Goal: Task Accomplishment & Management: Manage account settings

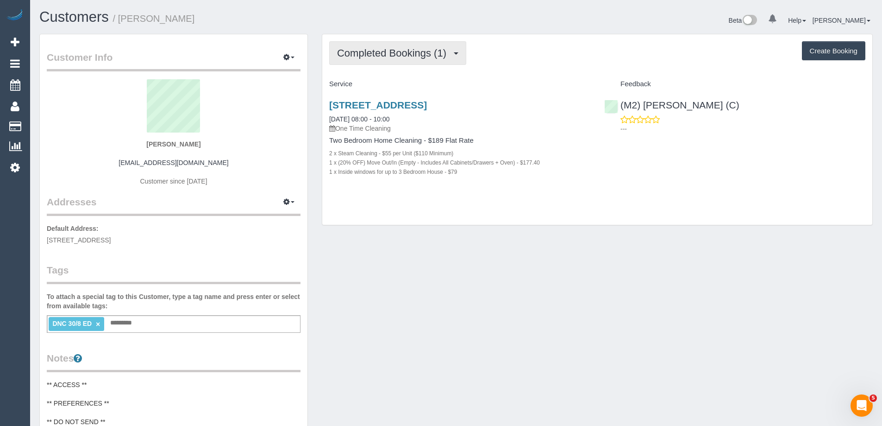
click at [416, 63] on button "Completed Bookings (1)" at bounding box center [397, 53] width 137 height 24
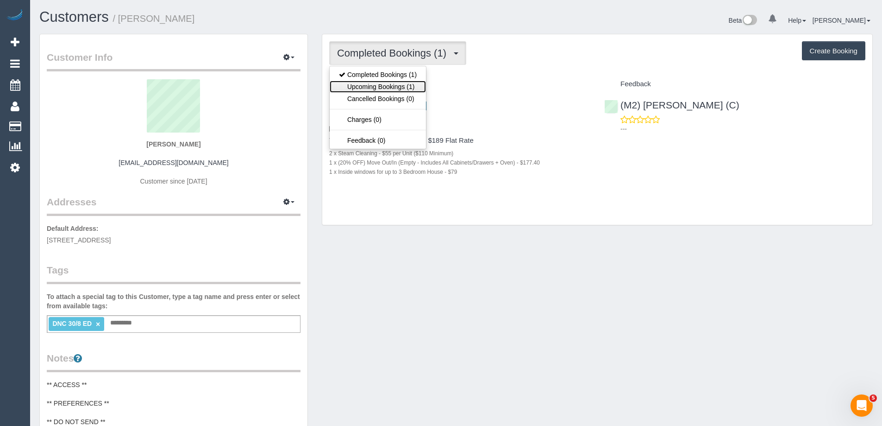
click at [409, 85] on link "Upcoming Bookings (1)" at bounding box center [378, 87] width 96 height 12
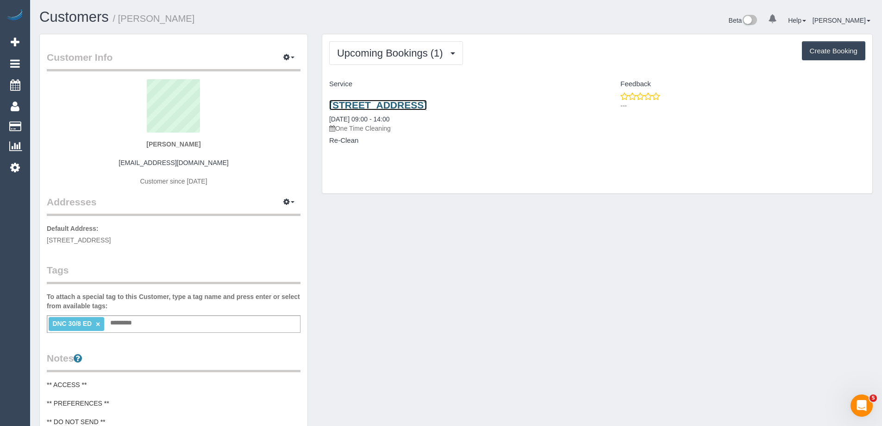
click at [427, 101] on link "38 A Setani Crescent,, Heidelberg West, VIC 3081" at bounding box center [378, 105] width 98 height 11
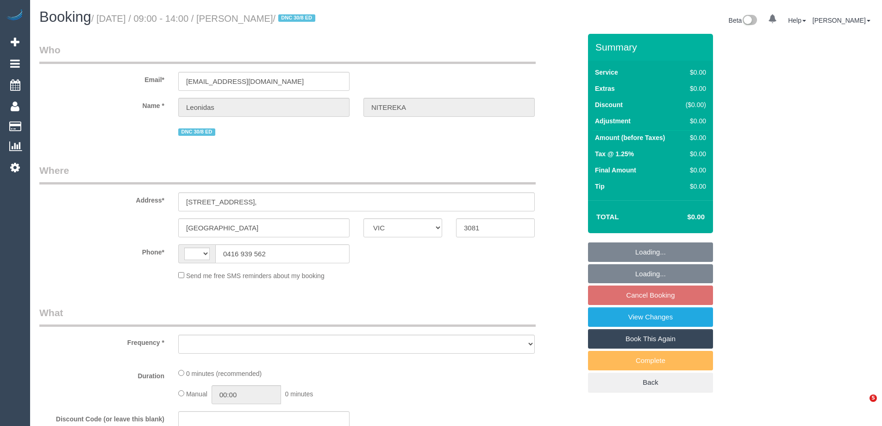
select select "VIC"
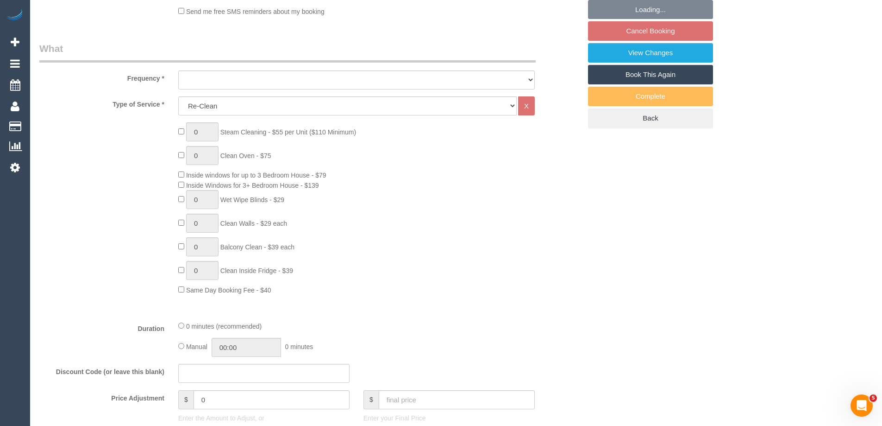
select select "string:AU"
select select "object:775"
select select "string:stripe-pm_1RvXCL2GScqysDRV3LeLWFmB"
select select "number:28"
select select "number:14"
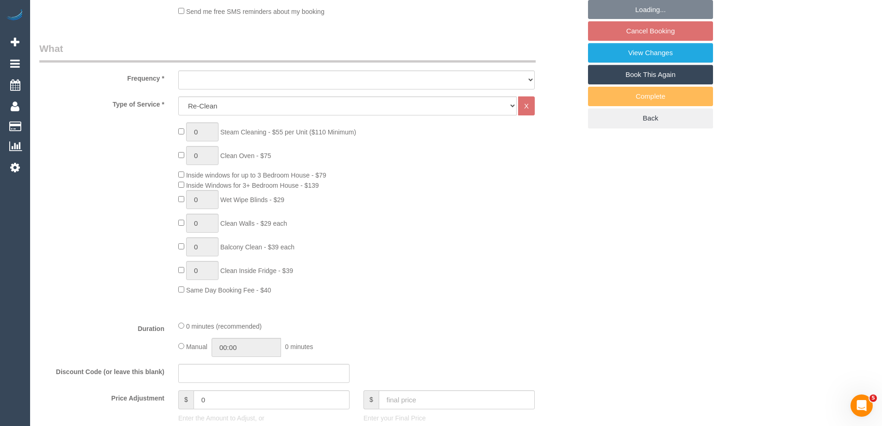
select select "number:18"
select select "number:24"
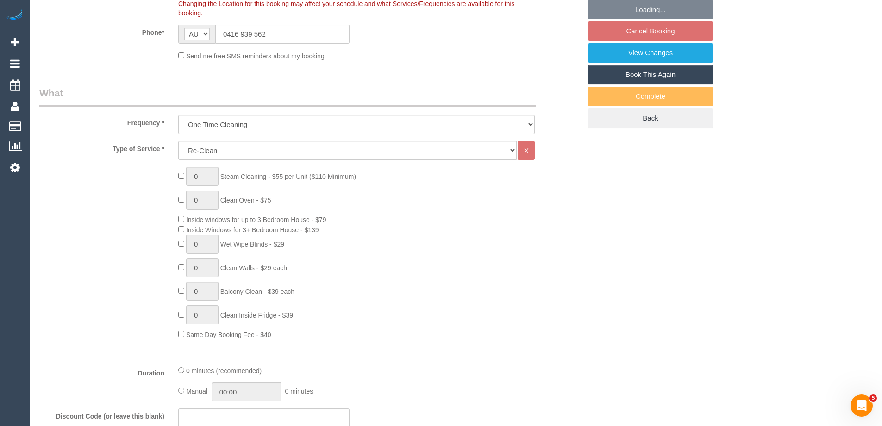
select select "object:2086"
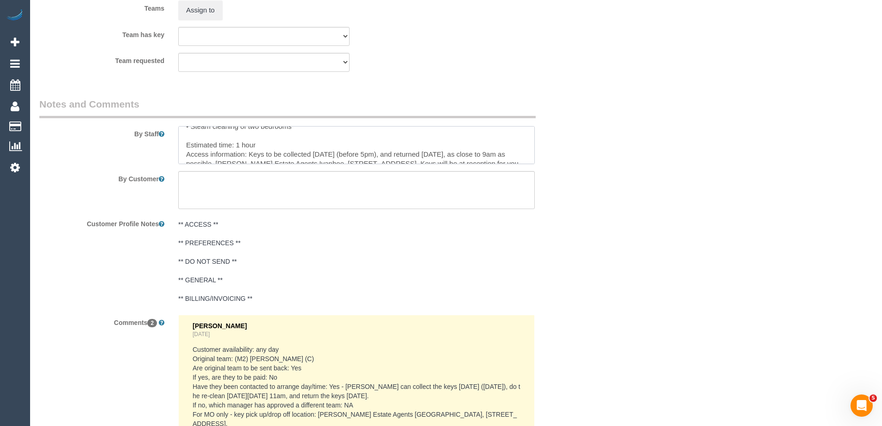
scroll to position [37, 0]
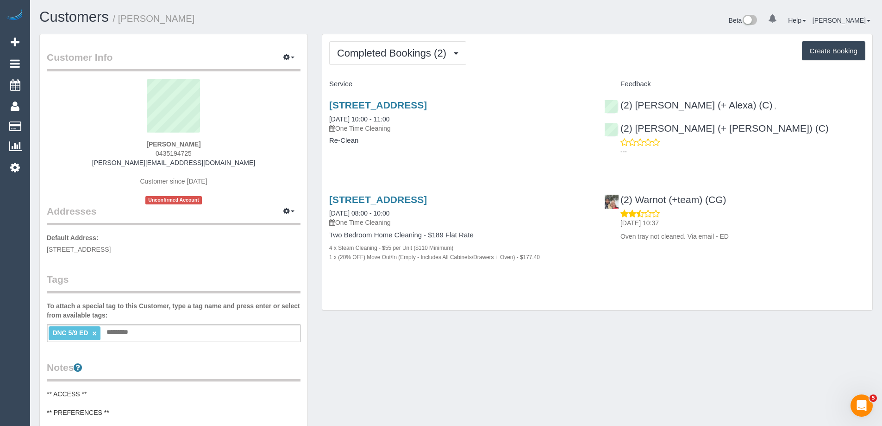
drag, startPoint x: 314, startPoint y: 32, endPoint x: 318, endPoint y: 38, distance: 8.0
click at [314, 32] on div "Customers / Amy McPherson Beta 0 Your Notifications You have 0 alerts Help Help…" at bounding box center [455, 21] width 847 height 25
click at [367, 53] on span "Completed Bookings (2)" at bounding box center [394, 53] width 114 height 12
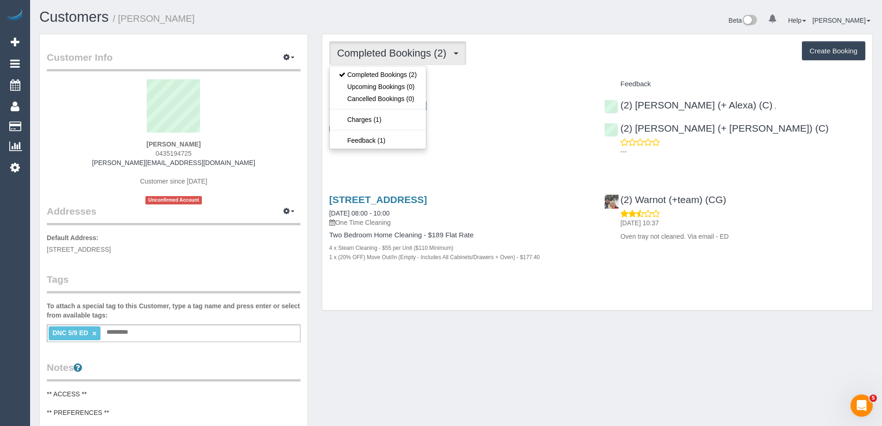
click at [529, 57] on div "Completed Bookings (2) Completed Bookings (2) Upcoming Bookings (0) Cancelled B…" at bounding box center [597, 53] width 536 height 24
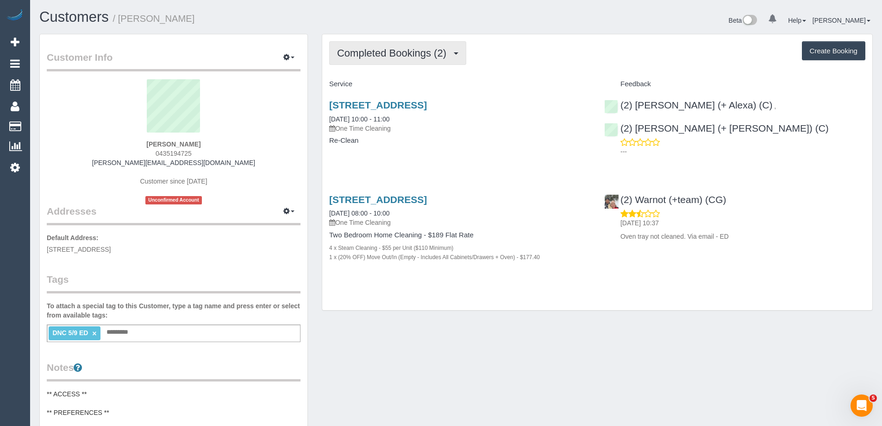
click at [391, 57] on span "Completed Bookings (2)" at bounding box center [394, 53] width 114 height 12
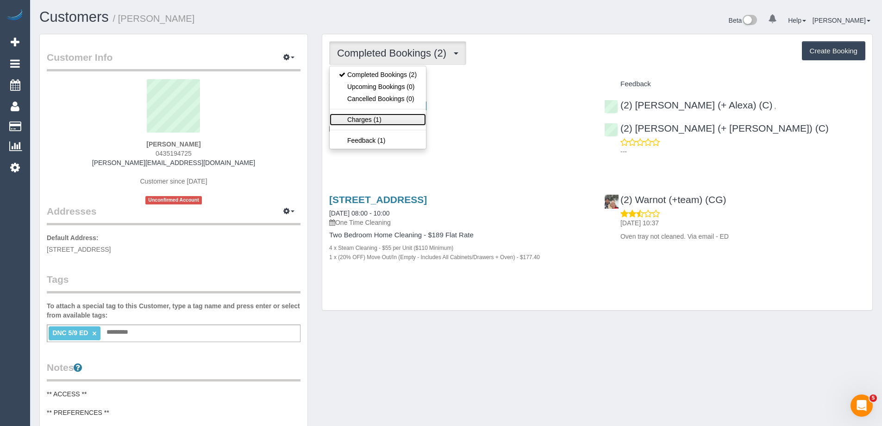
click at [383, 120] on link "Charges (1)" at bounding box center [378, 119] width 96 height 12
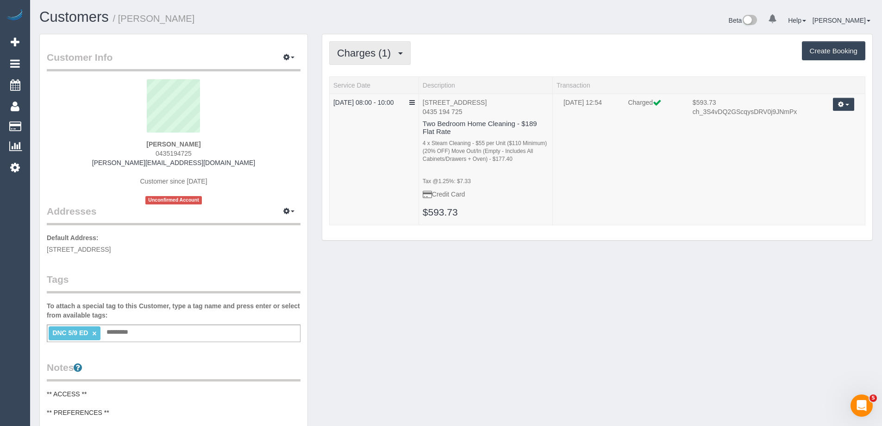
click at [374, 51] on span "Charges (1)" at bounding box center [366, 53] width 58 height 12
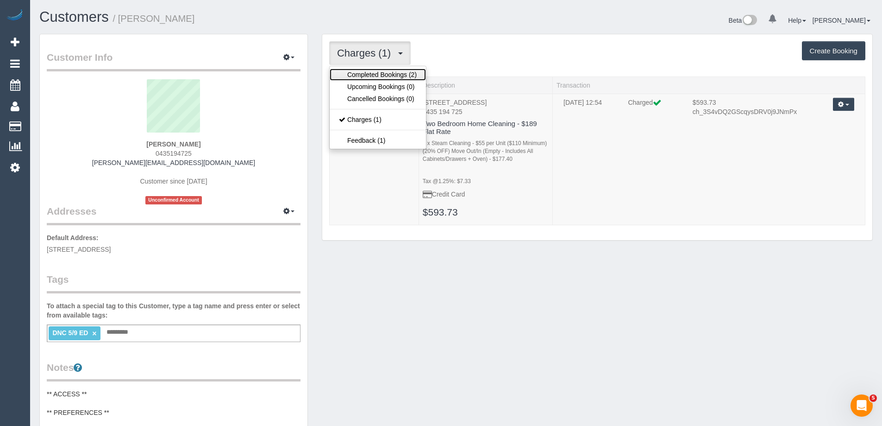
click at [368, 72] on link "Completed Bookings (2)" at bounding box center [378, 75] width 96 height 12
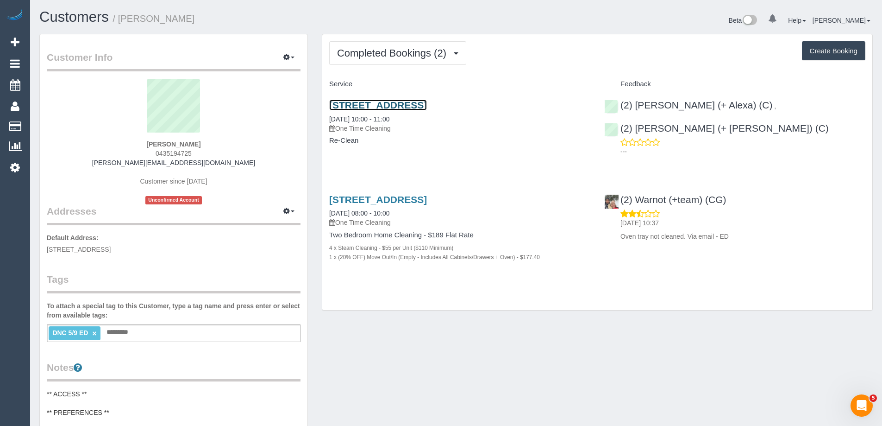
click at [378, 103] on link "44 Bedford St, 201, Collingwood, VIC 3066" at bounding box center [378, 105] width 98 height 11
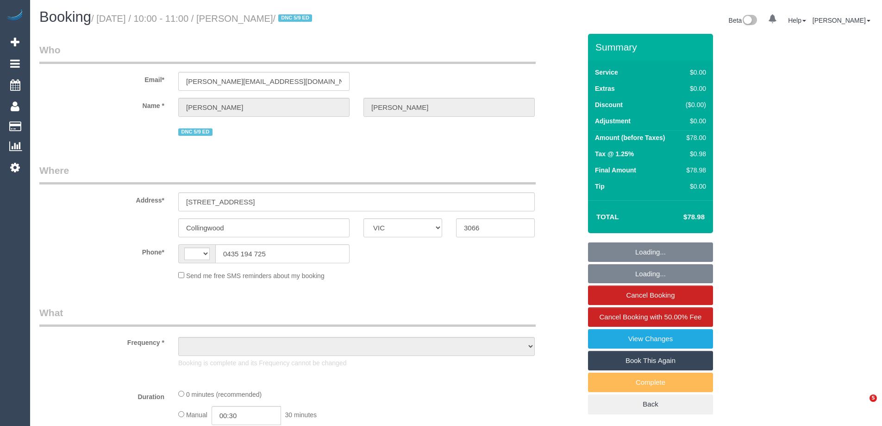
select select "VIC"
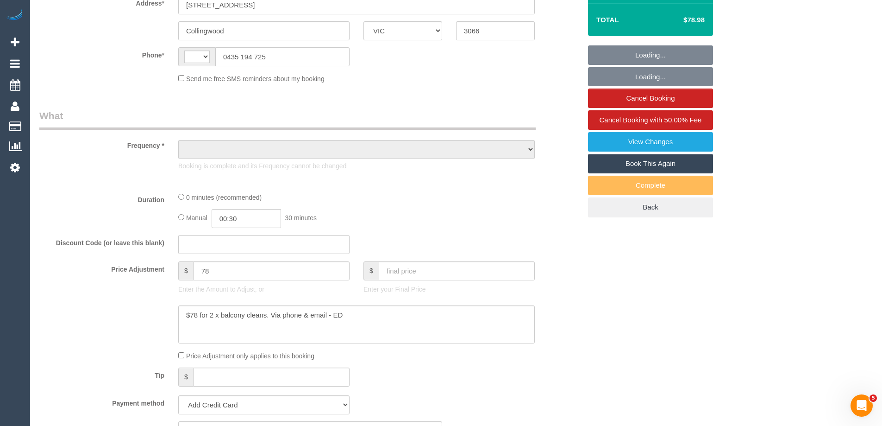
select select "string:AU"
select select "object:646"
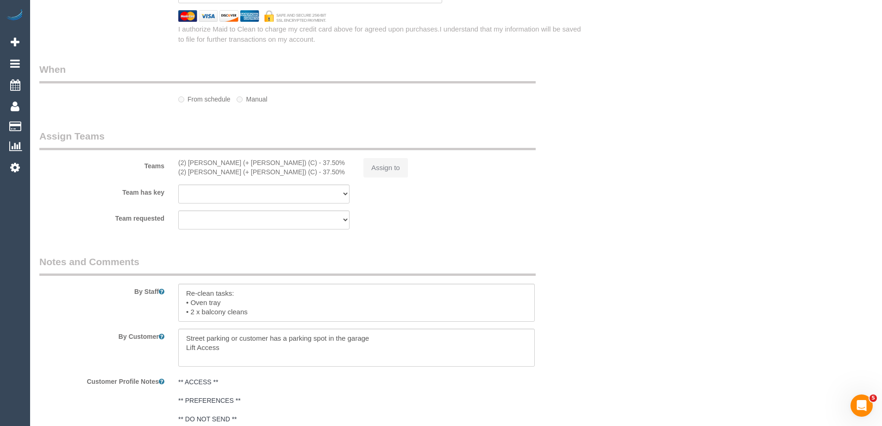
select select "string:stripe-pm_1RzVew2GScqysDRVmMYs0cBa"
select select "number:29"
select select "number:14"
select select "number:19"
select select "number:25"
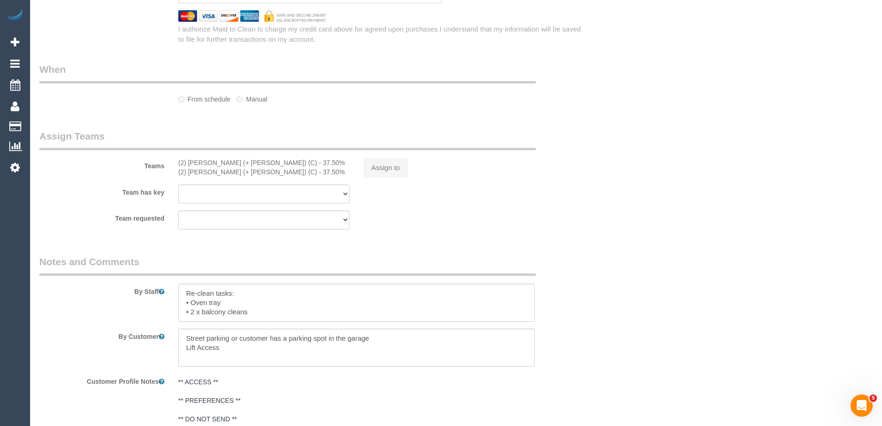
select select "number:26"
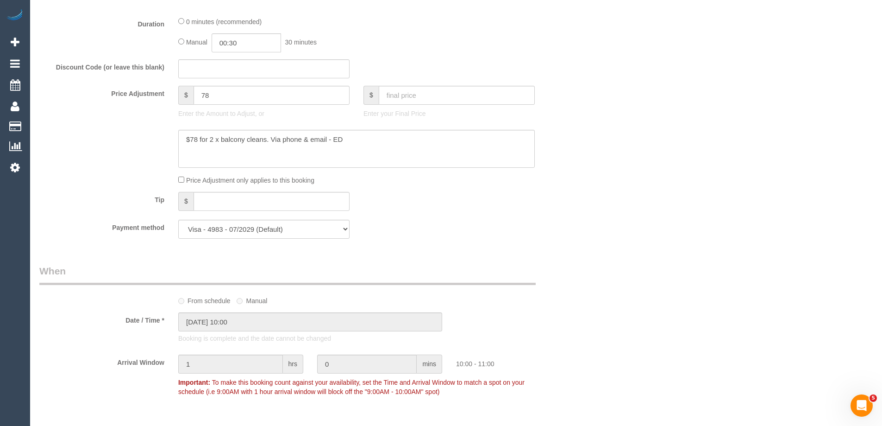
select select "object:2185"
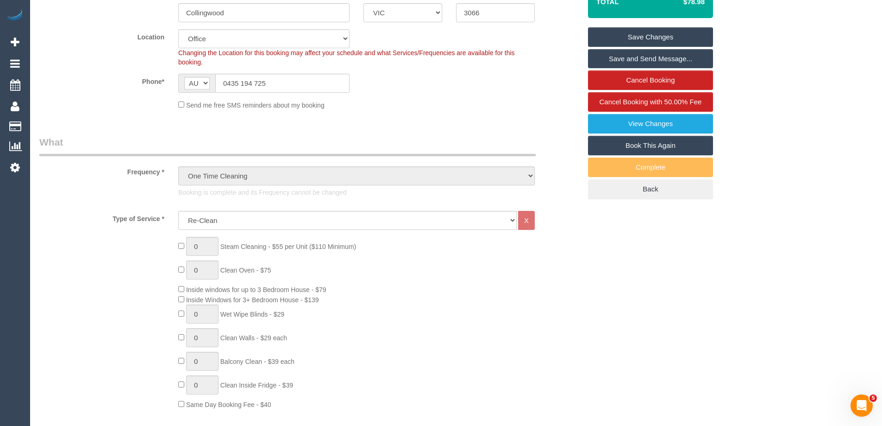
scroll to position [118, 0]
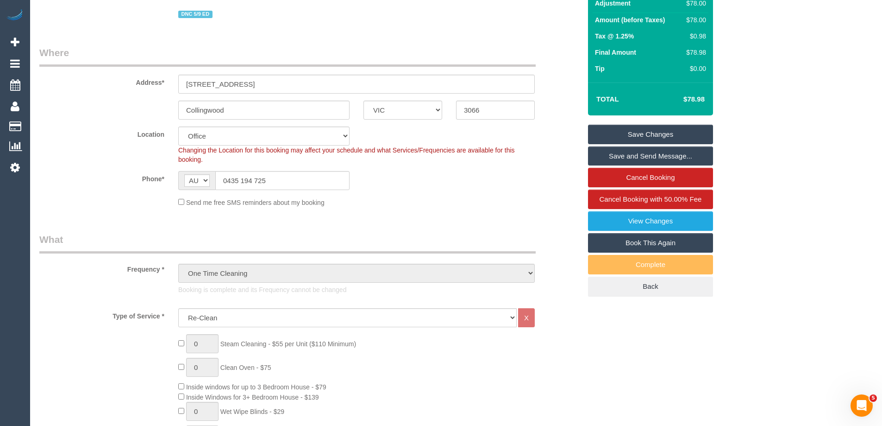
click at [696, 103] on h4 "$78.98" at bounding box center [680, 99] width 49 height 8
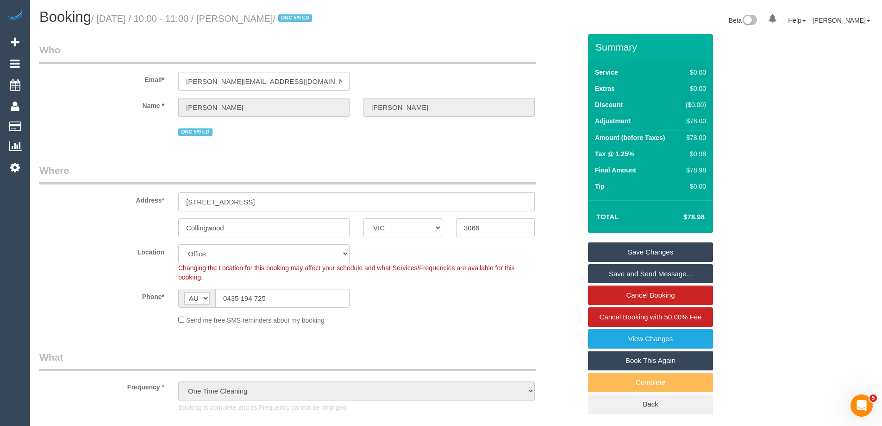
click at [696, 214] on h4 "$78.98" at bounding box center [680, 217] width 49 height 8
copy h4 "78.98"
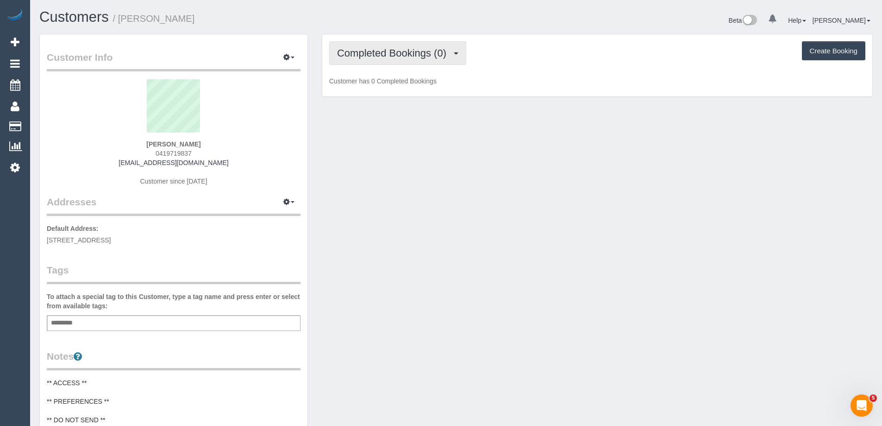
click at [364, 52] on span "Completed Bookings (0)" at bounding box center [394, 53] width 114 height 12
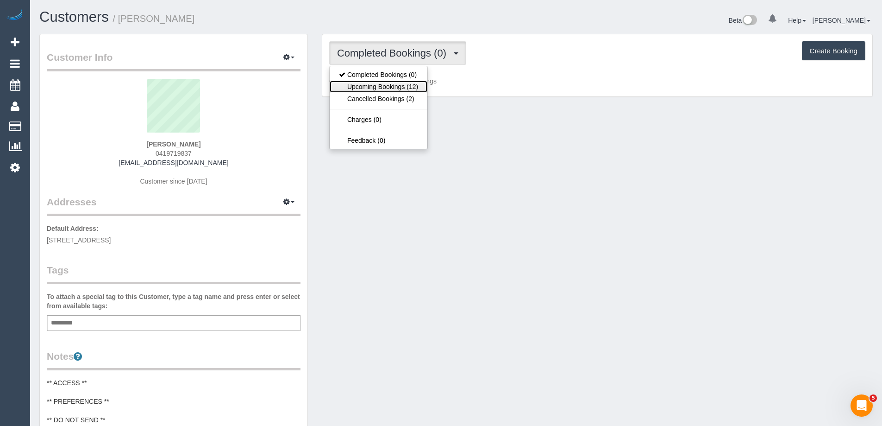
click at [375, 87] on link "Upcoming Bookings (12)" at bounding box center [379, 87] width 98 height 12
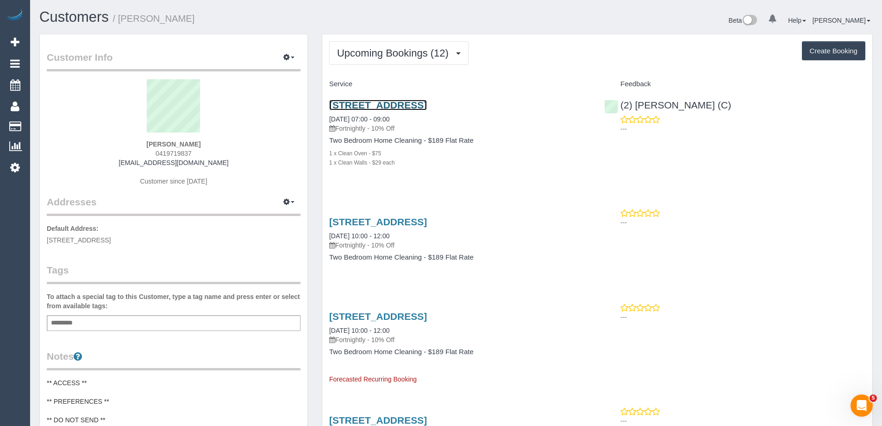
click at [370, 102] on link "[STREET_ADDRESS]" at bounding box center [378, 105] width 98 height 11
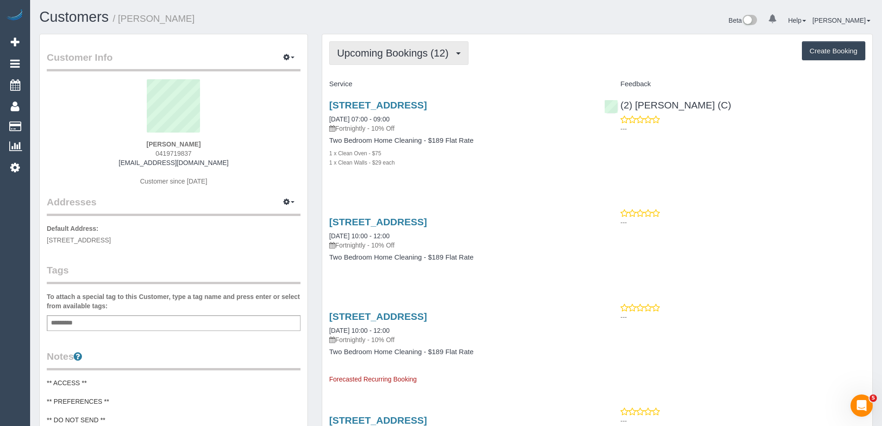
click at [375, 52] on span "Upcoming Bookings (12)" at bounding box center [395, 53] width 116 height 12
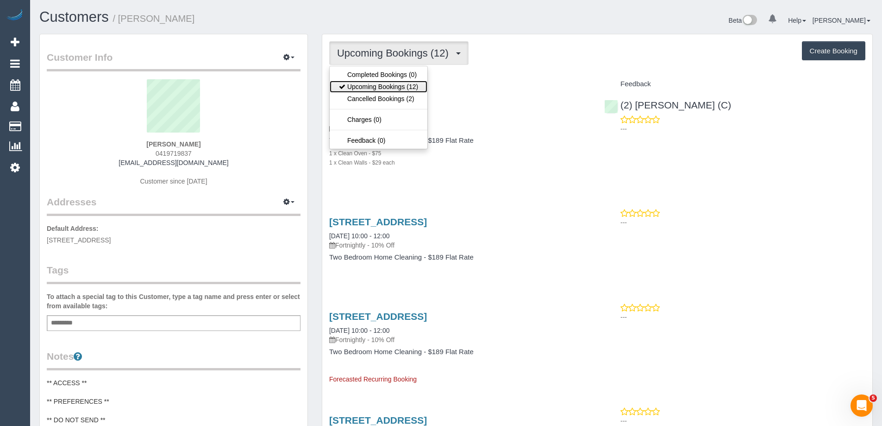
click at [364, 88] on link "Upcoming Bookings (12)" at bounding box center [379, 87] width 98 height 12
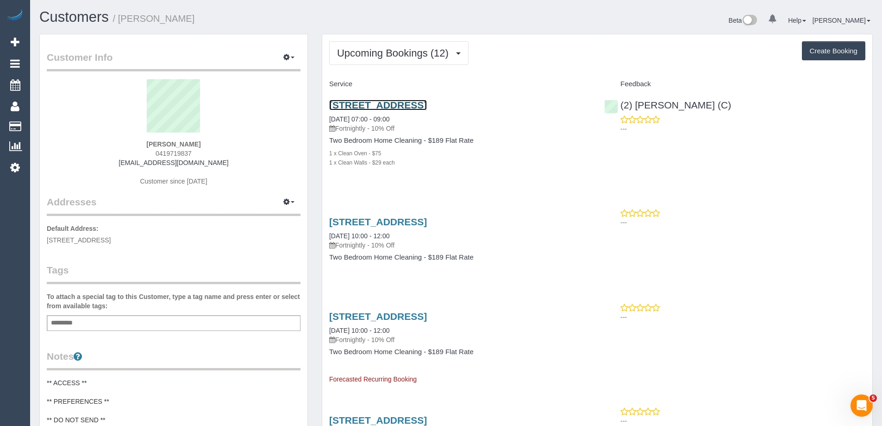
click at [427, 108] on link "[STREET_ADDRESS]" at bounding box center [378, 105] width 98 height 11
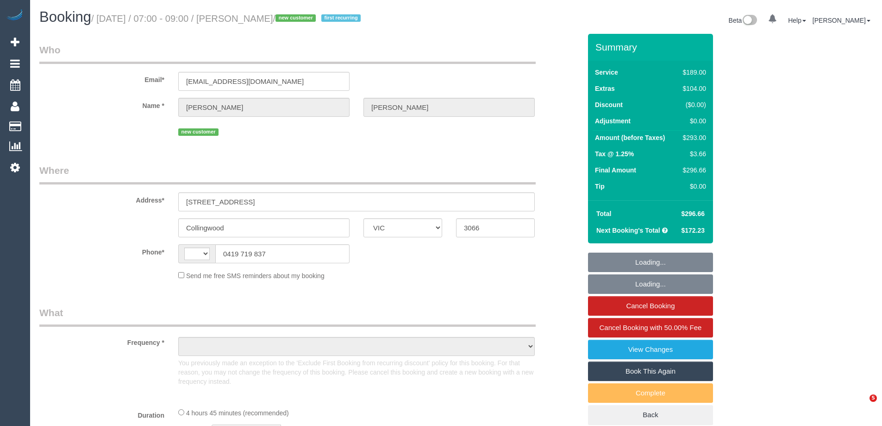
select select "VIC"
select select "string:stripe-pm_1Rj6Tu2GScqysDRVwiI3lQLl"
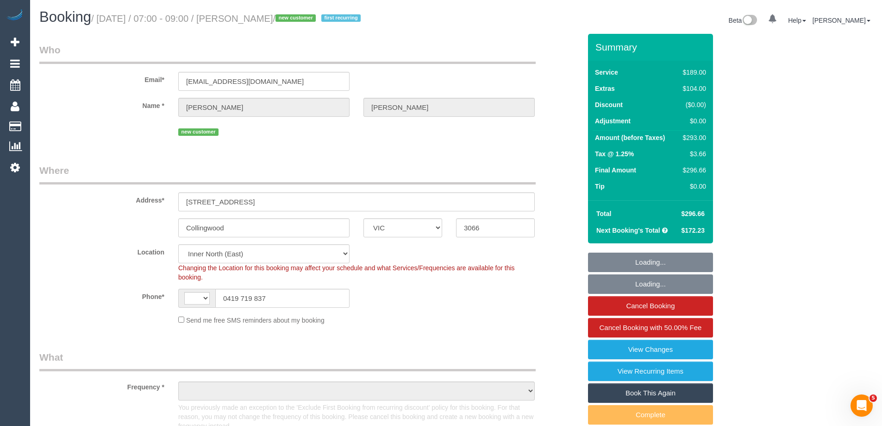
select select "number:29"
select select "number:14"
select select "number:20"
select select "number:24"
select select "number:35"
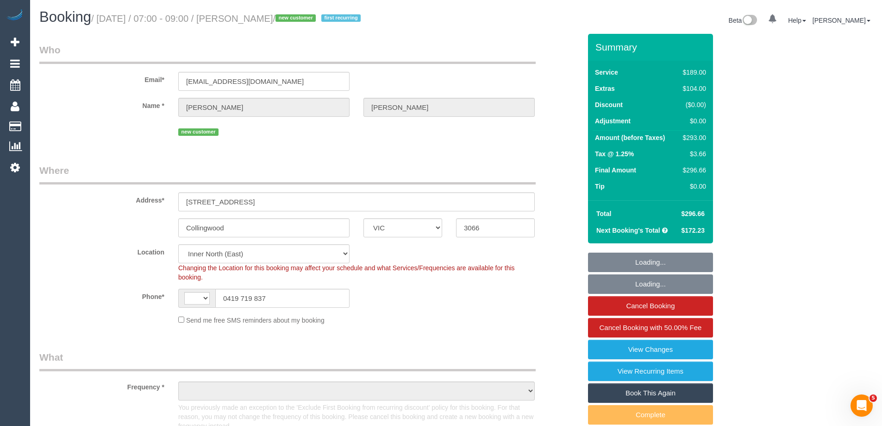
select select "number:26"
select select "string:AU"
select select "object:1648"
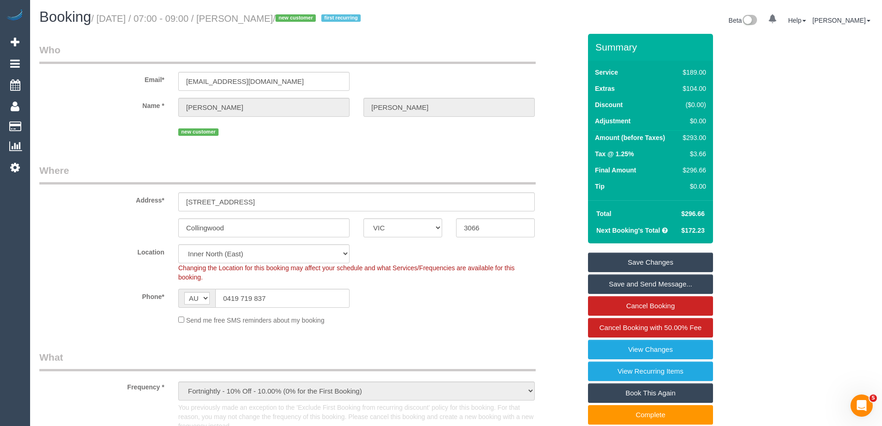
click at [560, 107] on div "Name * Katie Urquhart" at bounding box center [310, 107] width 556 height 19
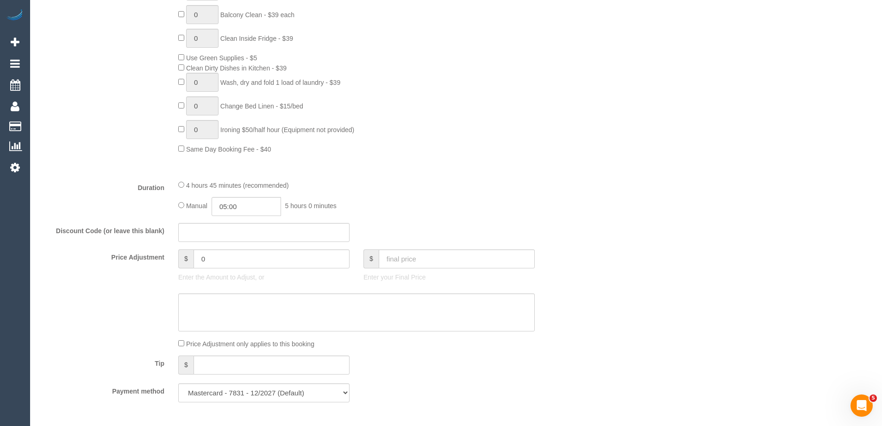
scroll to position [787, 0]
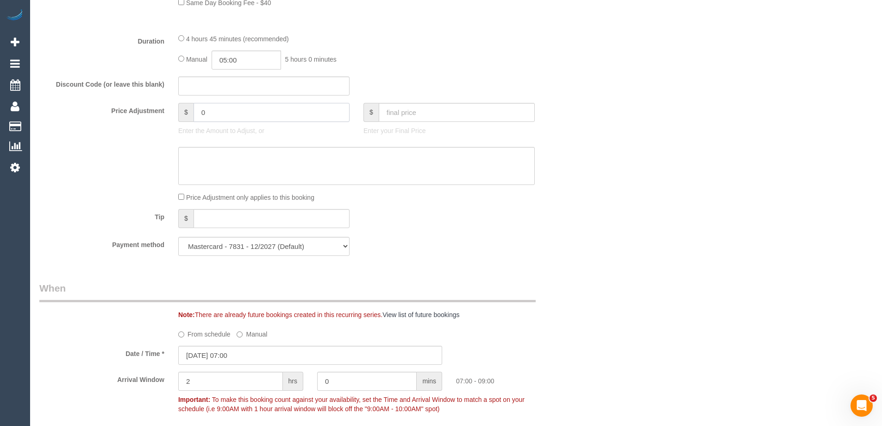
click at [235, 109] on input "0" at bounding box center [272, 112] width 156 height 19
paste input "23.22"
type input "23.22"
click at [222, 157] on textarea at bounding box center [356, 166] width 357 height 38
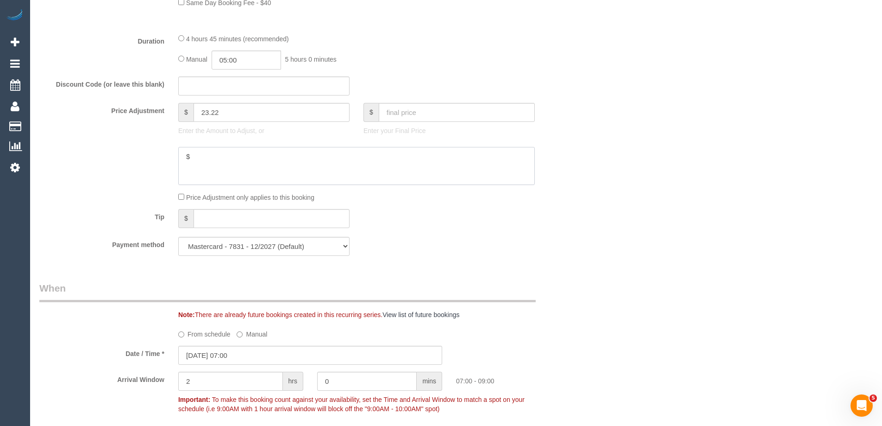
paste textarea "23.22"
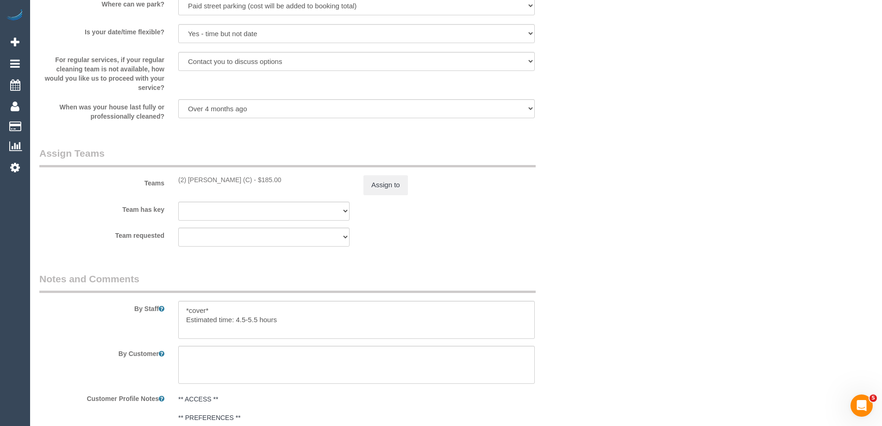
scroll to position [1389, 0]
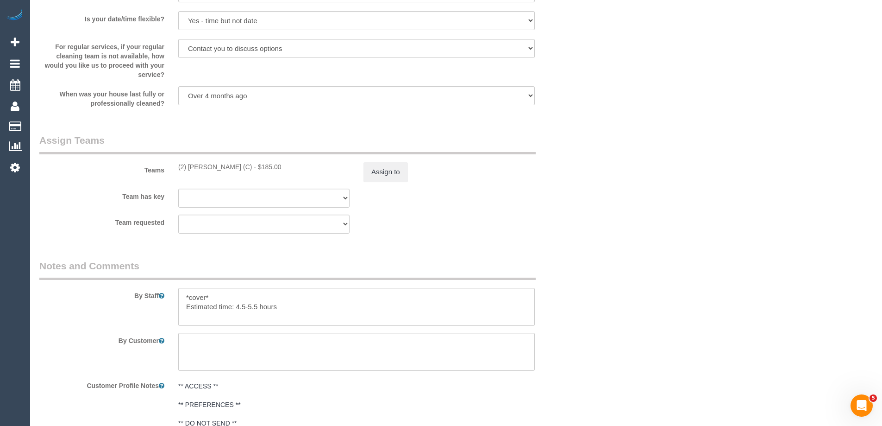
type textarea "$23.22 added for parking - ED"
click at [395, 171] on button "Assign to" at bounding box center [386, 171] width 44 height 19
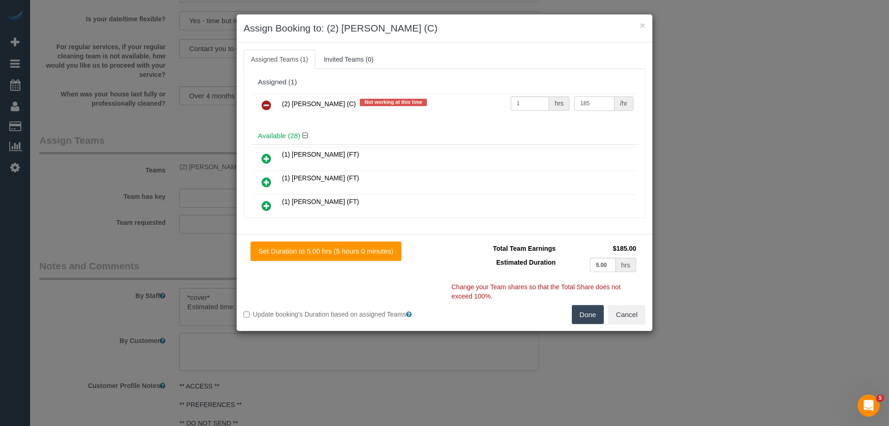
click at [574, 110] on input "185" at bounding box center [594, 103] width 40 height 14
paste input "208.22"
type input "208.22"
click at [580, 311] on button "Done" at bounding box center [588, 314] width 32 height 19
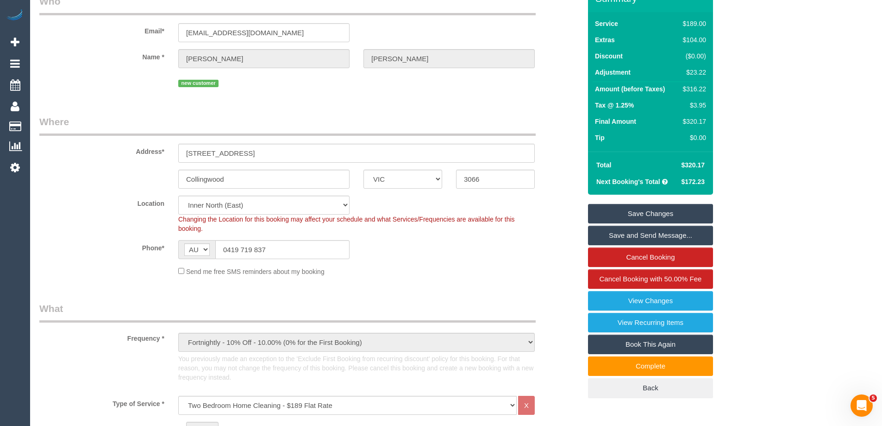
scroll to position [0, 0]
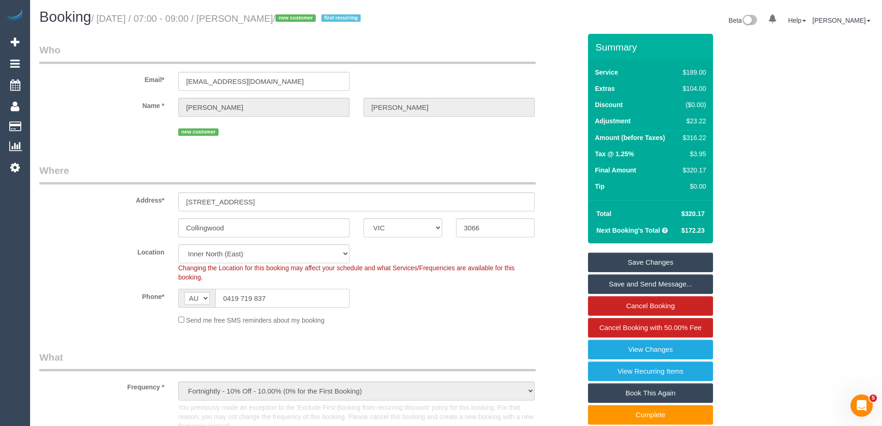
click at [258, 291] on input "0419 719 837" at bounding box center [282, 298] width 134 height 19
click at [685, 259] on link "Save Changes" at bounding box center [650, 261] width 125 height 19
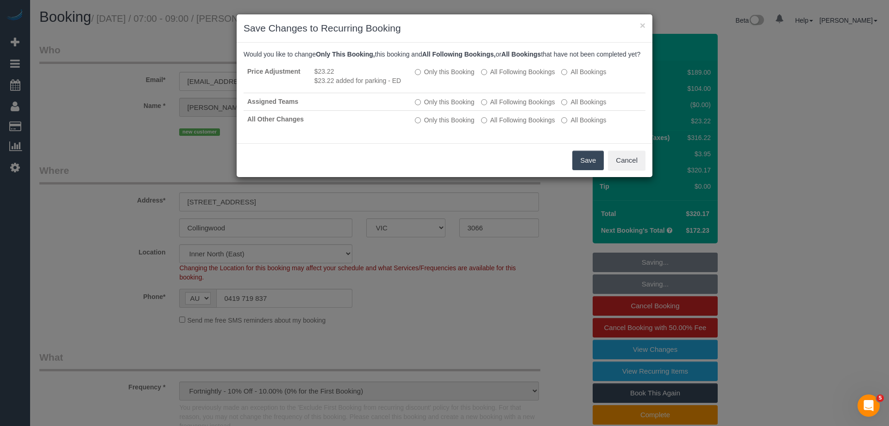
click at [577, 170] on button "Save" at bounding box center [587, 160] width 31 height 19
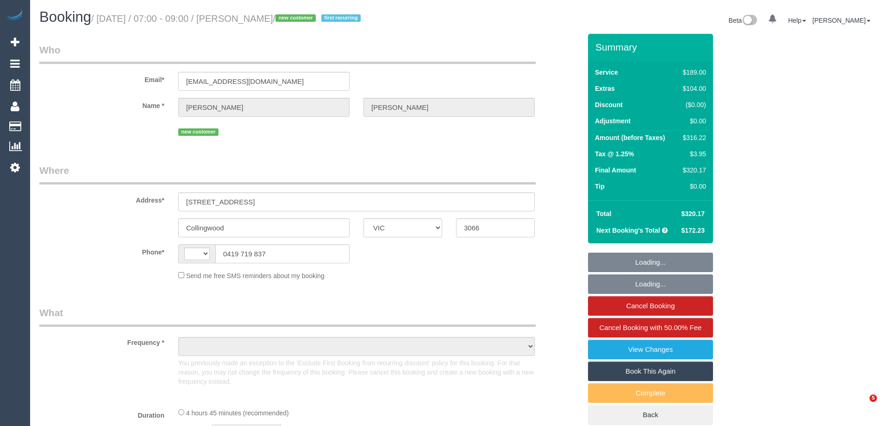
select select "VIC"
select select "string:AU"
select select "object:304"
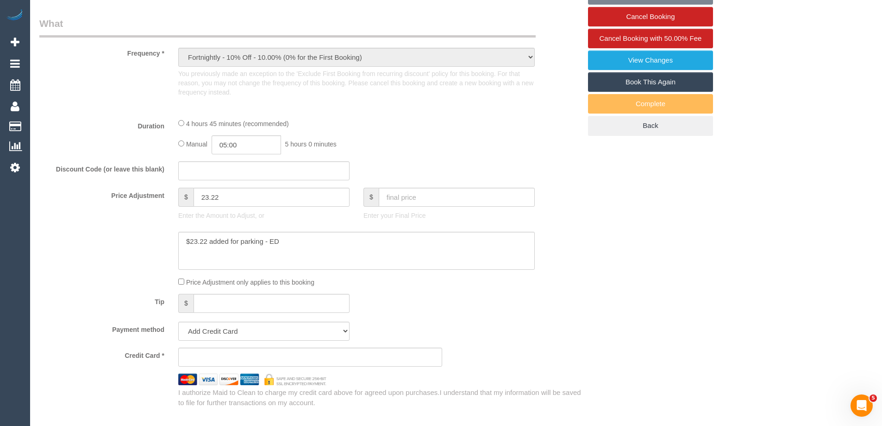
select select "string:stripe-pm_1Rj6Tu2GScqysDRVwiI3lQLl"
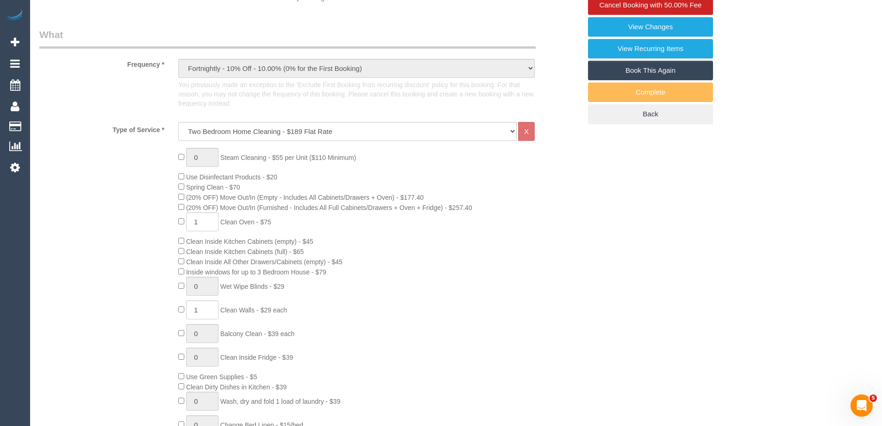
select select "number:29"
select select "number:14"
select select "number:20"
select select "number:24"
select select "number:35"
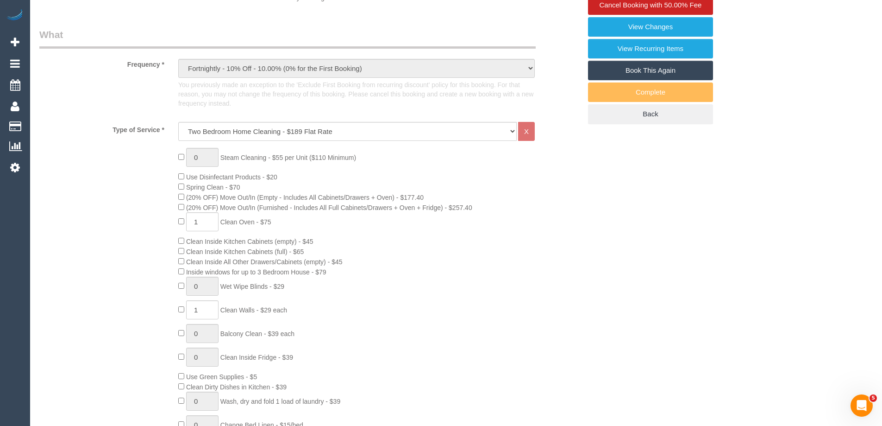
select select "number:26"
select select "object:1644"
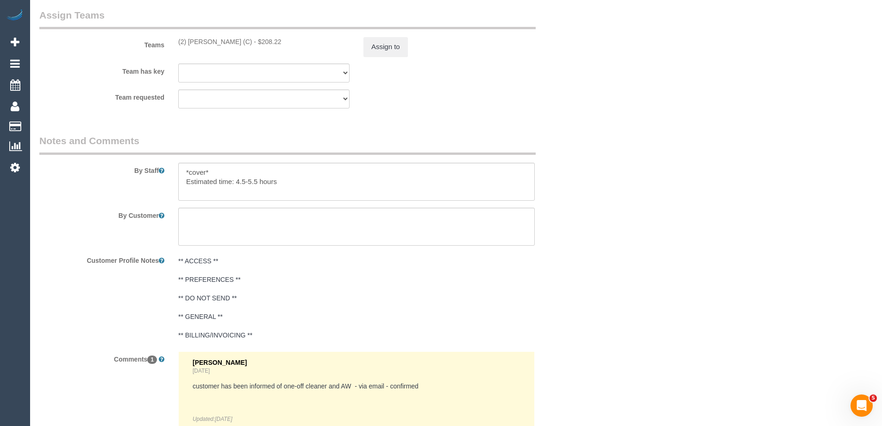
scroll to position [1421, 0]
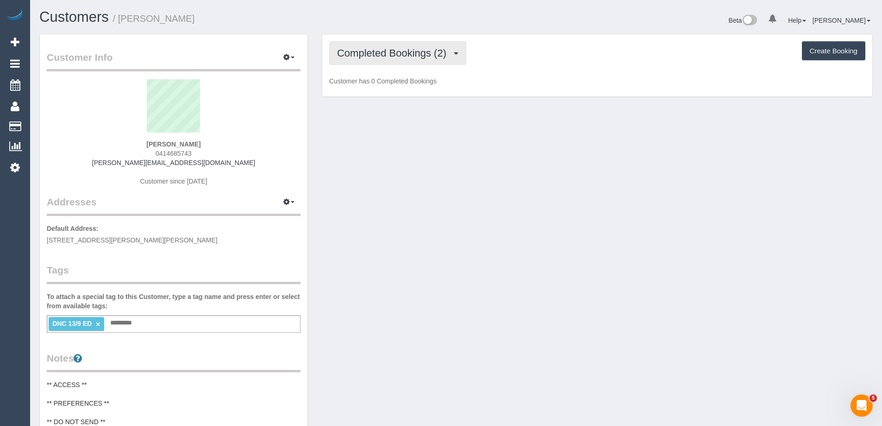
click at [369, 52] on span "Completed Bookings (2)" at bounding box center [394, 53] width 114 height 12
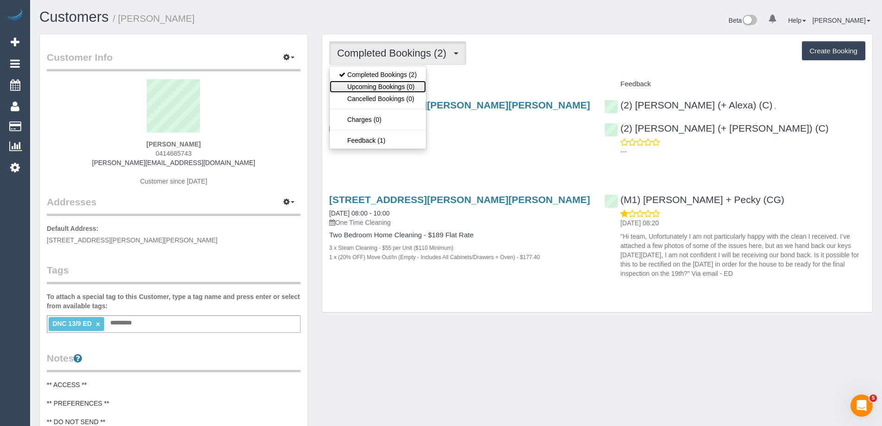
click at [378, 85] on link "Upcoming Bookings (0)" at bounding box center [378, 87] width 96 height 12
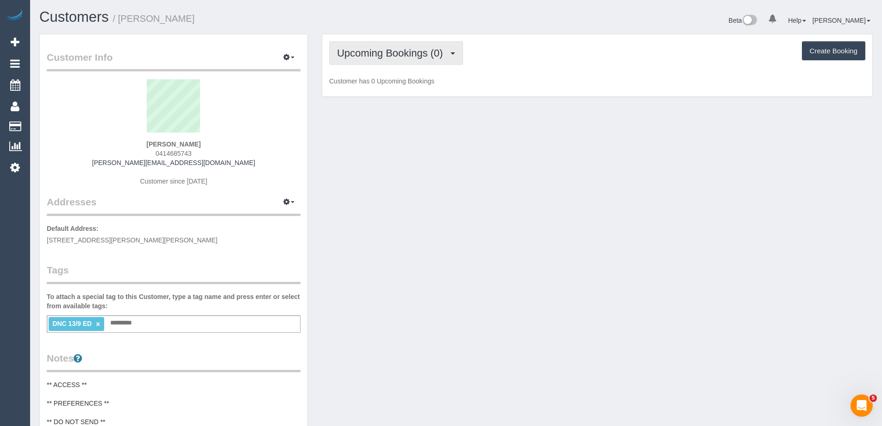
click at [397, 48] on span "Upcoming Bookings (0)" at bounding box center [392, 53] width 111 height 12
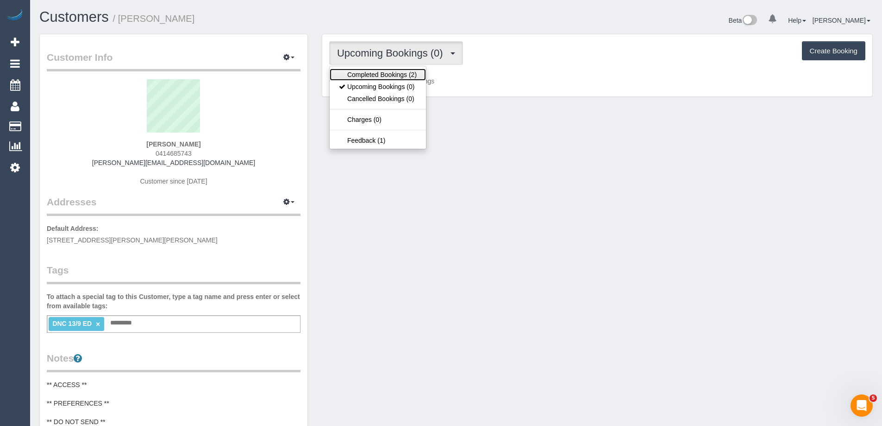
click at [398, 72] on link "Completed Bookings (2)" at bounding box center [378, 75] width 96 height 12
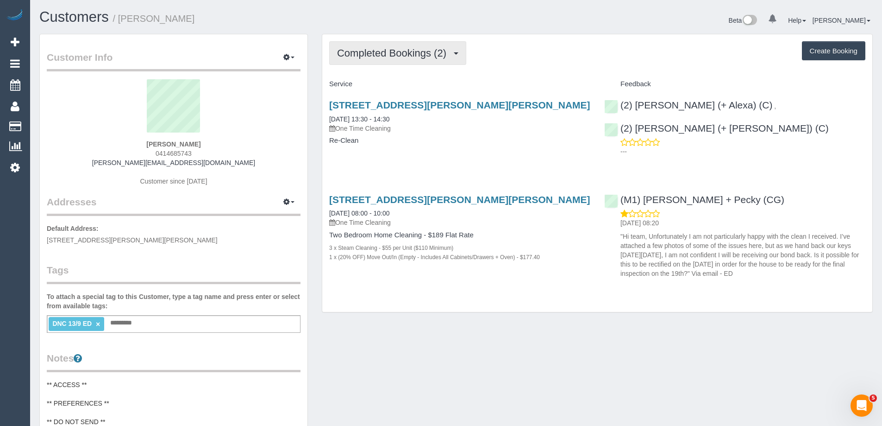
click at [403, 53] on span "Completed Bookings (2)" at bounding box center [394, 53] width 114 height 12
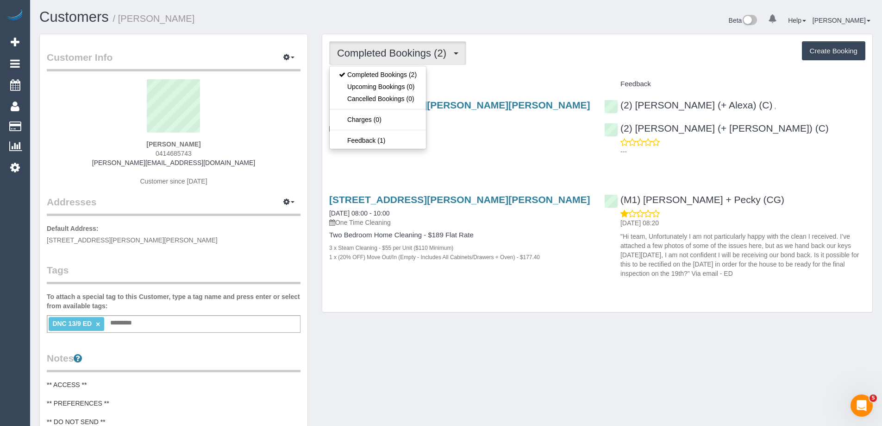
click at [607, 55] on div "Completed Bookings (2) Completed Bookings (2) Upcoming Bookings (0) Cancelled B…" at bounding box center [597, 53] width 536 height 24
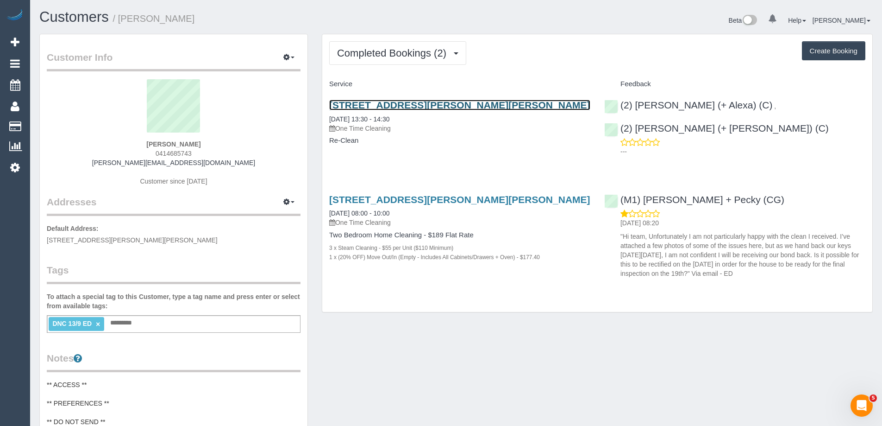
click at [481, 105] on link "30a Rutland Street, Clifton Hill, VIC 3068" at bounding box center [459, 105] width 261 height 11
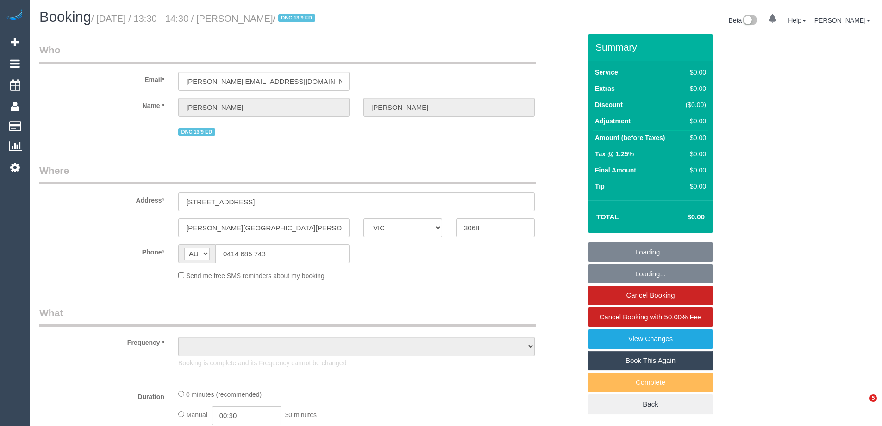
select select "VIC"
select select "object:630"
select select "string:stripe-pm_1S28jq2GScqysDRVyxyi8L60"
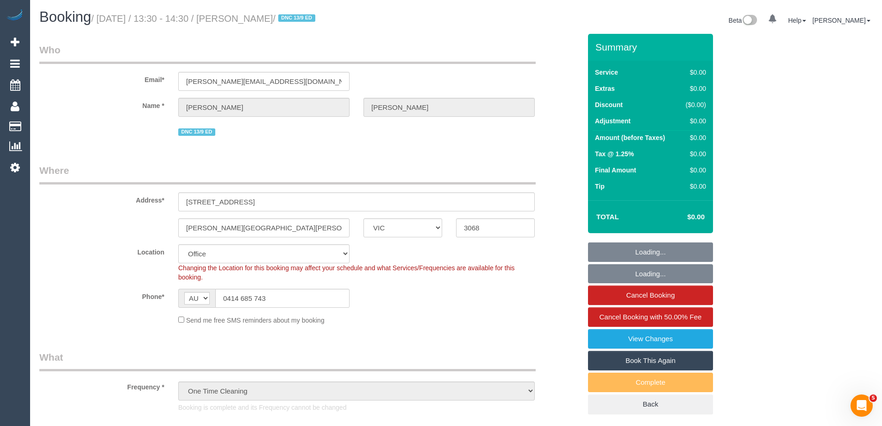
select select "number:28"
select select "number:14"
select select "number:19"
select select "number:22"
select select "object:2091"
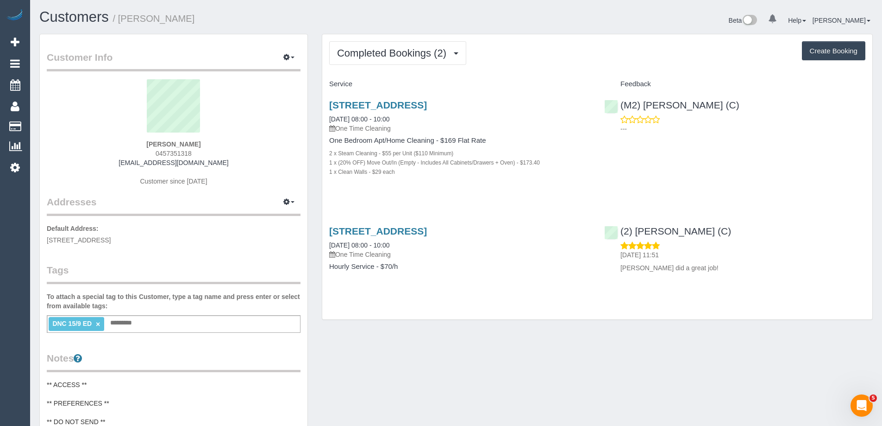
click at [173, 153] on span "0457351318" at bounding box center [174, 153] width 36 height 7
copy span "0457351318"
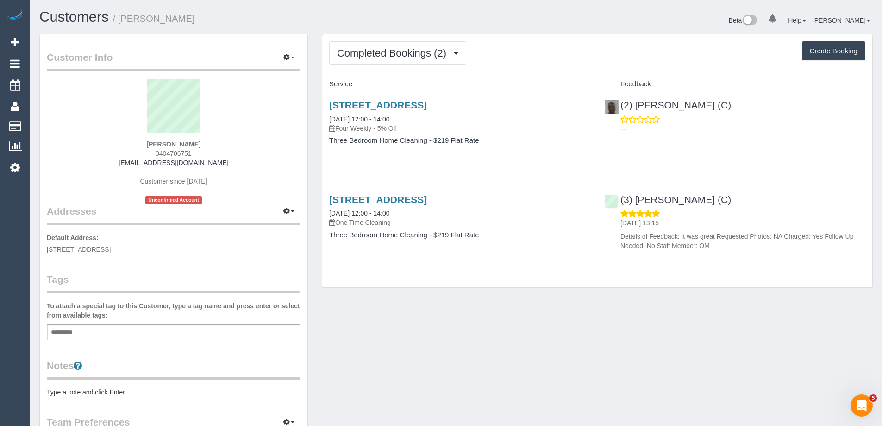
click at [109, 388] on pre "Type a note and click Enter" at bounding box center [174, 391] width 254 height 9
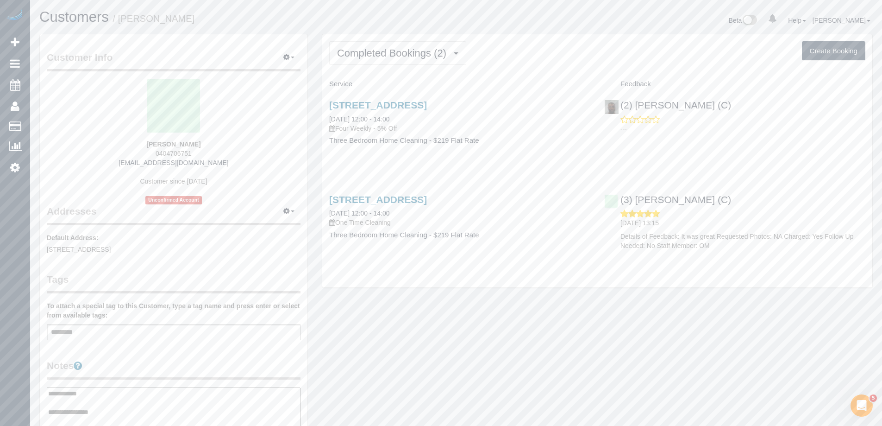
type textarea "**********"
click at [149, 355] on div "Customer Info Edit Contact Info Send Message Email Preferences Special Sales Ta…" at bounding box center [174, 383] width 268 height 699
click at [402, 55] on span "Completed Bookings (2)" at bounding box center [394, 53] width 114 height 12
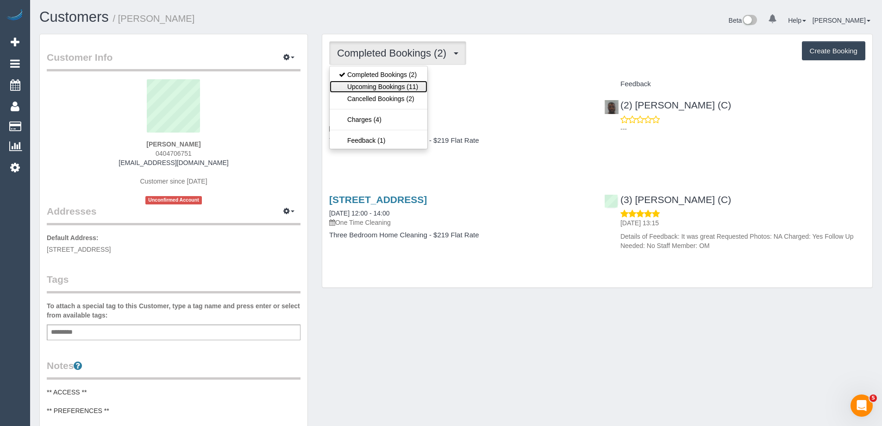
click at [396, 89] on link "Upcoming Bookings (11)" at bounding box center [379, 87] width 98 height 12
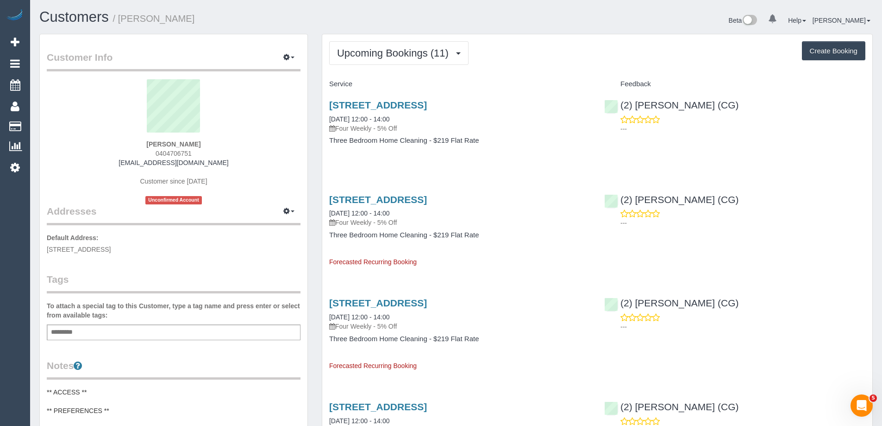
drag, startPoint x: 307, startPoint y: 96, endPoint x: 326, endPoint y: 99, distance: 20.2
click at [307, 96] on div "Customer Info Edit Contact Info Send Message Email Preferences Special Sales Ta…" at bounding box center [174, 376] width 268 height 684
click at [366, 101] on link "1/73 Crookston Road, Reservoir, VIC 3073" at bounding box center [378, 105] width 98 height 11
click at [387, 47] on span "Upcoming Bookings (11)" at bounding box center [395, 53] width 116 height 12
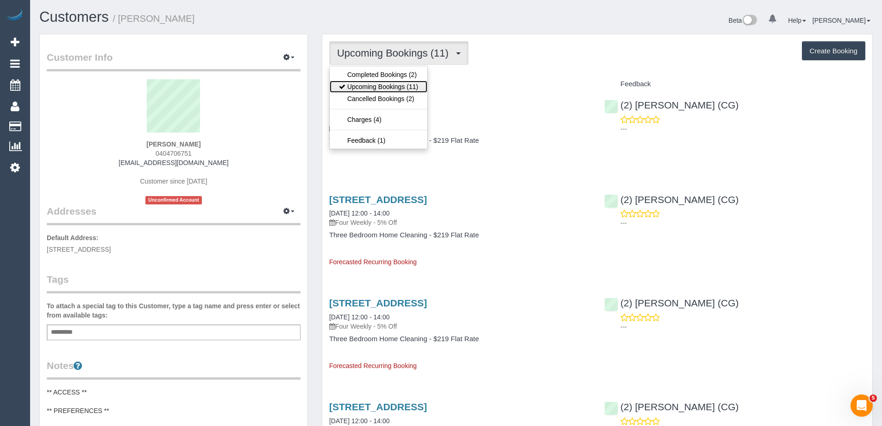
click at [375, 87] on link "Upcoming Bookings (11)" at bounding box center [379, 87] width 98 height 12
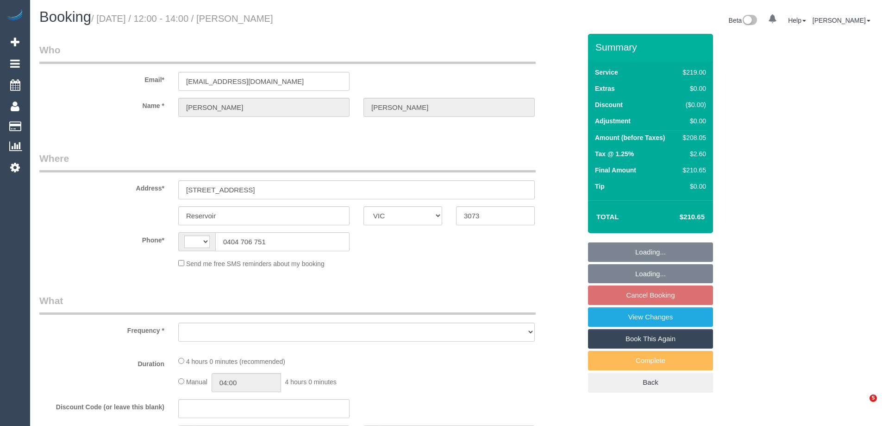
select select "VIC"
select select "string:AU"
select select "object:528"
select select "string:stripe-pm_1RTBn72GScqysDRVjHsw8khK"
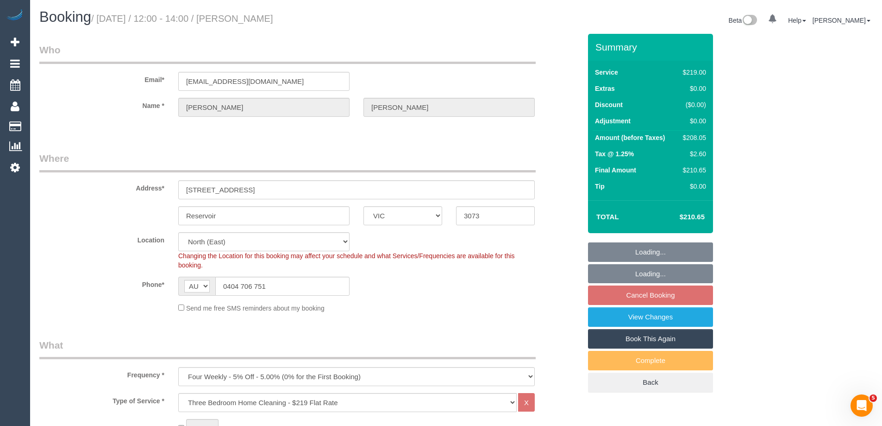
select select "number:27"
select select "number:14"
select select "number:19"
select select "number:24"
select select "number:35"
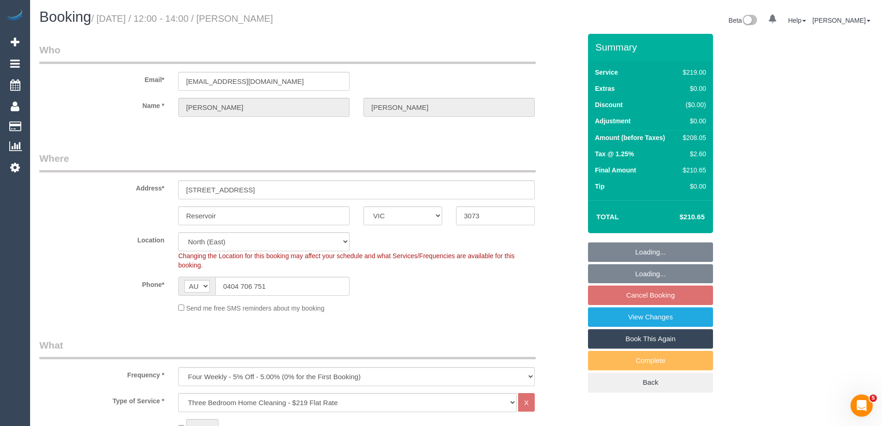
select select "number:11"
select select "object:1405"
select select "spot1"
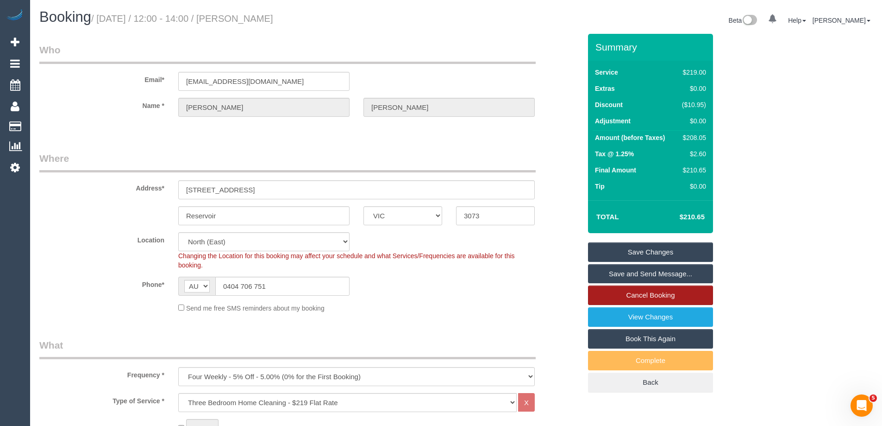
click at [659, 296] on link "Cancel Booking" at bounding box center [650, 294] width 125 height 19
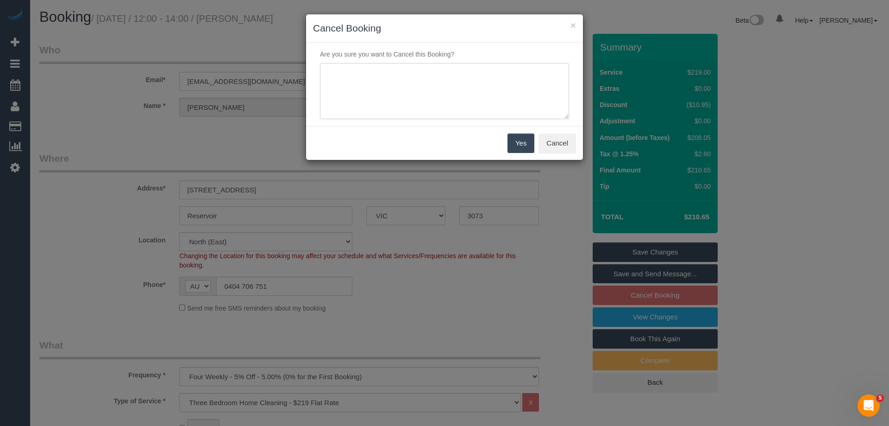
click at [421, 81] on textarea at bounding box center [444, 91] width 249 height 56
type textarea "Services no longer required. Via phone - ED"
click at [529, 142] on button "Yes" at bounding box center [521, 142] width 27 height 19
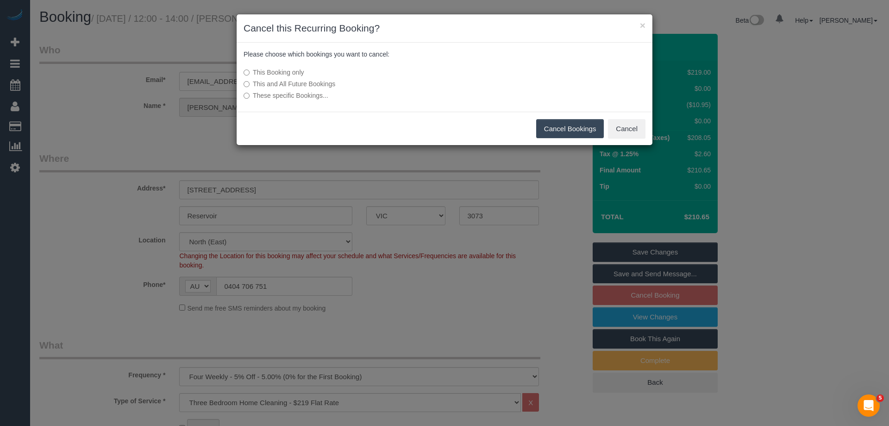
click at [308, 80] on label "This and All Future Bookings" at bounding box center [375, 83] width 263 height 9
click at [555, 124] on button "Cancel Bookings" at bounding box center [570, 128] width 68 height 19
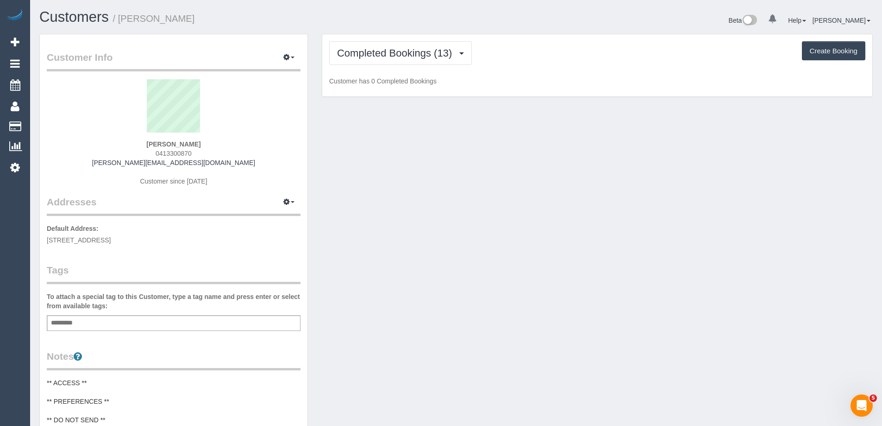
click at [419, 36] on div "Completed Bookings (13) Completed Bookings (13) Upcoming Bookings (11) Cancelle…" at bounding box center [597, 65] width 550 height 63
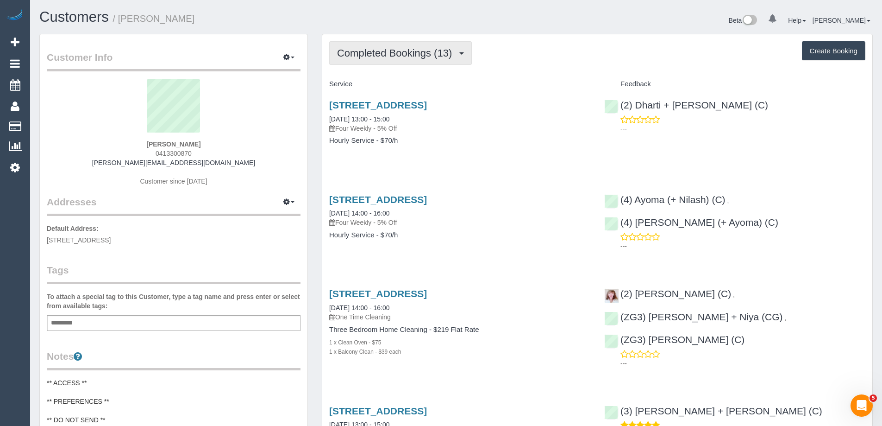
click at [414, 47] on span "Completed Bookings (13)" at bounding box center [396, 53] width 119 height 12
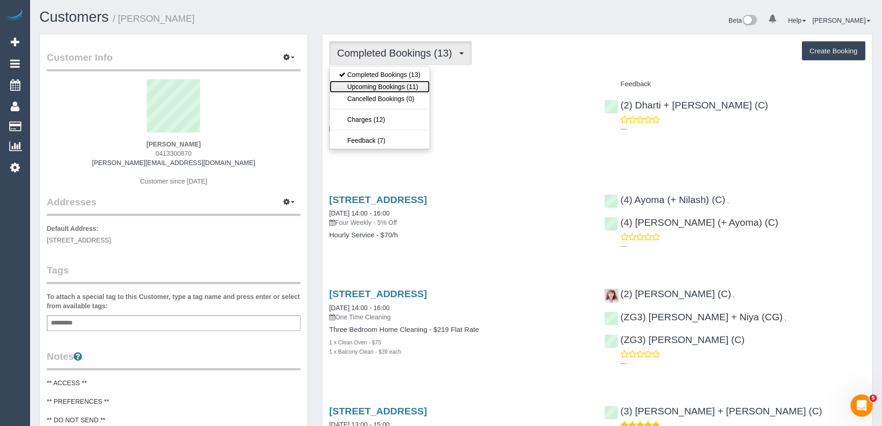
click at [411, 87] on link "Upcoming Bookings (11)" at bounding box center [380, 87] width 100 height 12
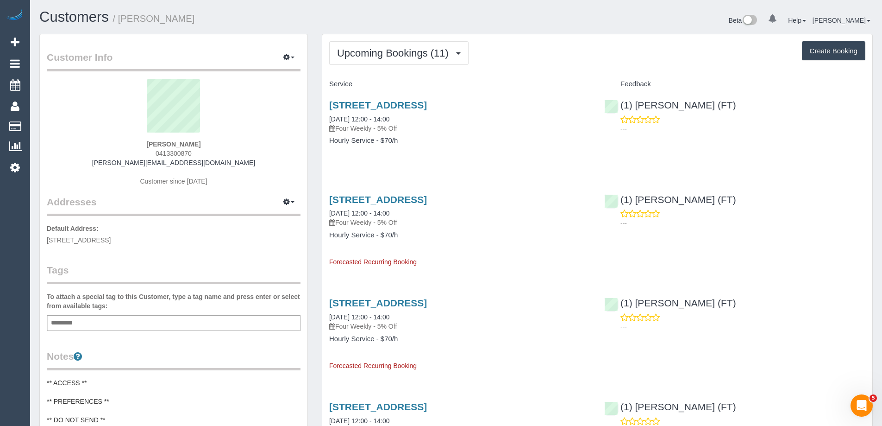
drag, startPoint x: 184, startPoint y: 18, endPoint x: 121, endPoint y: 17, distance: 63.0
click at [121, 17] on h1 "Customers / [PERSON_NAME]" at bounding box center [244, 17] width 410 height 16
copy small "Michael Park"
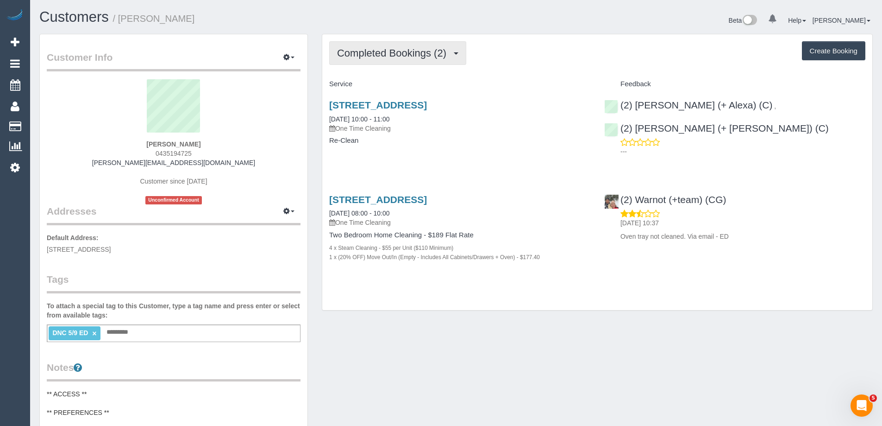
click at [403, 52] on span "Completed Bookings (2)" at bounding box center [394, 53] width 114 height 12
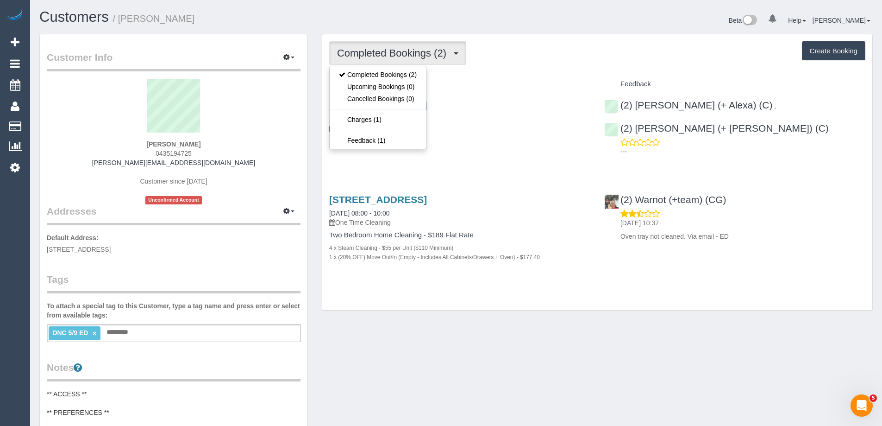
click at [520, 59] on div "Completed Bookings (2) Completed Bookings (2) Upcoming Bookings (0) Cancelled B…" at bounding box center [597, 53] width 536 height 24
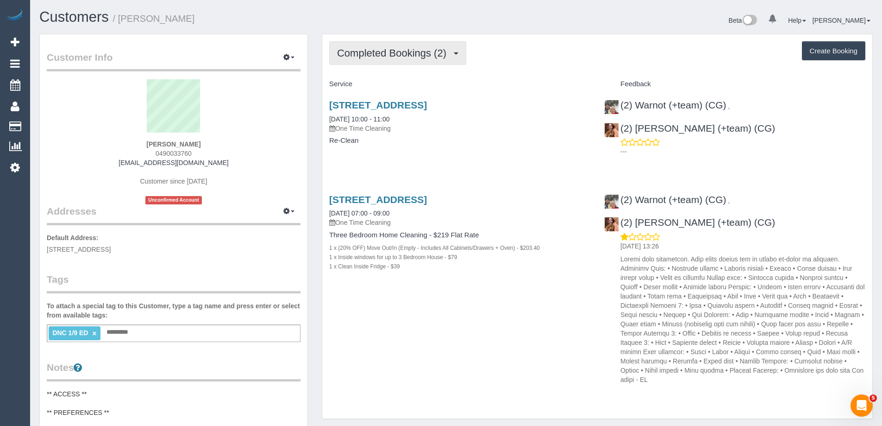
click at [392, 51] on span "Completed Bookings (2)" at bounding box center [394, 53] width 114 height 12
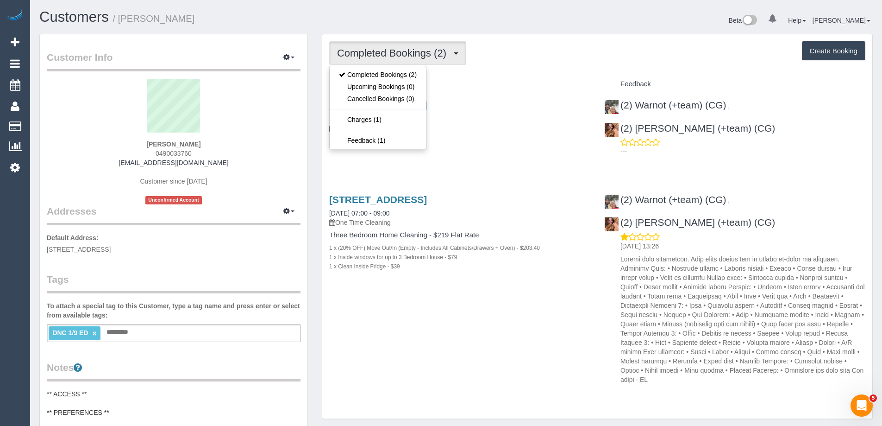
click at [522, 48] on div "Completed Bookings (2) Completed Bookings (2) Upcoming Bookings (0) Cancelled B…" at bounding box center [597, 53] width 536 height 24
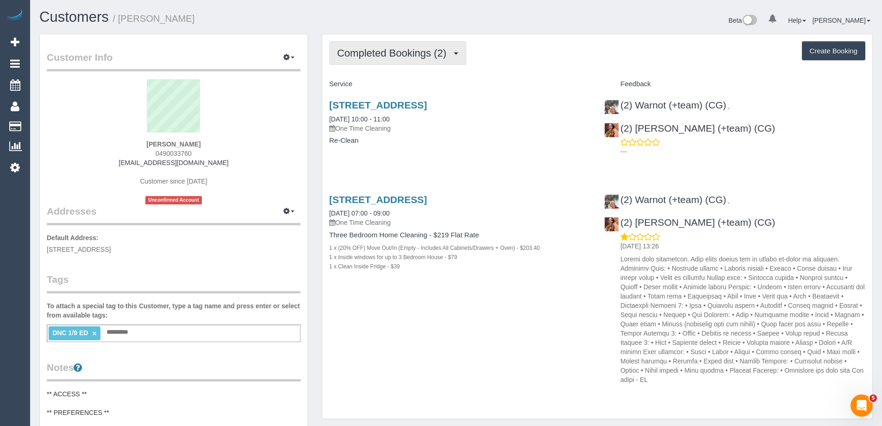
click at [386, 56] on span "Completed Bookings (2)" at bounding box center [394, 53] width 114 height 12
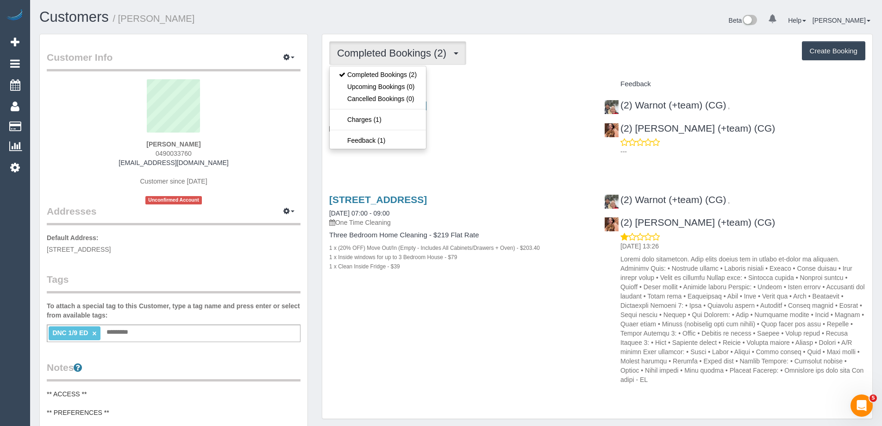
click at [565, 58] on div "Completed Bookings (2) Completed Bookings (2) Upcoming Bookings (0) Cancelled B…" at bounding box center [597, 53] width 536 height 24
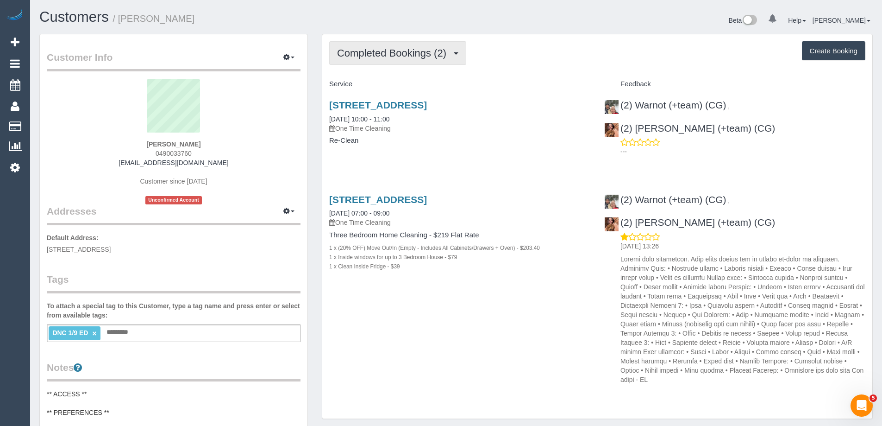
click at [381, 49] on span "Completed Bookings (2)" at bounding box center [394, 53] width 114 height 12
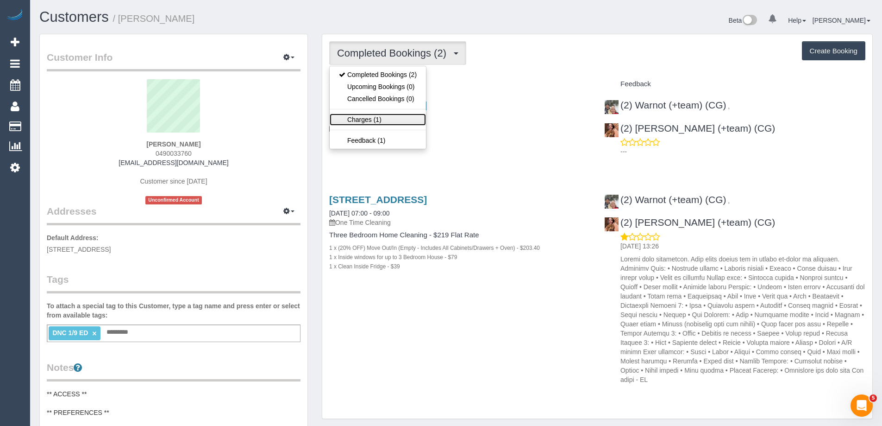
click at [380, 121] on link "Charges (1)" at bounding box center [378, 119] width 96 height 12
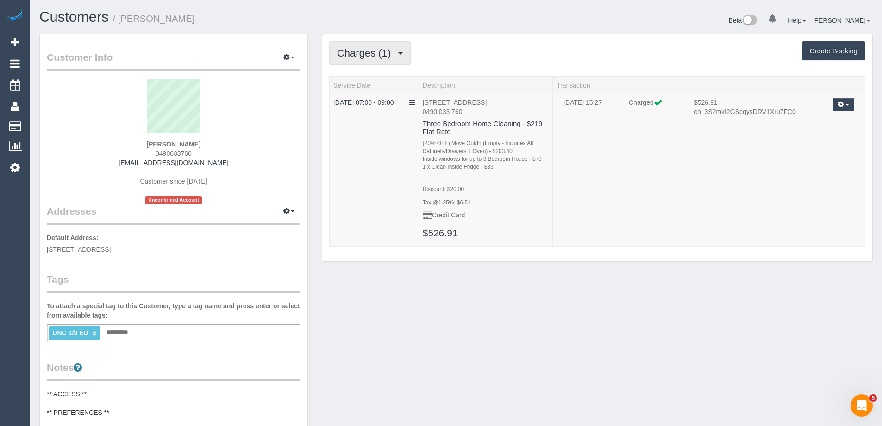
click at [372, 49] on span "Charges (1)" at bounding box center [366, 53] width 58 height 12
click at [370, 68] on ul "Completed Bookings (2) Upcoming Bookings (0) Cancelled Bookings (0) Charges (1)…" at bounding box center [377, 107] width 97 height 83
click at [380, 43] on button "Charges (1)" at bounding box center [370, 53] width 82 height 24
click at [370, 67] on ul "Completed Bookings (2) Upcoming Bookings (0) Cancelled Bookings (0) Charges (1)…" at bounding box center [377, 107] width 97 height 83
click at [377, 55] on span "Charges (1)" at bounding box center [366, 53] width 58 height 12
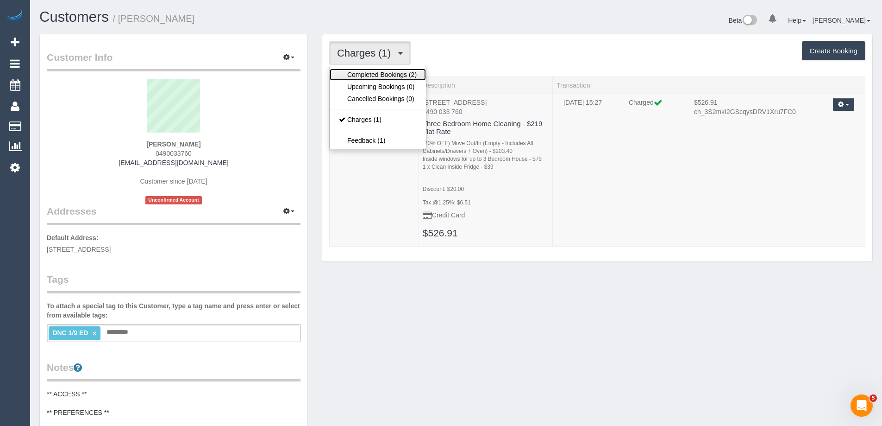
click at [372, 77] on link "Completed Bookings (2)" at bounding box center [378, 75] width 96 height 12
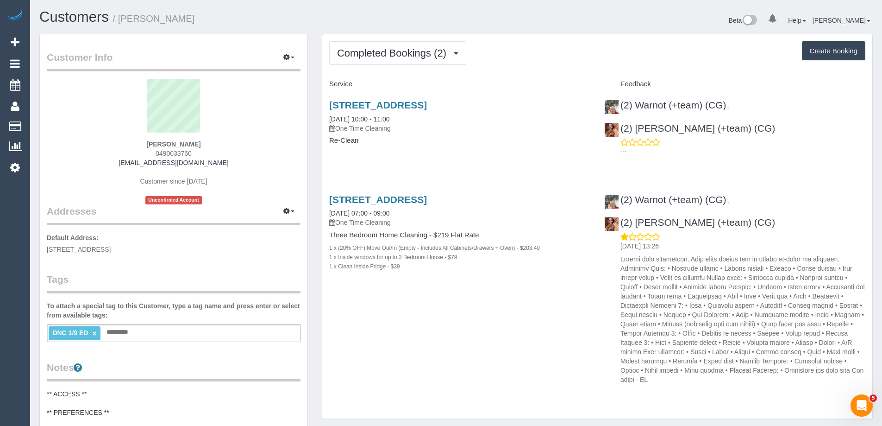
click at [96, 332] on link "×" at bounding box center [94, 333] width 4 height 8
drag, startPoint x: 203, startPoint y: 19, endPoint x: 121, endPoint y: 21, distance: 82.0
click at [121, 21] on h1 "Customers / Grace Markovic" at bounding box center [244, 17] width 410 height 16
copy small "Grace Markovic"
click at [427, 104] on link "17 Macrobertsons Close, Fitzroy, VIC 3065" at bounding box center [378, 105] width 98 height 11
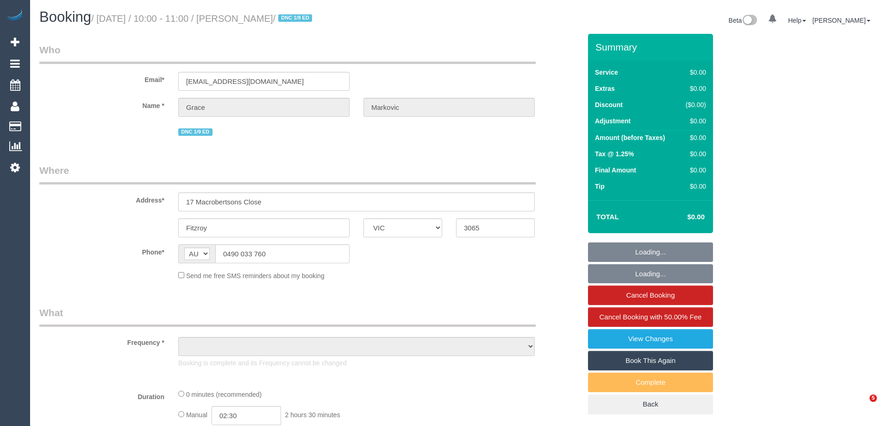
select select "VIC"
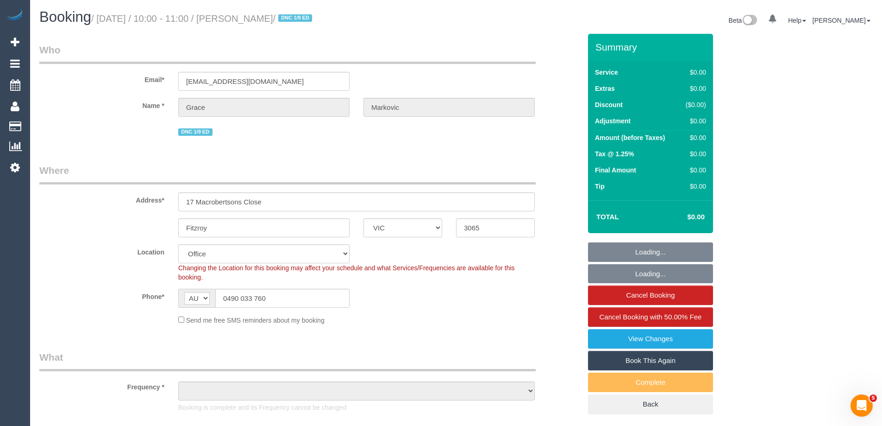
select select "string:stripe-pm_1RuW0w2GScqysDRVWXAmBNd1"
select select "object:607"
select select "number:28"
select select "number:14"
select select "number:19"
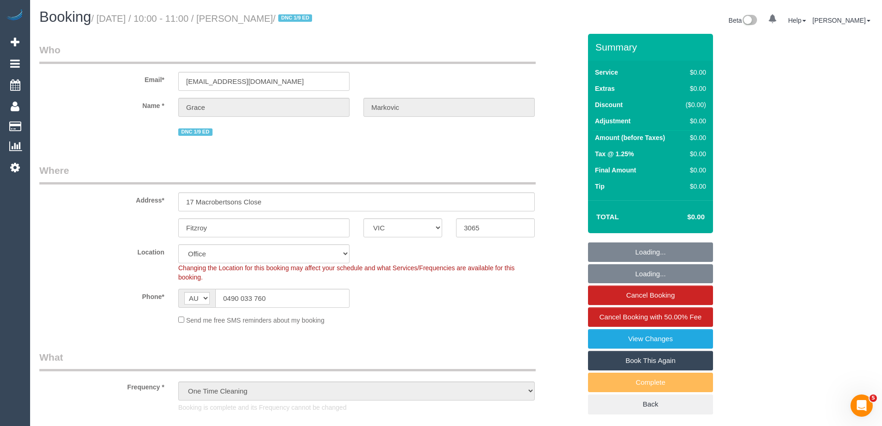
select select "number:25"
select select "number:13"
select select "object:2125"
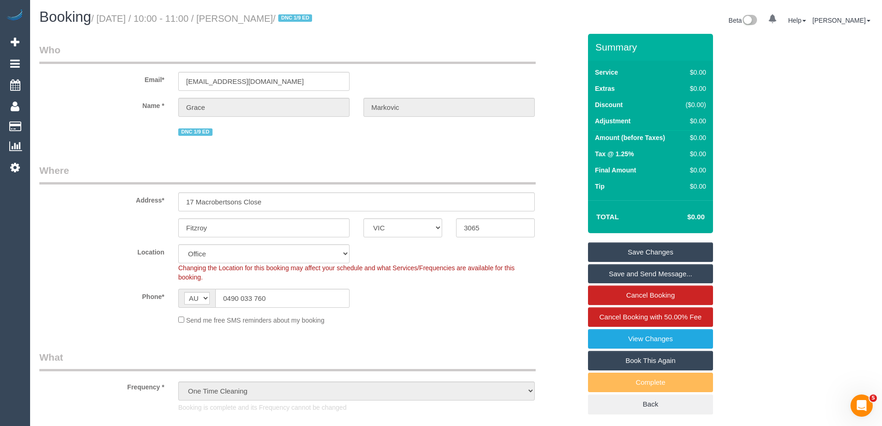
click at [557, 133] on div "DNC 1/9 ED" at bounding box center [310, 131] width 556 height 14
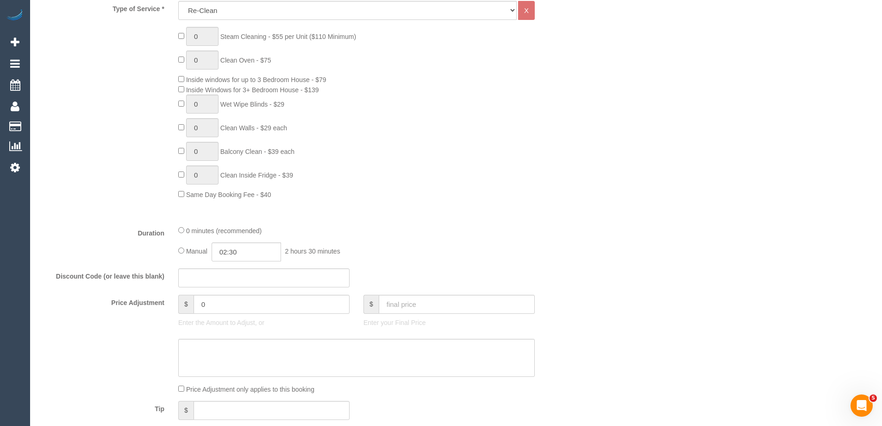
scroll to position [417, 0]
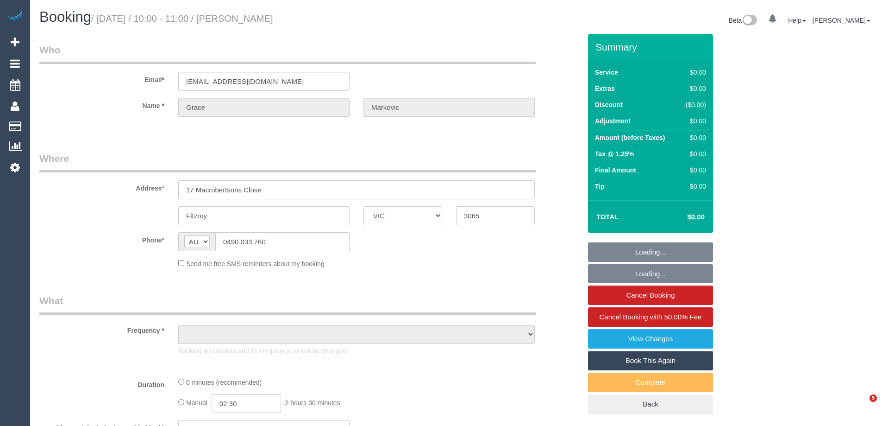
select select "VIC"
select select "object:580"
select select "string:stripe-pm_1RuW0w2GScqysDRVWXAmBNd1"
select select "number:28"
select select "number:14"
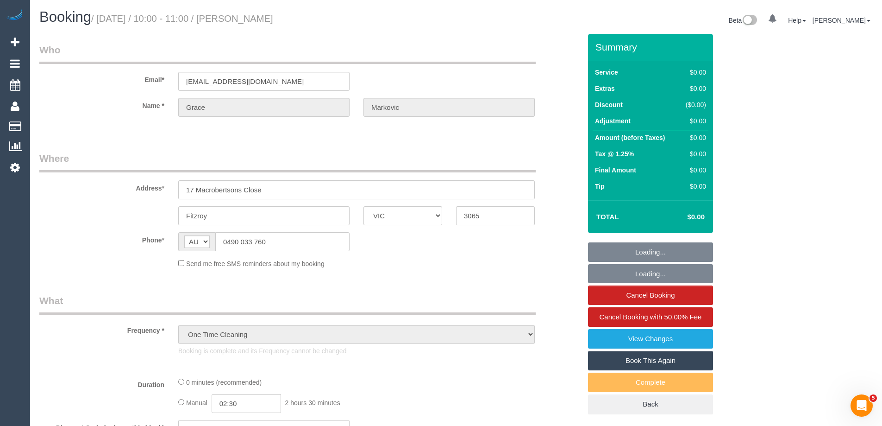
select select "number:19"
select select "number:25"
select select "number:13"
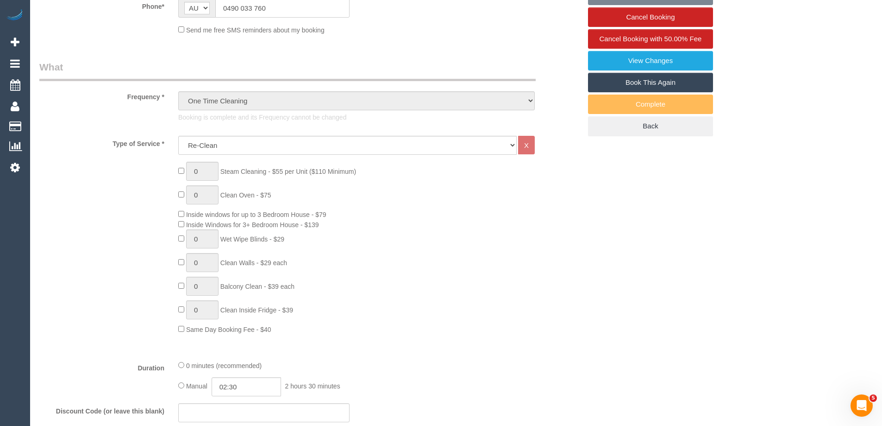
select select "object:2116"
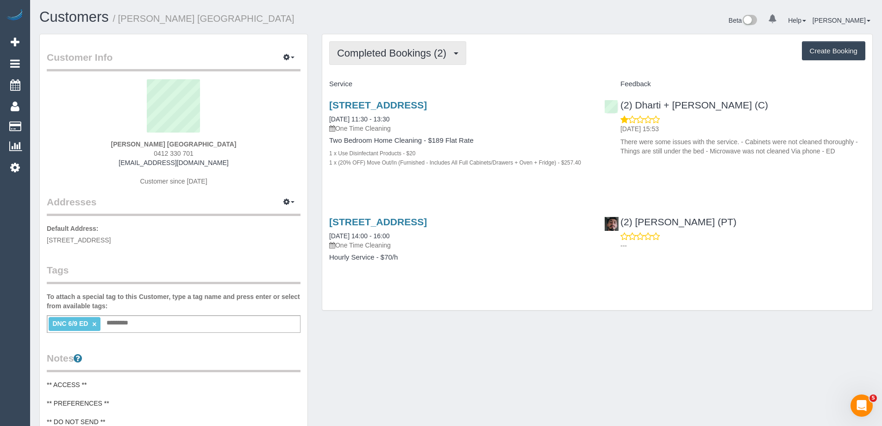
click at [411, 44] on button "Completed Bookings (2)" at bounding box center [397, 53] width 137 height 24
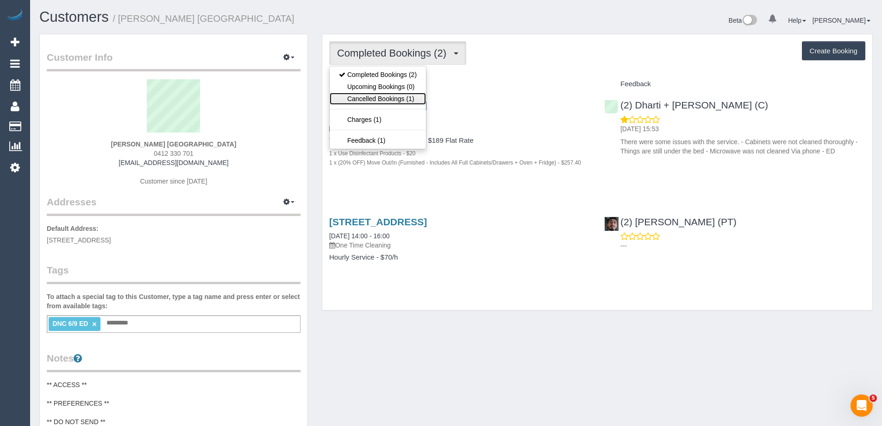
click at [406, 99] on link "Cancelled Bookings (1)" at bounding box center [378, 99] width 96 height 12
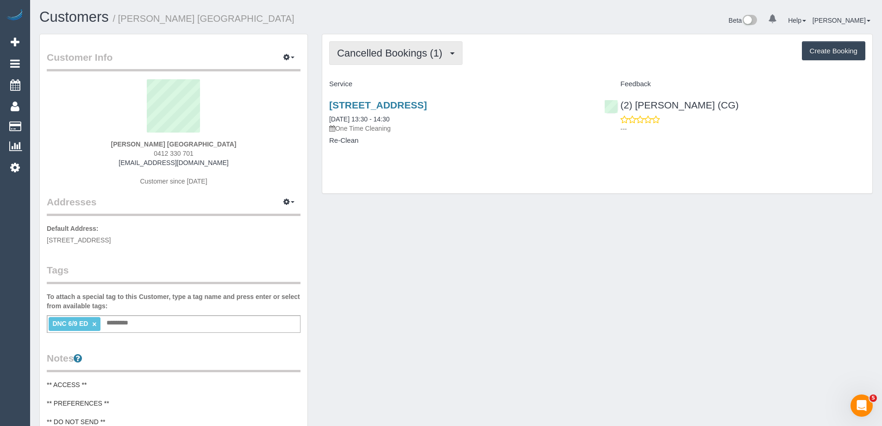
click at [399, 44] on button "Cancelled Bookings (1)" at bounding box center [395, 53] width 133 height 24
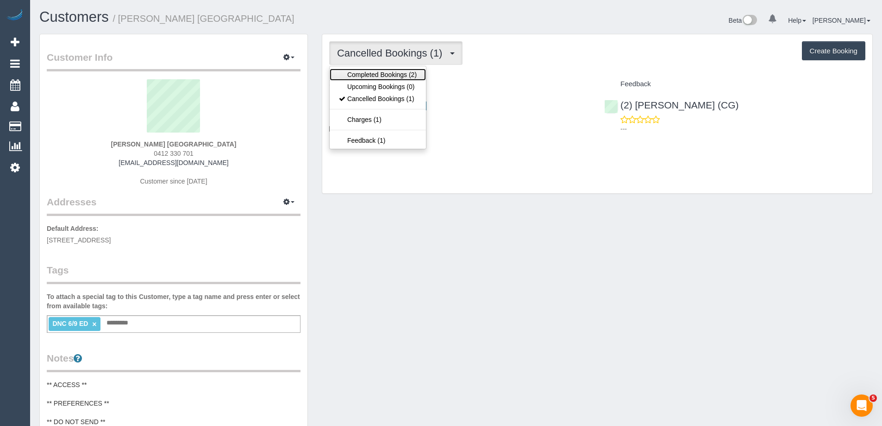
click at [388, 72] on link "Completed Bookings (2)" at bounding box center [378, 75] width 96 height 12
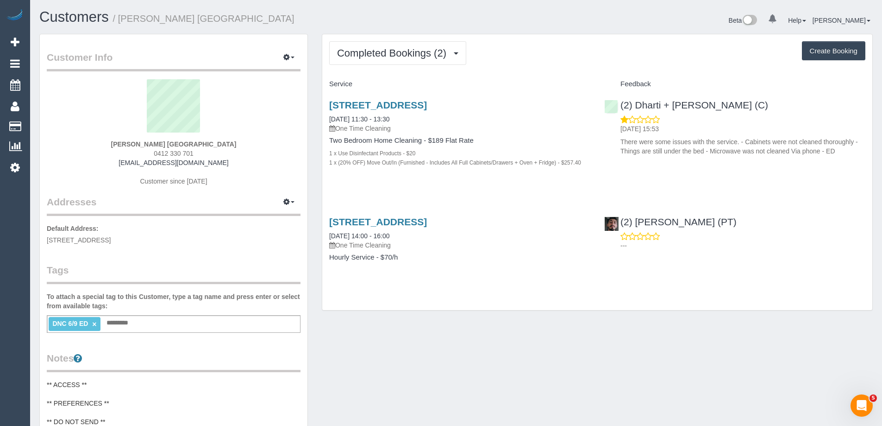
click at [673, 37] on div "Completed Bookings (2) Completed Bookings (2) Upcoming Bookings (0) Cancelled B…" at bounding box center [597, 172] width 550 height 276
click at [430, 19] on h1 "Customers / ananya dhaka" at bounding box center [244, 17] width 410 height 16
click at [398, 49] on span "Completed Bookings (2)" at bounding box center [394, 53] width 114 height 12
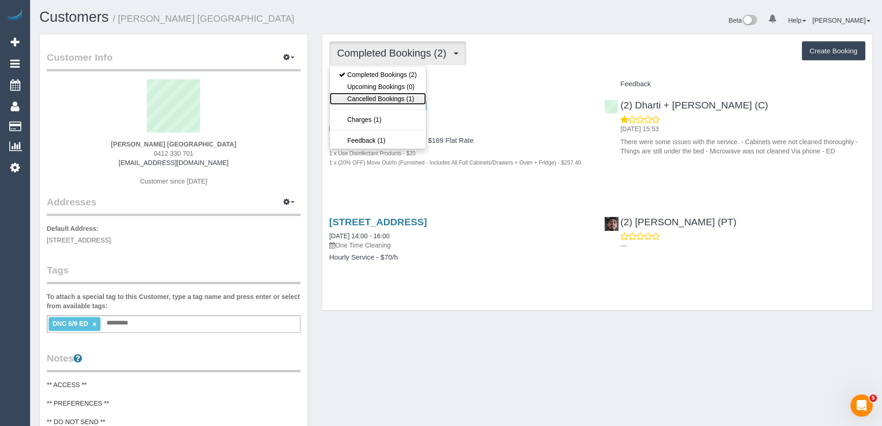
click at [390, 100] on link "Cancelled Bookings (1)" at bounding box center [378, 99] width 96 height 12
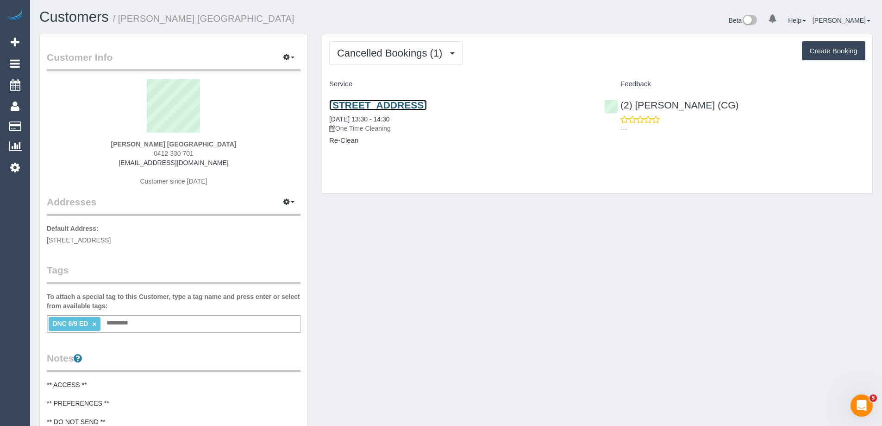
click at [427, 104] on link "228 La Trobe Street, 5413, Melbourne Cbd, VIC 3000" at bounding box center [378, 105] width 98 height 11
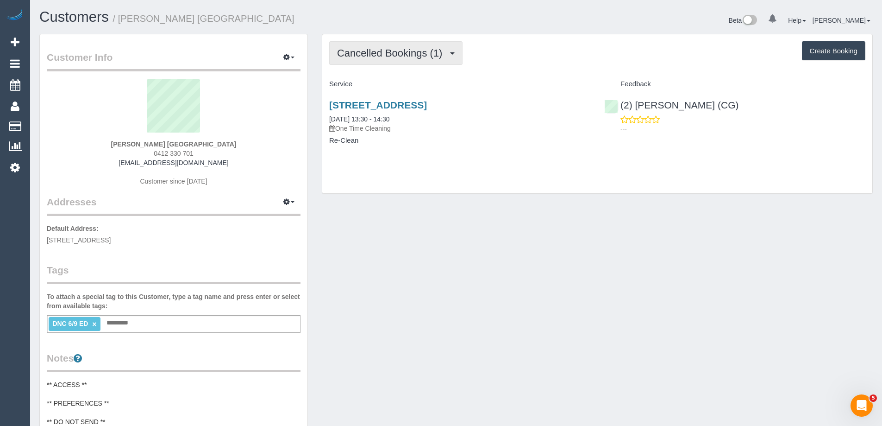
click at [388, 49] on span "Cancelled Bookings (1)" at bounding box center [392, 53] width 110 height 12
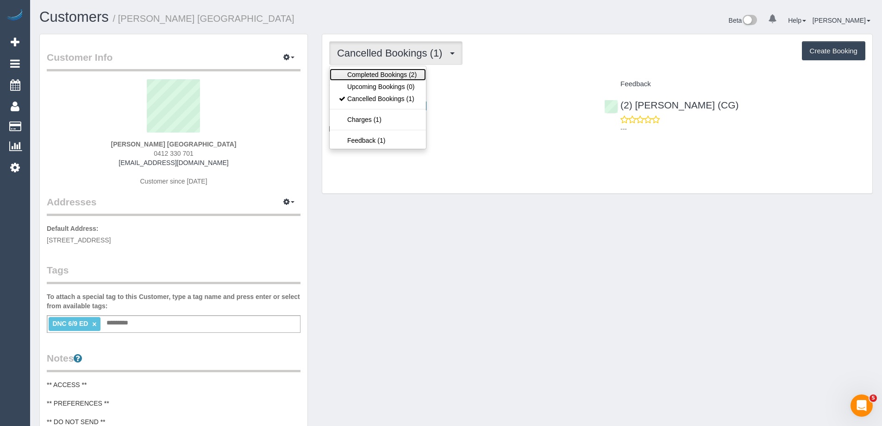
click at [395, 69] on link "Completed Bookings (2)" at bounding box center [378, 75] width 96 height 12
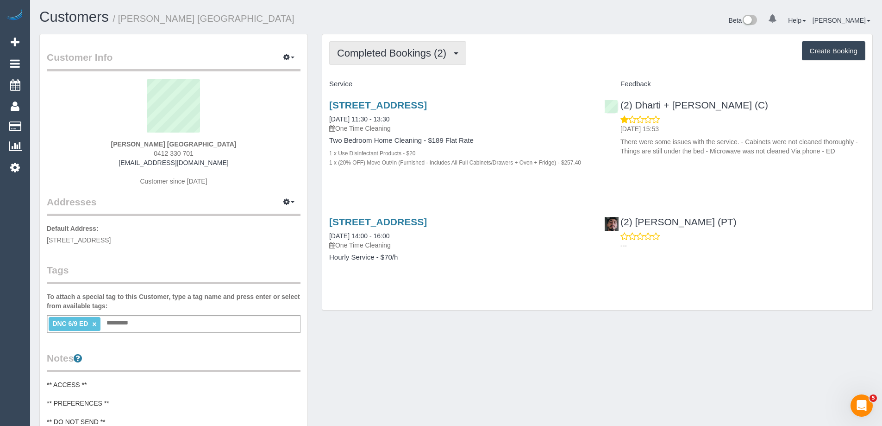
click at [383, 59] on button "Completed Bookings (2)" at bounding box center [397, 53] width 137 height 24
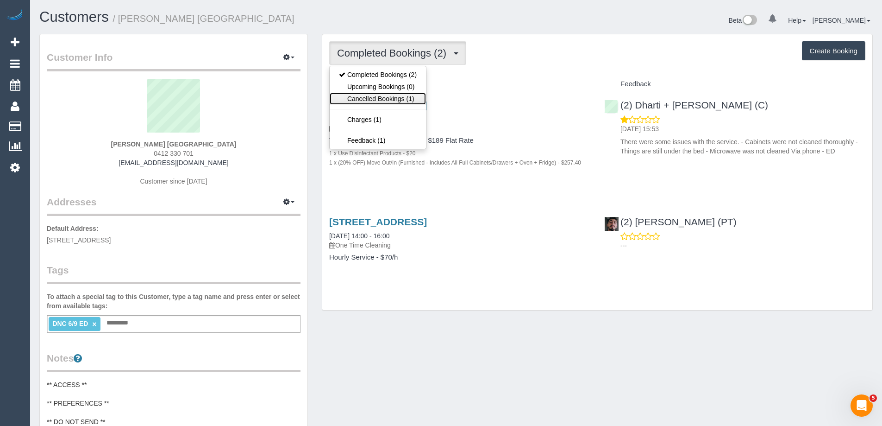
click at [383, 98] on link "Cancelled Bookings (1)" at bounding box center [378, 99] width 96 height 12
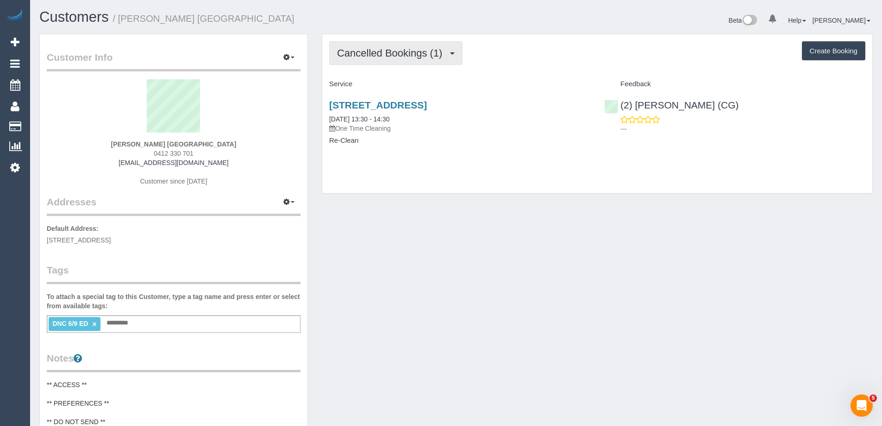
click at [400, 51] on span "Cancelled Bookings (1)" at bounding box center [392, 53] width 110 height 12
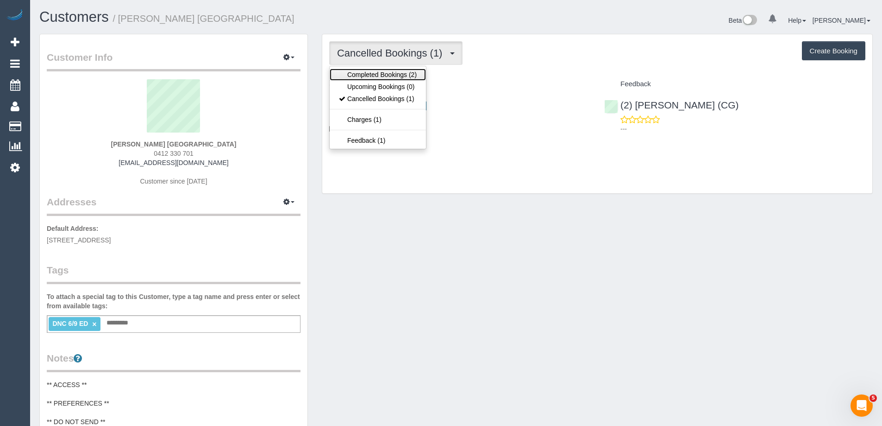
click at [393, 73] on link "Completed Bookings (2)" at bounding box center [378, 75] width 96 height 12
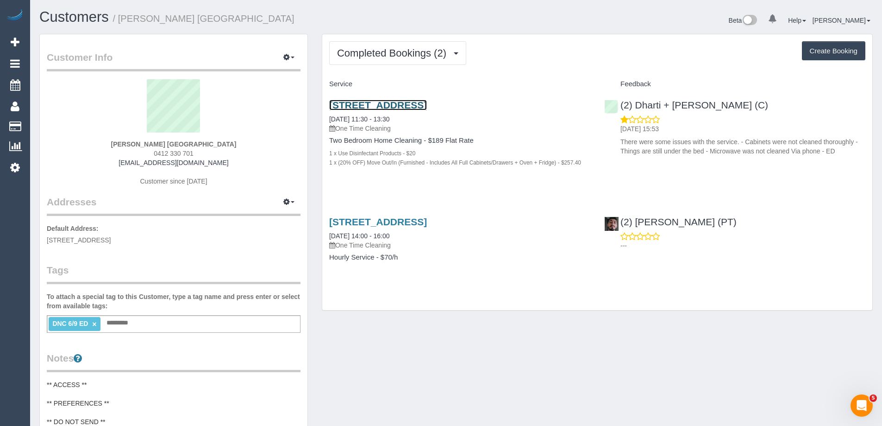
click at [394, 105] on link "228 La Trobe Street, 5413, Melbourne Cbd, VIC 3000" at bounding box center [378, 105] width 98 height 11
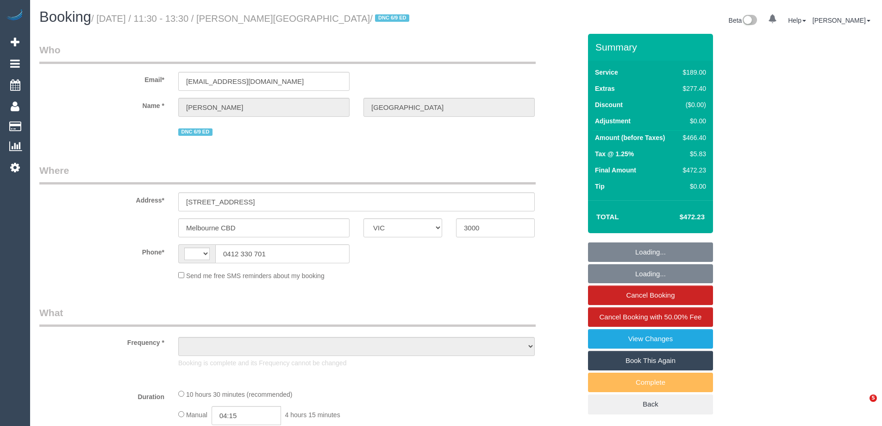
select select "VIC"
select select "string:AU"
select select "object:1289"
select select "string:stripe-pm_1S2qle2GScqysDRVscvjKIFg"
select select "number:28"
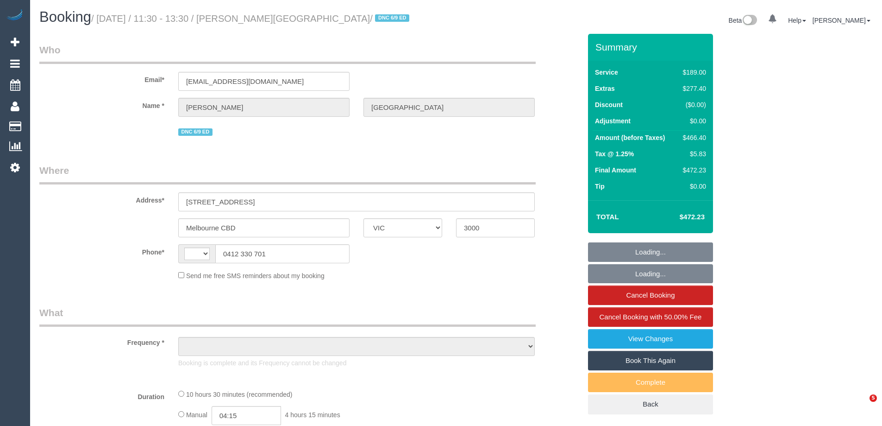
select select "number:14"
select select "number:18"
select select "number:25"
select select "number:35"
select select "number:13"
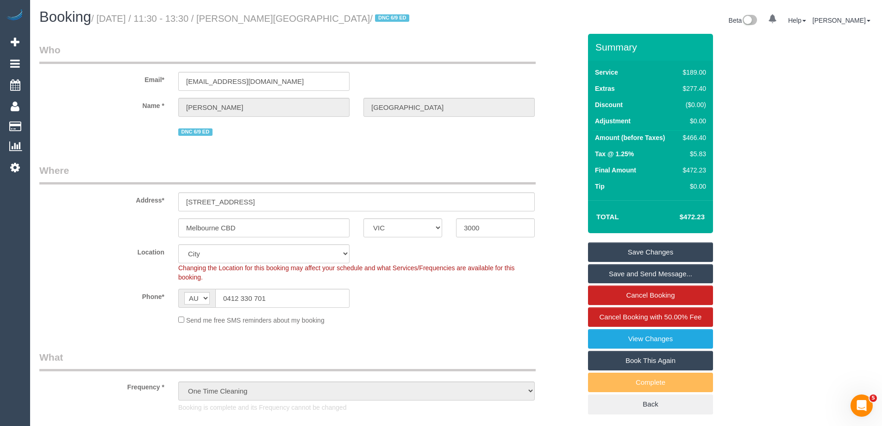
click at [696, 135] on div "$466.40" at bounding box center [692, 137] width 27 height 9
copy div "466.40"
click at [263, 299] on input "0412 330 701" at bounding box center [282, 298] width 134 height 19
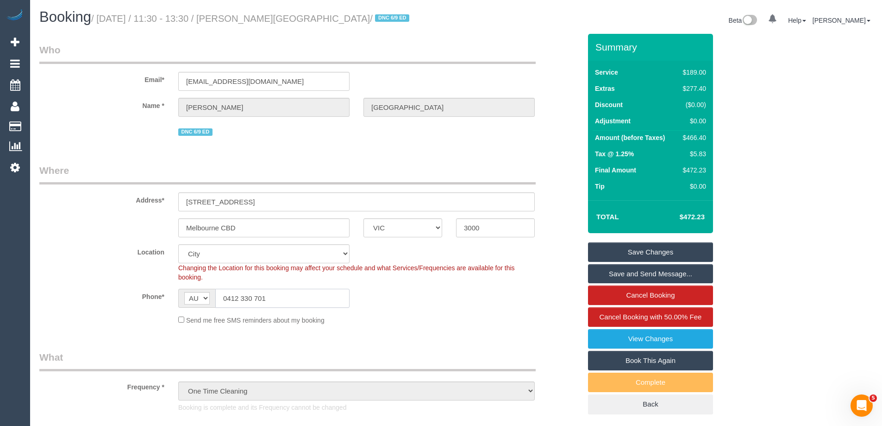
click at [263, 299] on input "0412 330 701" at bounding box center [282, 298] width 134 height 19
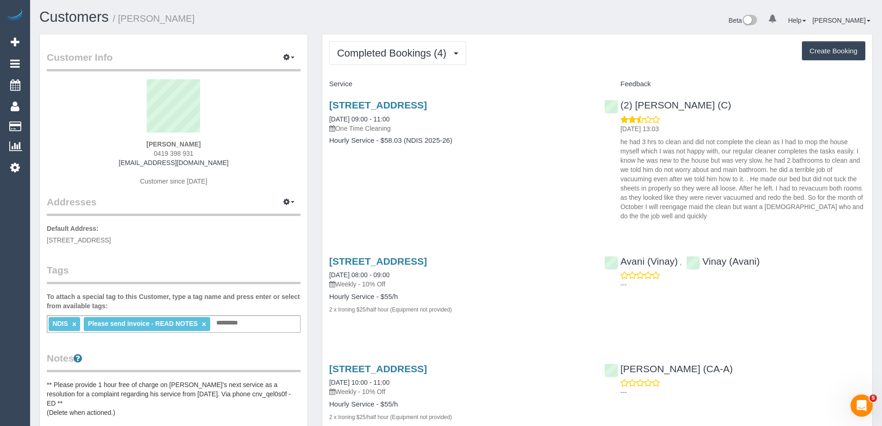
click at [174, 151] on span "0419 398 931" at bounding box center [174, 153] width 40 height 7
copy div "0419 398 931"
click at [418, 54] on span "Completed Bookings (4)" at bounding box center [394, 53] width 114 height 12
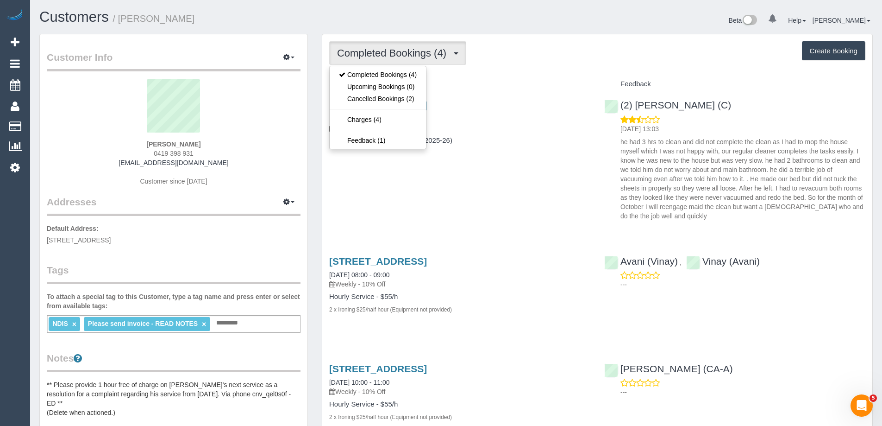
click at [526, 51] on div "Completed Bookings (4) Completed Bookings (4) Upcoming Bookings (0) Cancelled B…" at bounding box center [597, 53] width 536 height 24
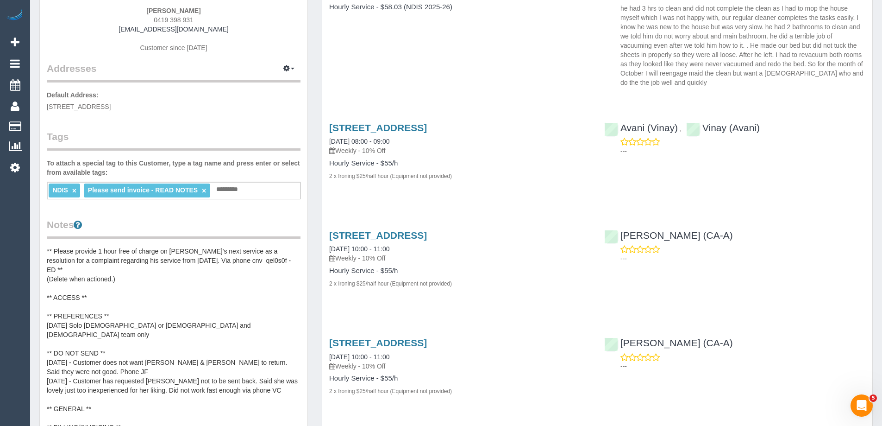
scroll to position [139, 0]
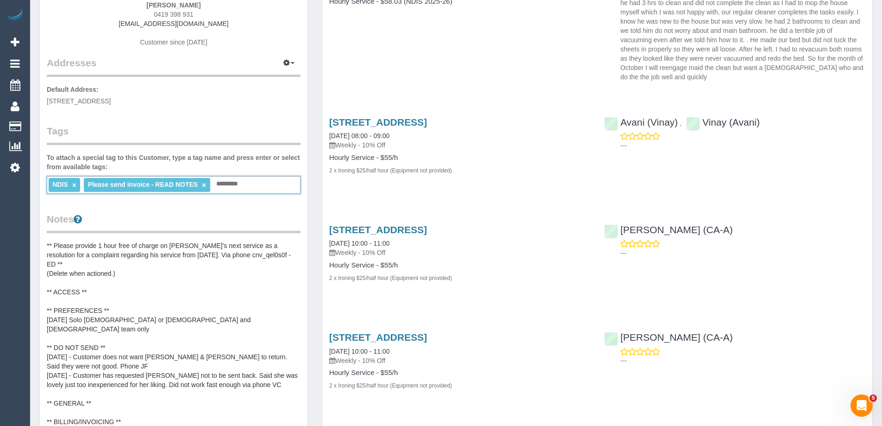
click at [229, 180] on input "text" at bounding box center [229, 184] width 31 height 12
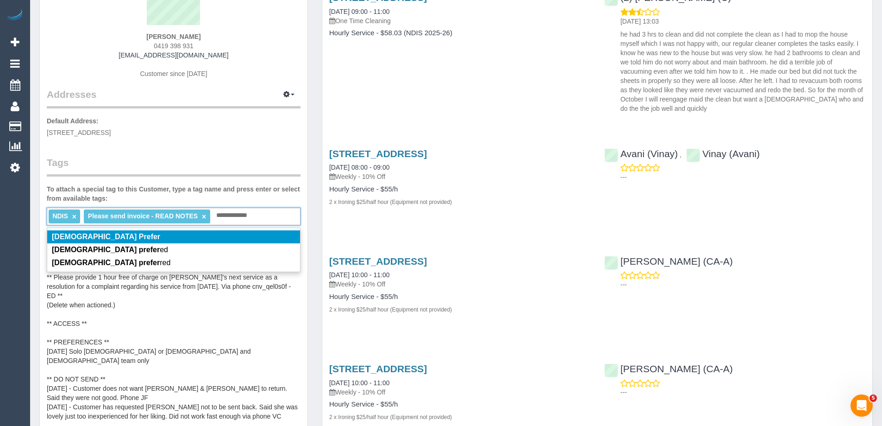
scroll to position [93, 0]
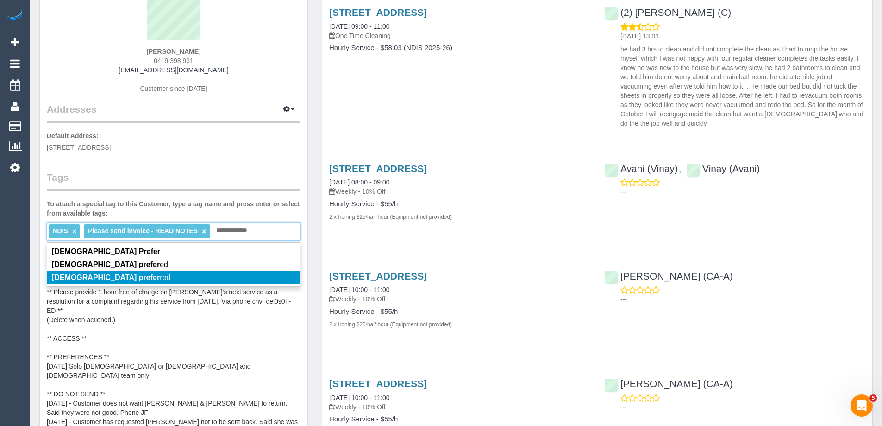
type input "**********"
click at [108, 273] on span "[DEMOGRAPHIC_DATA] prefer red" at bounding box center [111, 277] width 119 height 8
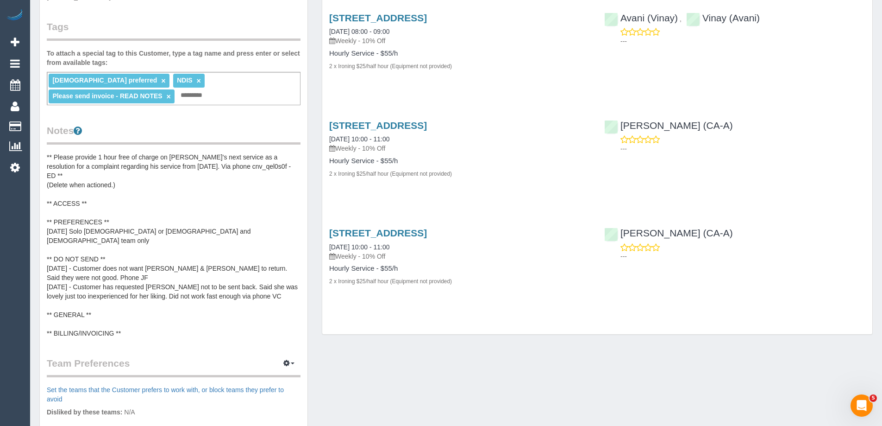
scroll to position [278, 0]
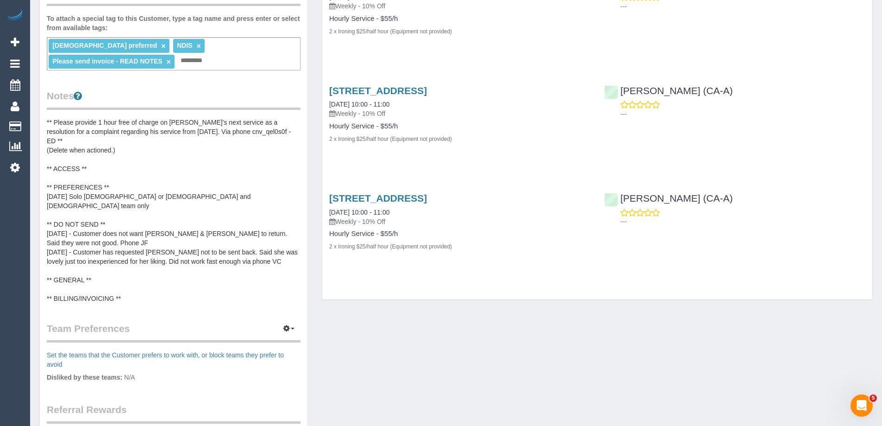
click at [107, 154] on pre "** Please provide 1 hour free of charge on Steve's next service as a resolution…" at bounding box center [174, 210] width 254 height 185
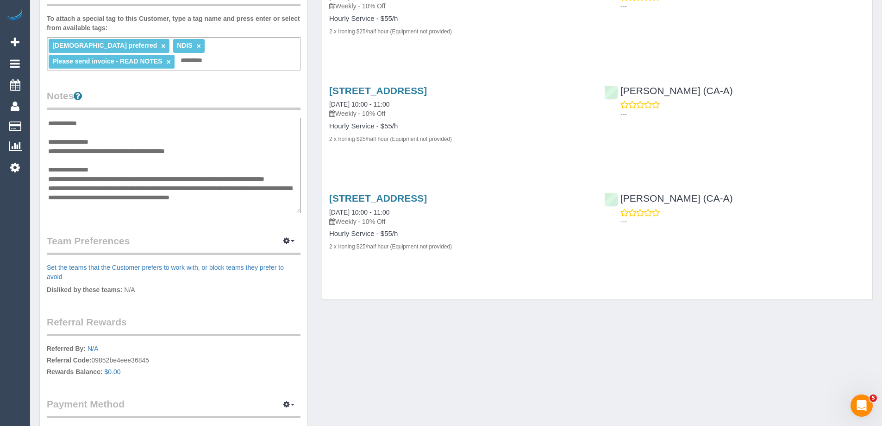
scroll to position [37, 0]
click at [145, 139] on textarea "**********" at bounding box center [174, 165] width 254 height 95
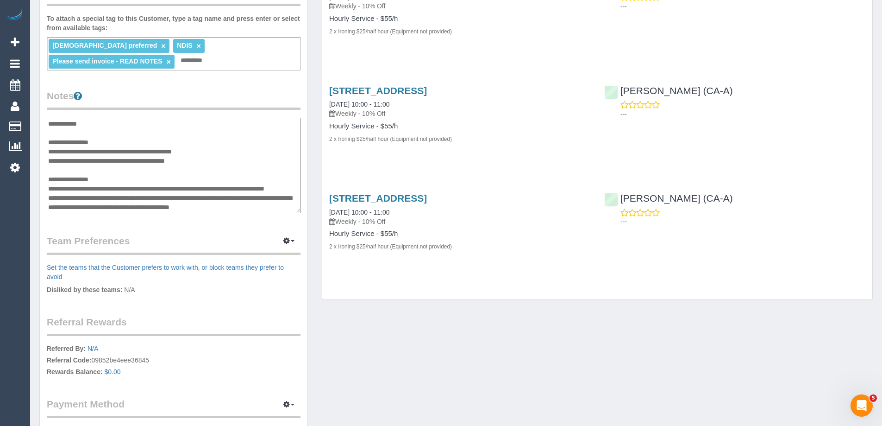
type textarea "**********"
click at [246, 79] on div "Customer Info Edit Contact Info Send Message Email Preferences Special Sales Ta…" at bounding box center [174, 108] width 268 height 704
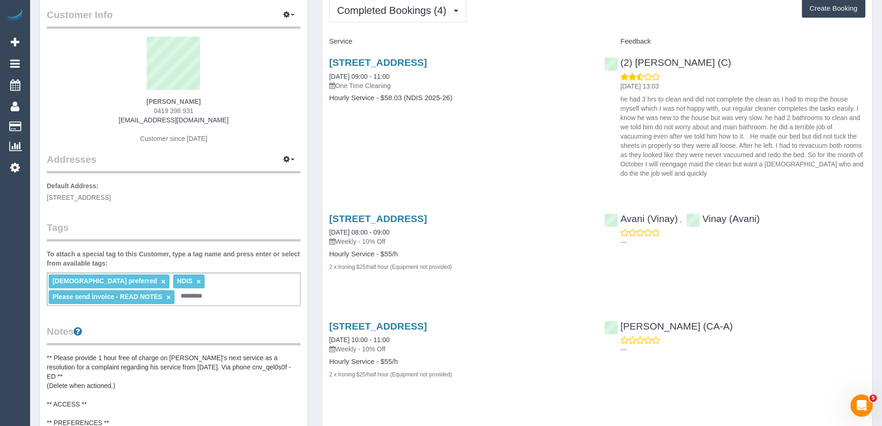
scroll to position [0, 0]
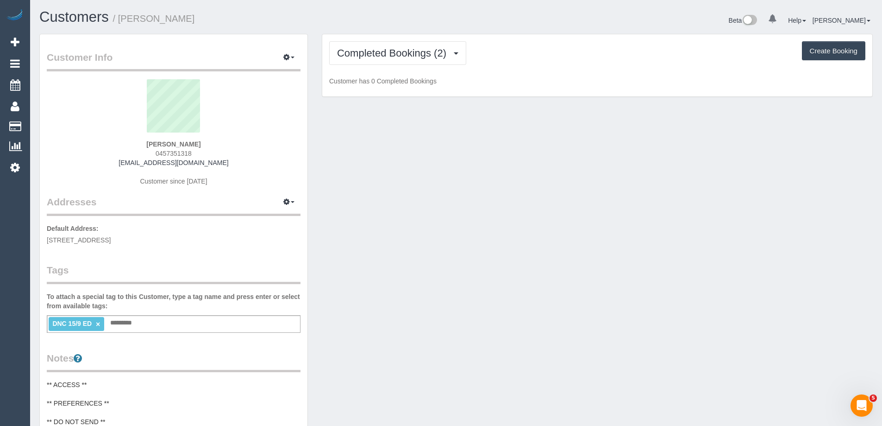
click at [179, 153] on span "0457351318" at bounding box center [174, 153] width 36 height 7
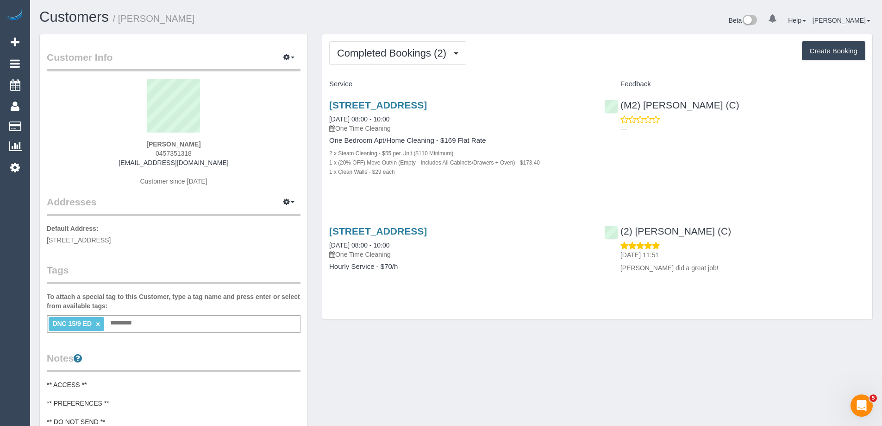
copy span "0457351318"
click at [427, 101] on link "[STREET_ADDRESS]" at bounding box center [378, 105] width 98 height 11
click at [427, 100] on link "[STREET_ADDRESS]" at bounding box center [378, 105] width 98 height 11
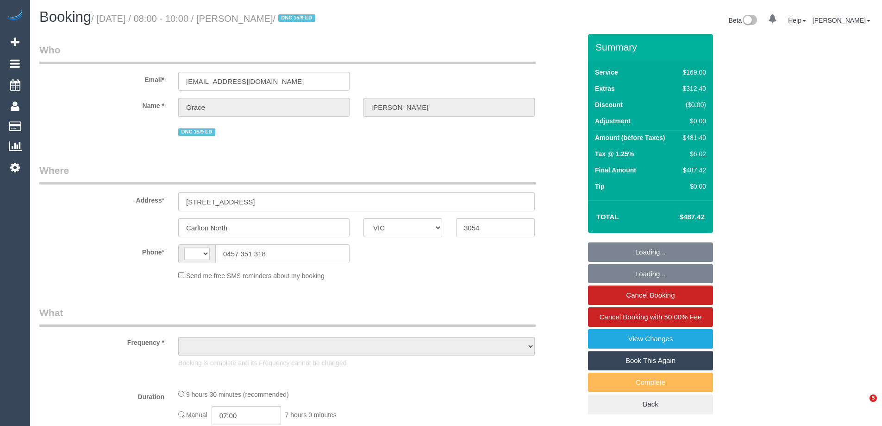
select select "VIC"
select select "string:AU"
select select "object:323"
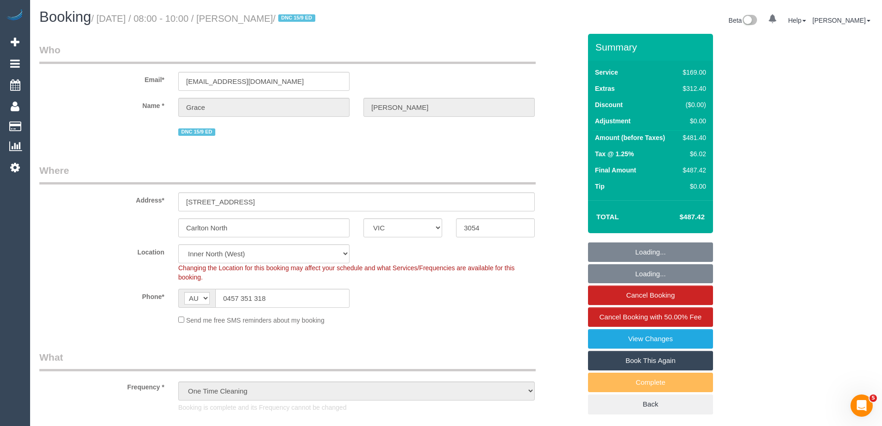
select select "string:stripe-pm_1RFobV2GScqysDRVt91yWtFg"
select select "number:28"
select select "number:14"
select select "number:19"
select select "number:25"
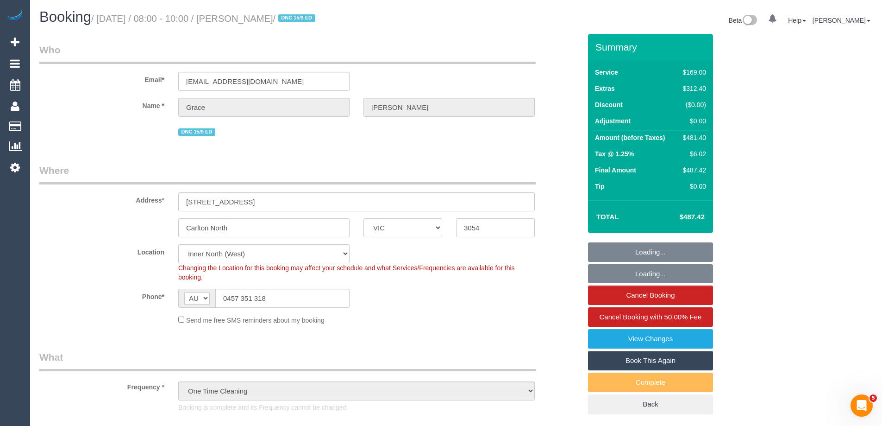
select select "number:33"
select select "object:1713"
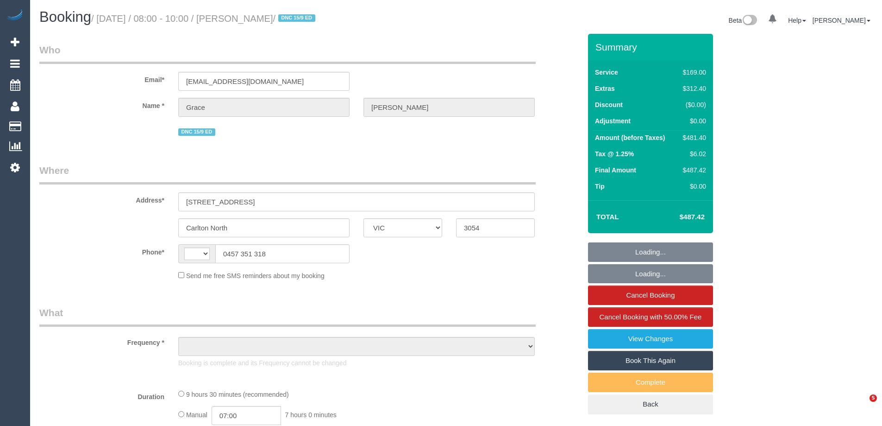
select select "VIC"
select select "string:AU"
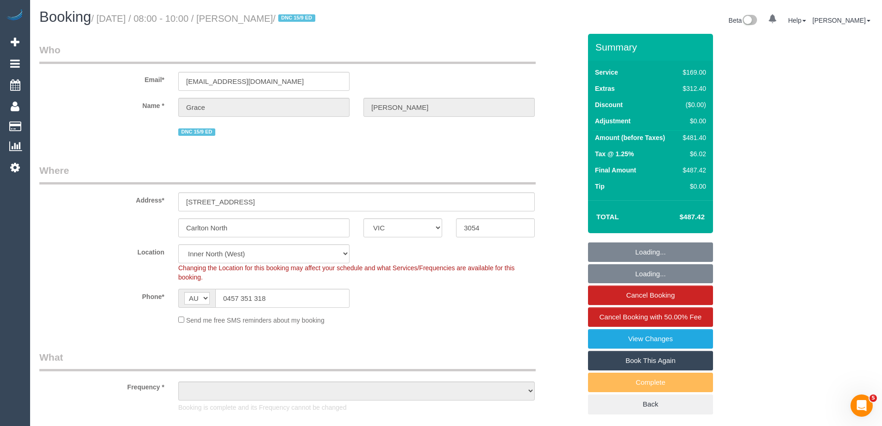
select select "object:1713"
select select "number:28"
select select "number:14"
select select "number:19"
select select "number:25"
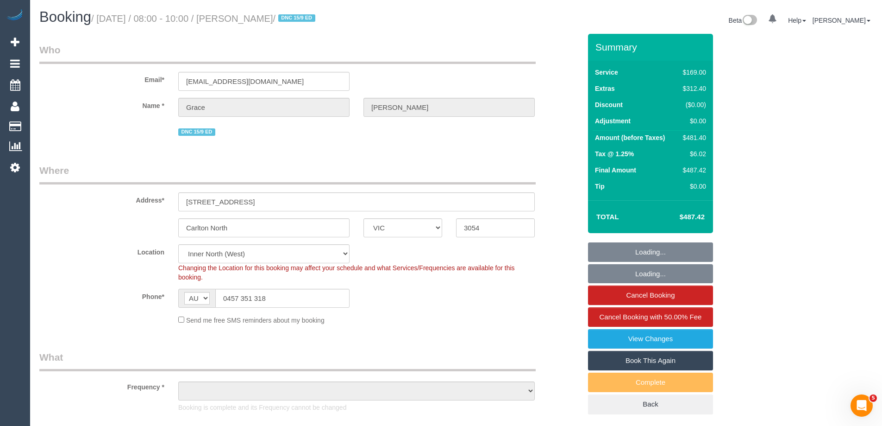
select select "number:33"
select select "string:stripe-pm_1RFobV2GScqysDRVt91yWtFg"
click at [661, 341] on link "View Changes" at bounding box center [650, 338] width 125 height 19
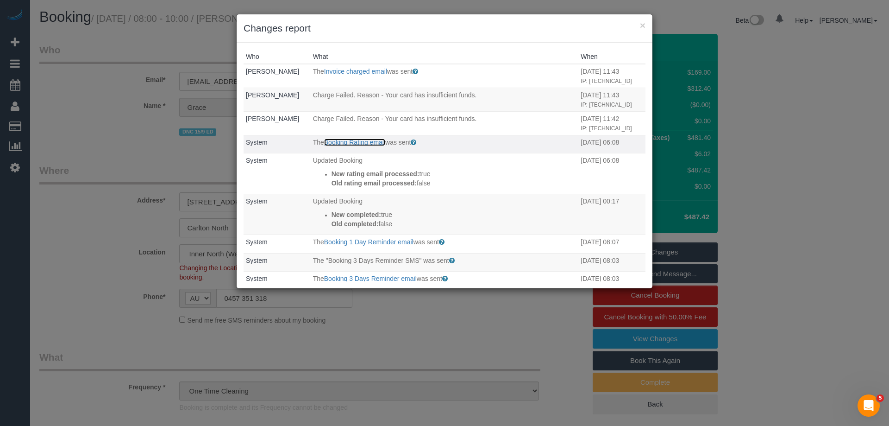
click at [362, 141] on link "Booking Rating email" at bounding box center [354, 141] width 61 height 7
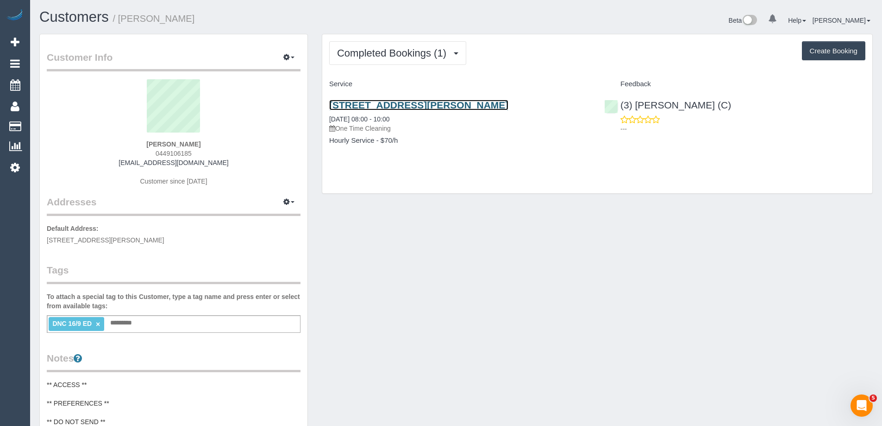
click at [477, 107] on link "138 Spencer Street, 910, Melbourne, VIC 3000" at bounding box center [418, 105] width 179 height 11
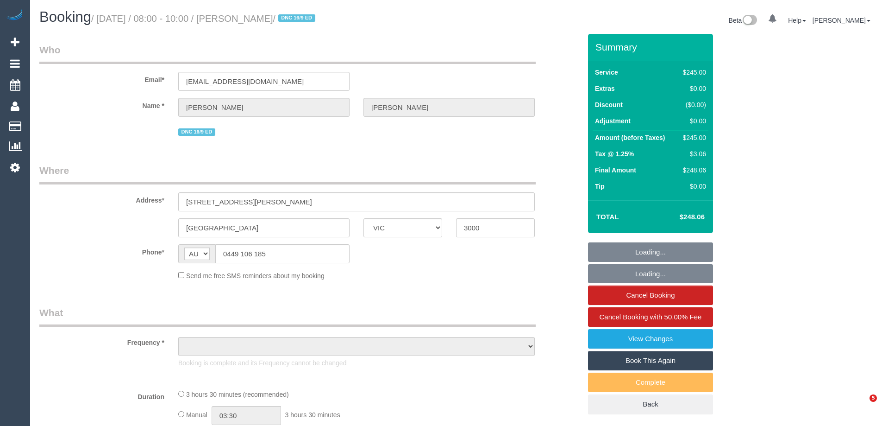
select select "VIC"
select select "object:606"
select select "string:stripe-pm_1S7GJG2GScqysDRV9ouAP5Tg"
select select "number:28"
select select "number:14"
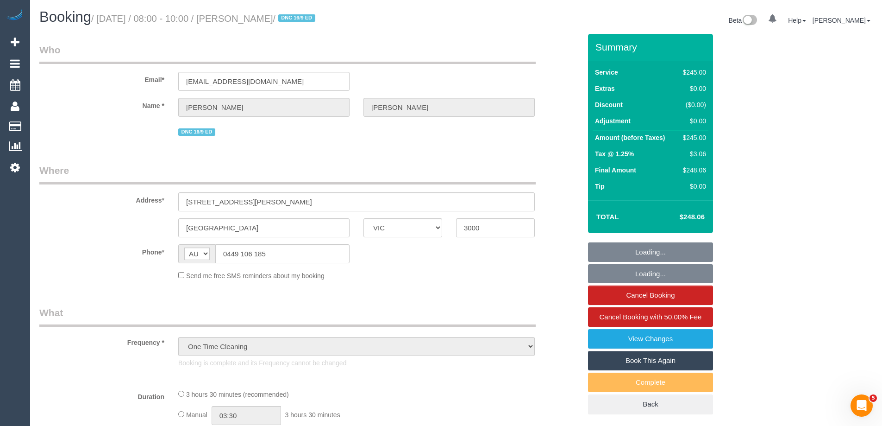
select select "number:20"
select select "number:24"
select select "number:35"
select select "number:26"
select select "210"
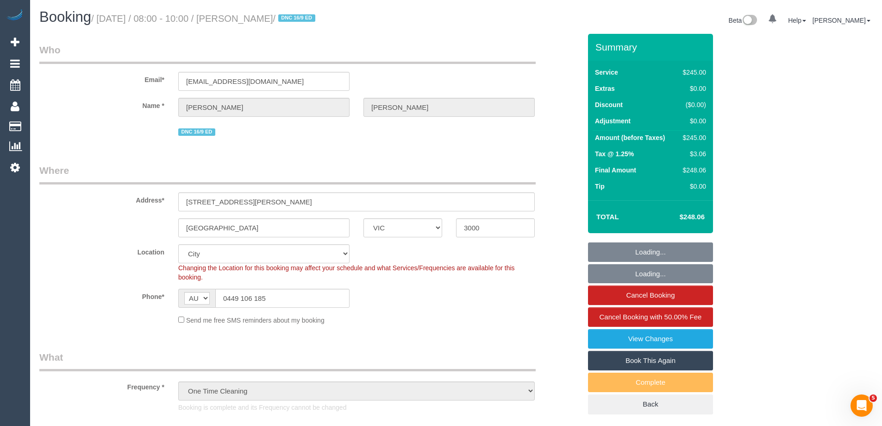
select select "object:1326"
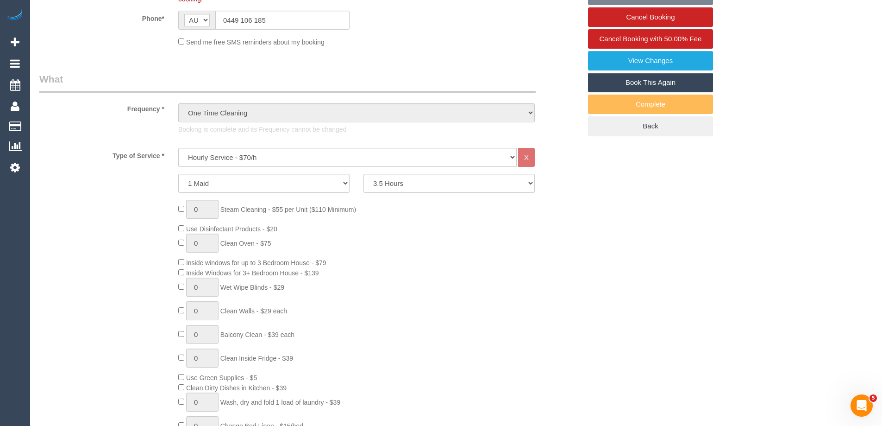
select select "spot1"
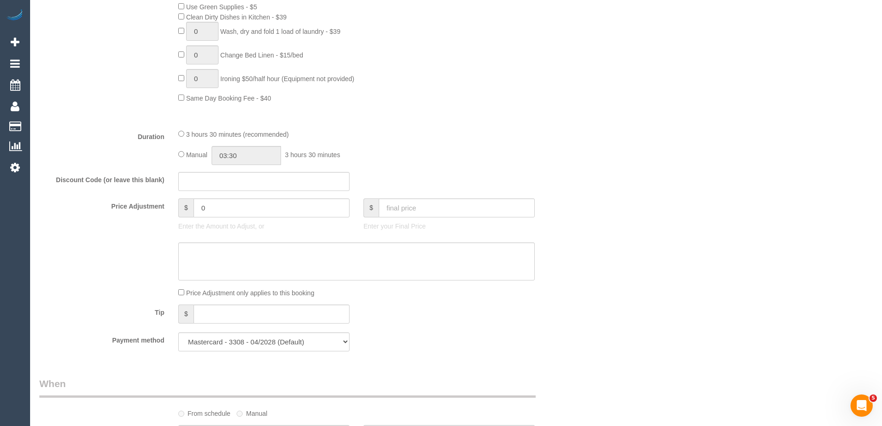
scroll to position [1019, 0]
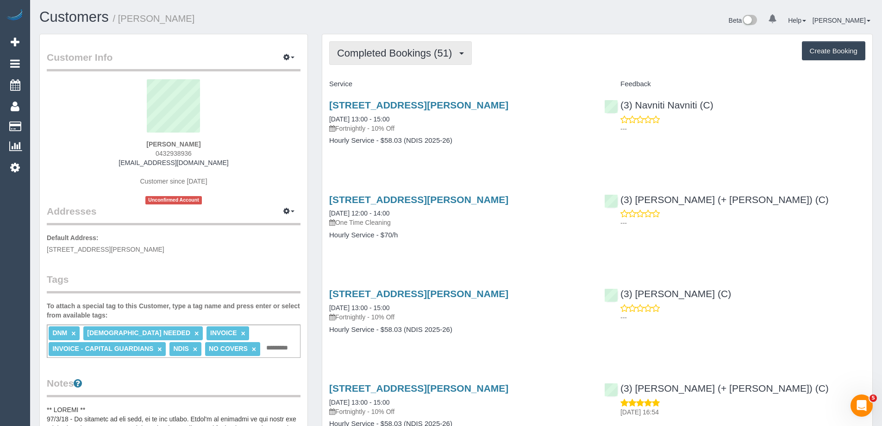
click at [395, 51] on span "Completed Bookings (51)" at bounding box center [396, 53] width 119 height 12
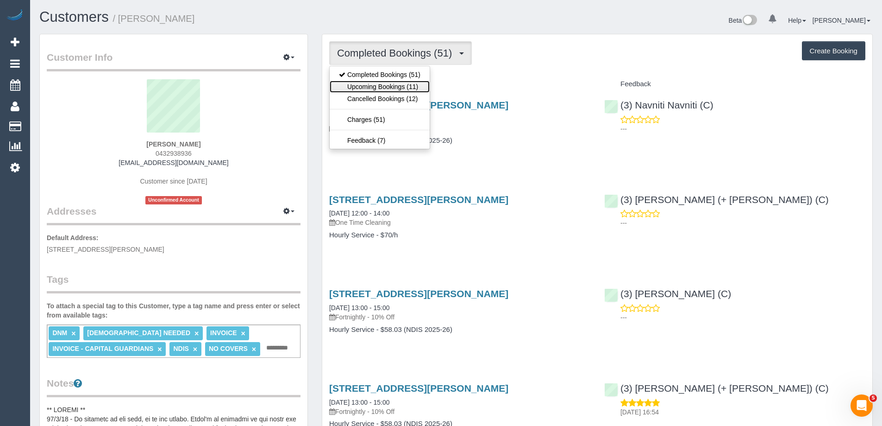
click at [392, 84] on link "Upcoming Bookings (11)" at bounding box center [380, 87] width 100 height 12
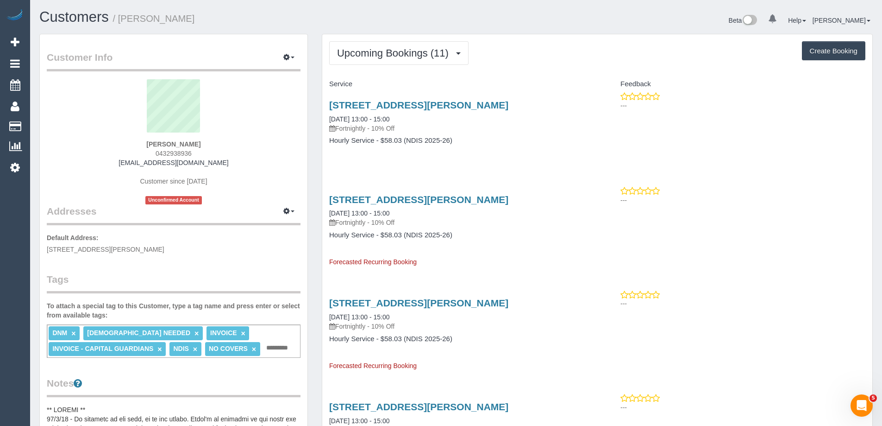
drag, startPoint x: 224, startPoint y: 164, endPoint x: 123, endPoint y: 163, distance: 100.5
click at [123, 163] on div "Chantelle Roberts 0432938936 suns4in35891@gmail.com Customer since 2023 Unconfi…" at bounding box center [174, 141] width 254 height 125
copy link "[EMAIL_ADDRESS][DOMAIN_NAME]"
click at [504, 55] on div "Upcoming Bookings (11) Completed Bookings (51) Upcoming Bookings (11) Cancelled…" at bounding box center [597, 53] width 536 height 24
drag, startPoint x: 218, startPoint y: 158, endPoint x: 130, endPoint y: 161, distance: 88.0
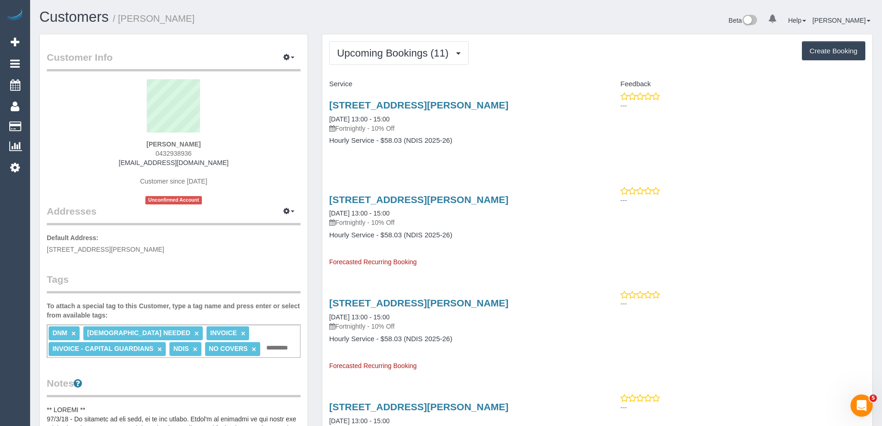
click at [130, 161] on div "Chantelle Roberts 0432938936 suns4in35891@gmail.com Customer since 2023 Unconfi…" at bounding box center [174, 141] width 254 height 125
copy link "[EMAIL_ADDRESS][DOMAIN_NAME]"
click at [424, 59] on button "Upcoming Bookings (11)" at bounding box center [398, 53] width 139 height 24
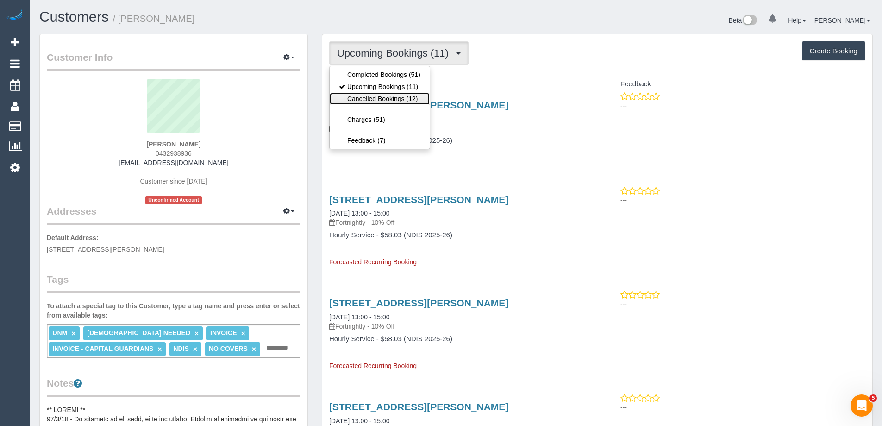
click at [370, 100] on link "Cancelled Bookings (12)" at bounding box center [380, 99] width 100 height 12
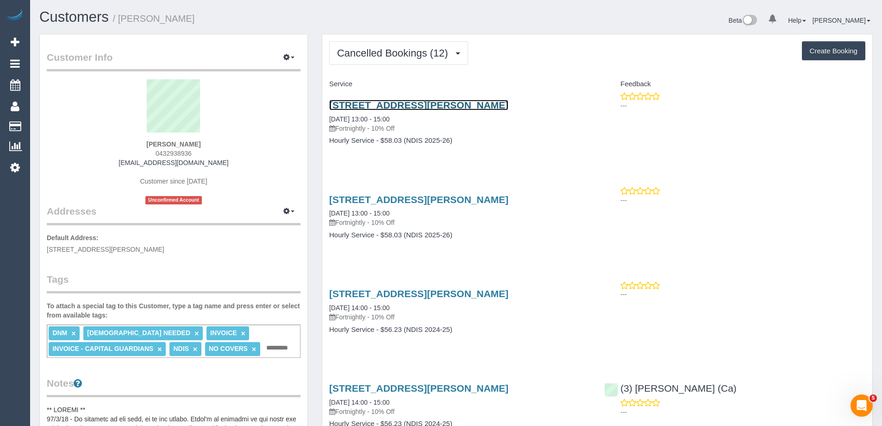
click at [479, 104] on link "105/137 High Street, Preston, VIC 3072" at bounding box center [418, 105] width 179 height 11
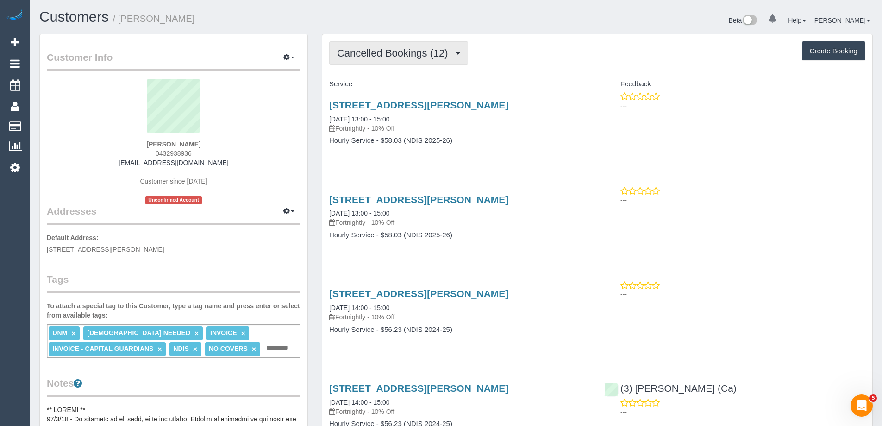
click at [389, 53] on span "Cancelled Bookings (12)" at bounding box center [395, 53] width 116 height 12
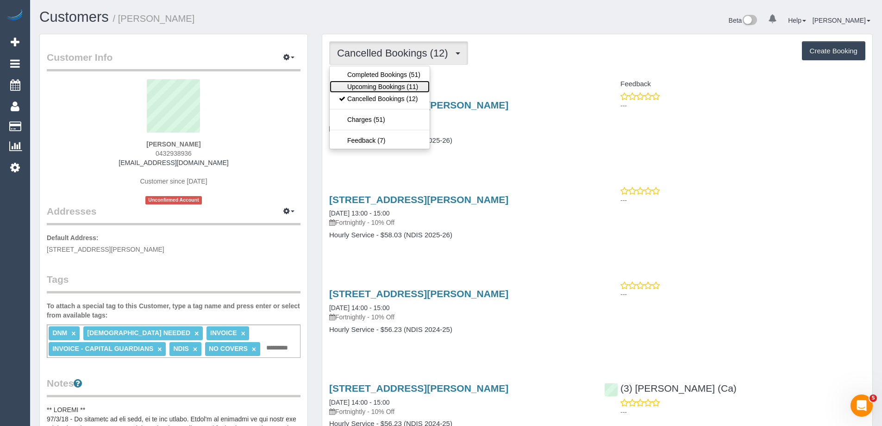
click at [408, 87] on link "Upcoming Bookings (11)" at bounding box center [380, 87] width 100 height 12
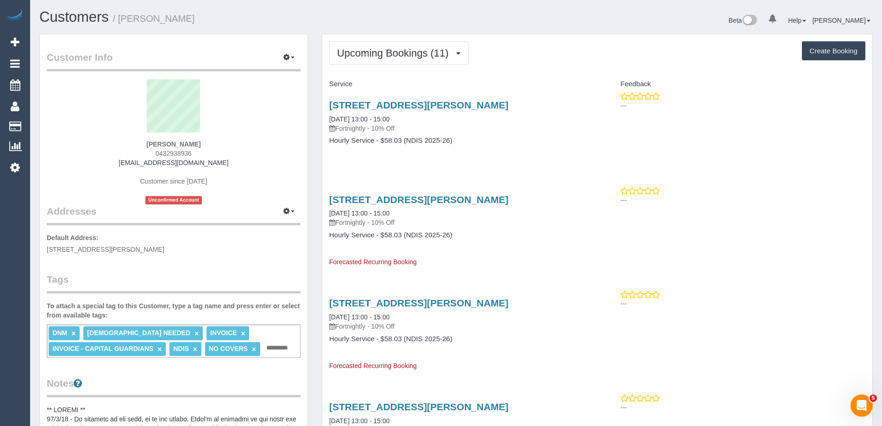
click at [822, 116] on div "105/137 High Street, Preston, VIC 3072 09/10/2025 13:00 - 15:00 Fortnightly - 1…" at bounding box center [597, 127] width 550 height 71
click at [532, 44] on div "Upcoming Bookings (11) Completed Bookings (51) Upcoming Bookings (11) Cancelled…" at bounding box center [597, 53] width 536 height 24
click at [402, 56] on span "Upcoming Bookings (11)" at bounding box center [395, 53] width 116 height 12
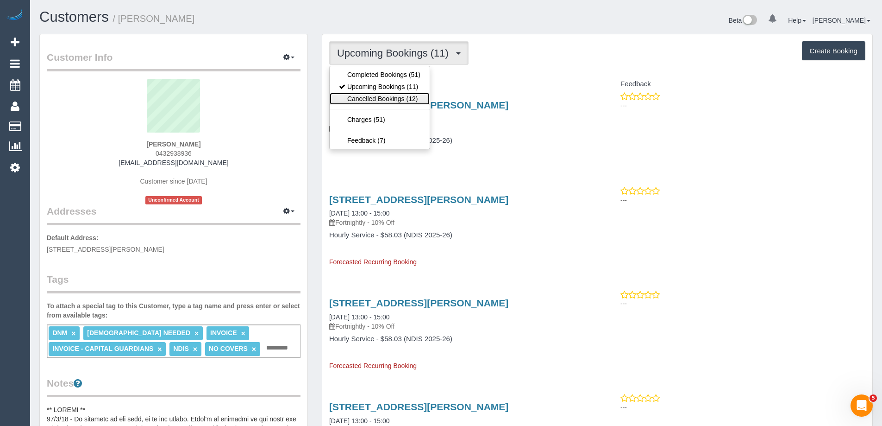
click at [388, 94] on link "Cancelled Bookings (12)" at bounding box center [380, 99] width 100 height 12
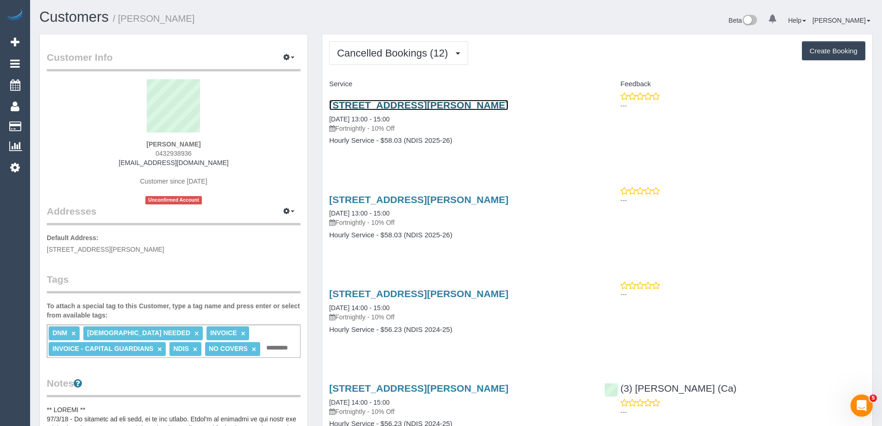
click at [370, 104] on link "105/137 High Street, Preston, VIC 3072" at bounding box center [418, 105] width 179 height 11
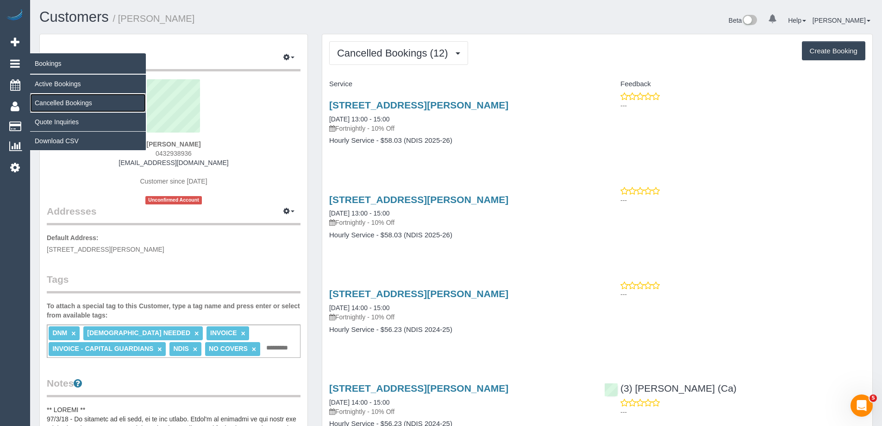
click at [54, 100] on link "Cancelled Bookings" at bounding box center [88, 103] width 116 height 19
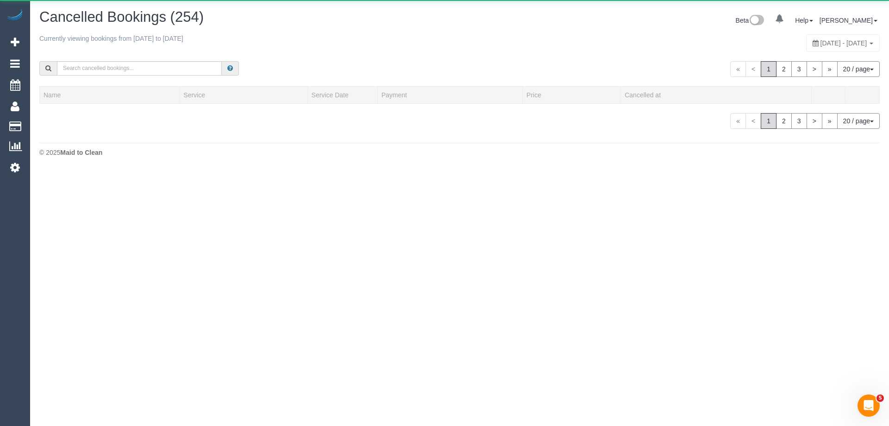
click at [821, 43] on span "September 14, 2025 - September 20, 2025" at bounding box center [844, 42] width 47 height 7
type input "**********"
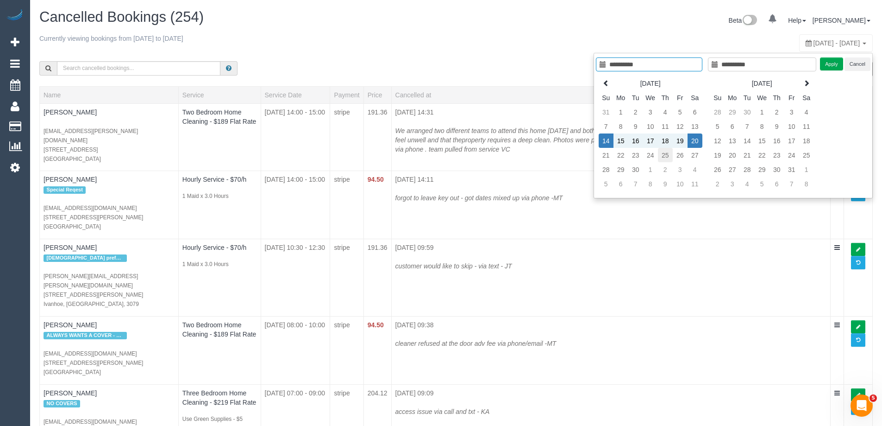
type input "**********"
click at [663, 155] on td "25" at bounding box center [665, 155] width 15 height 14
type input "**********"
click at [663, 155] on td "25" at bounding box center [665, 155] width 15 height 14
type input "**********"
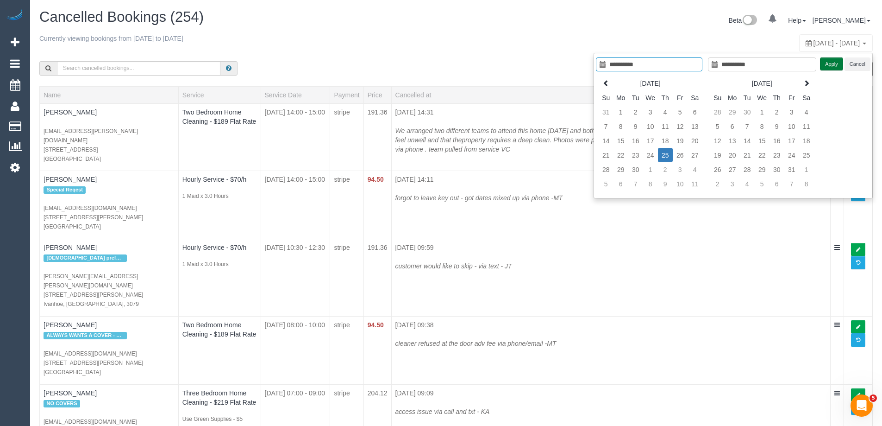
click at [831, 68] on button "Apply" at bounding box center [831, 63] width 23 height 13
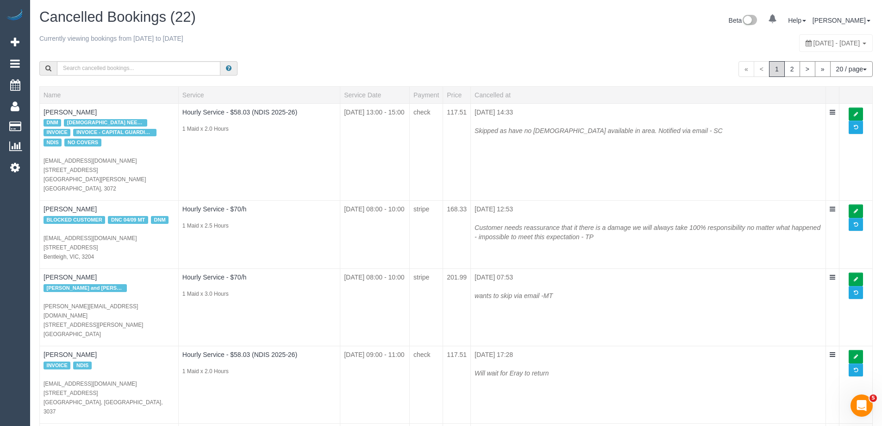
click at [355, 45] on div "Currently viewing bookings from 2025-09-25 to 2025-09-25" at bounding box center [282, 40] width 486 height 13
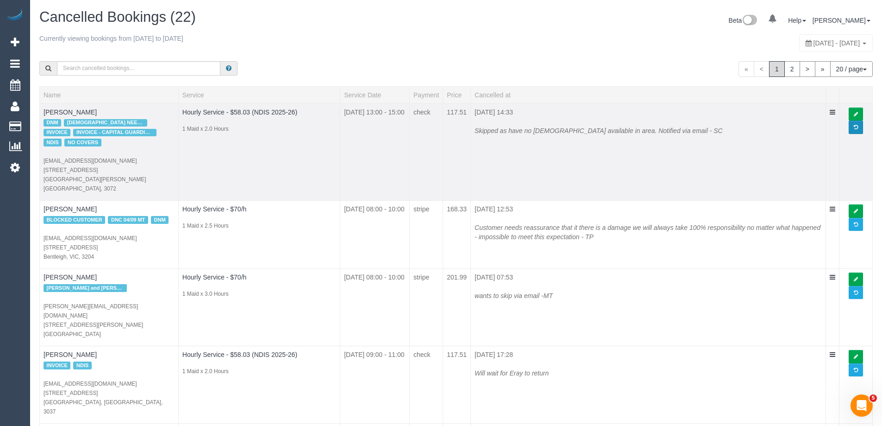
click at [859, 128] on link at bounding box center [856, 126] width 14 height 13
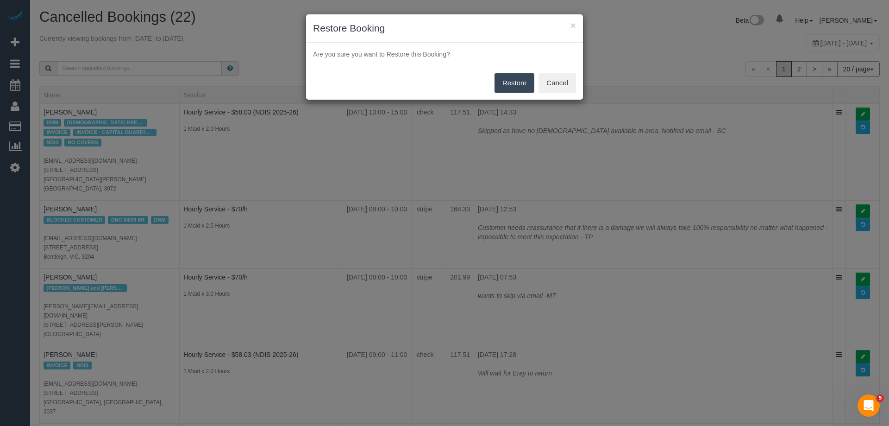
click at [519, 83] on button "Restore" at bounding box center [515, 82] width 40 height 19
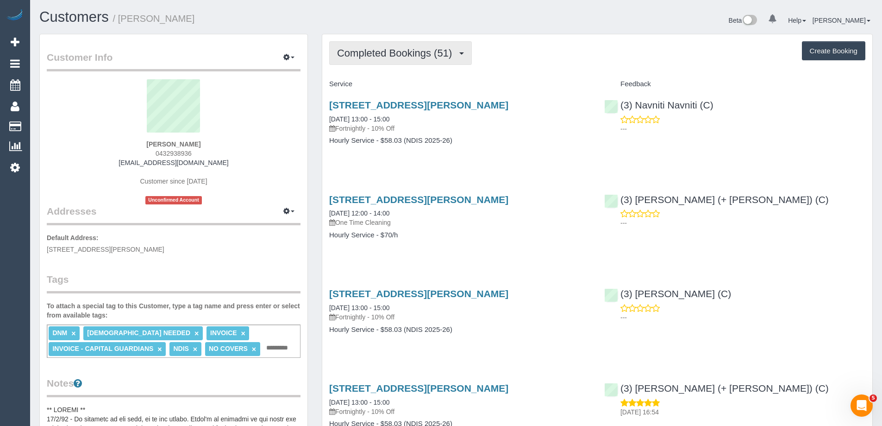
click at [376, 46] on button "Completed Bookings (51)" at bounding box center [400, 53] width 143 height 24
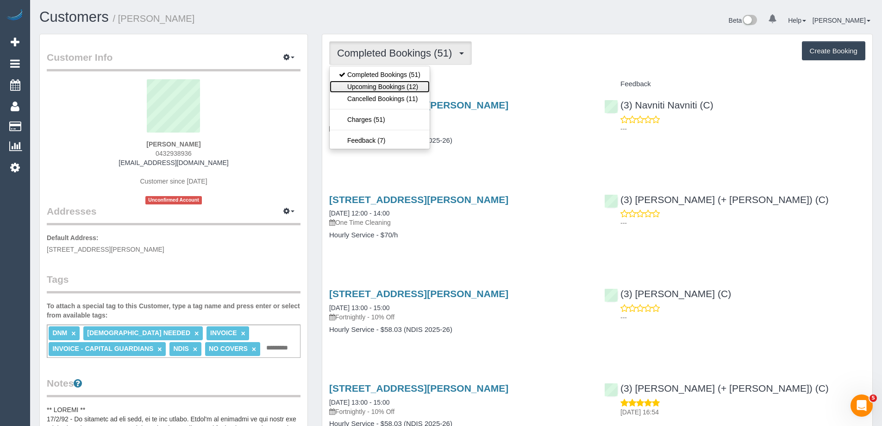
click at [384, 88] on link "Upcoming Bookings (12)" at bounding box center [380, 87] width 100 height 12
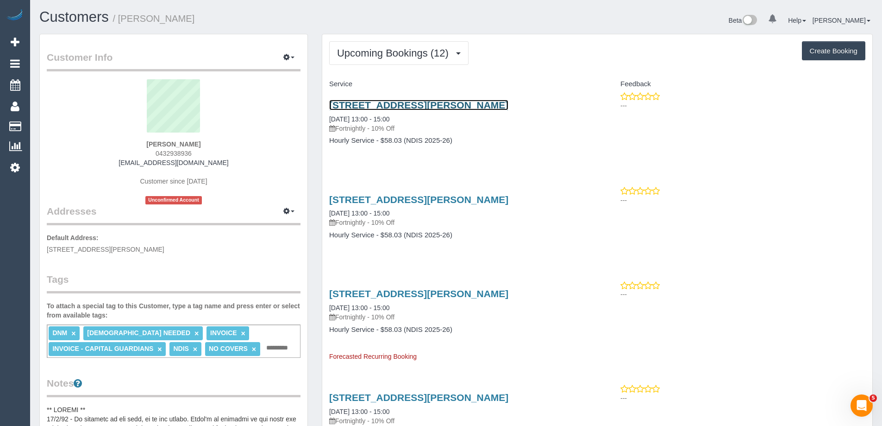
click at [387, 105] on link "105/137 High Street, Preston, VIC 3072" at bounding box center [418, 105] width 179 height 11
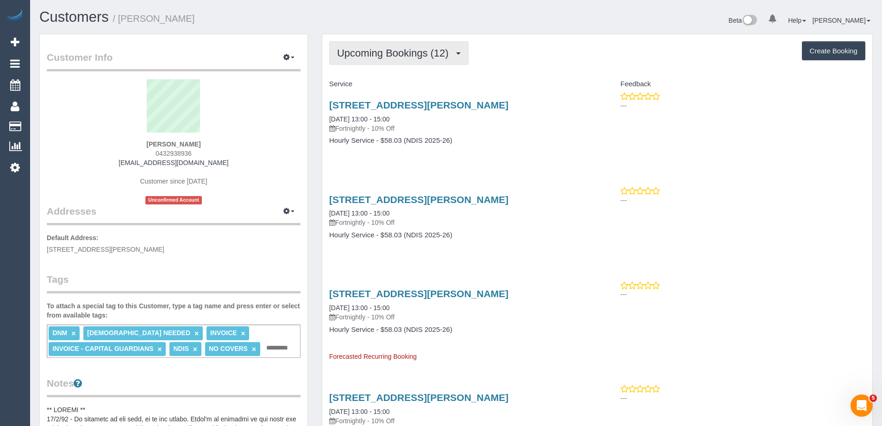
click at [375, 54] on span "Upcoming Bookings (12)" at bounding box center [395, 53] width 116 height 12
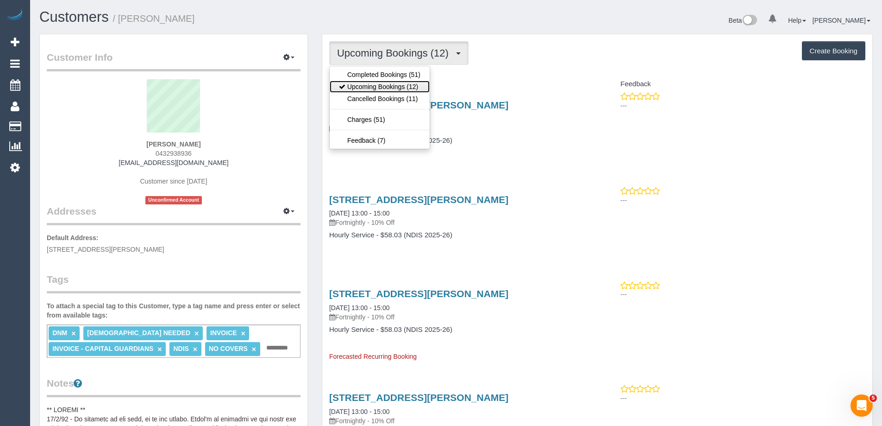
click at [377, 82] on link "Upcoming Bookings (12)" at bounding box center [380, 87] width 100 height 12
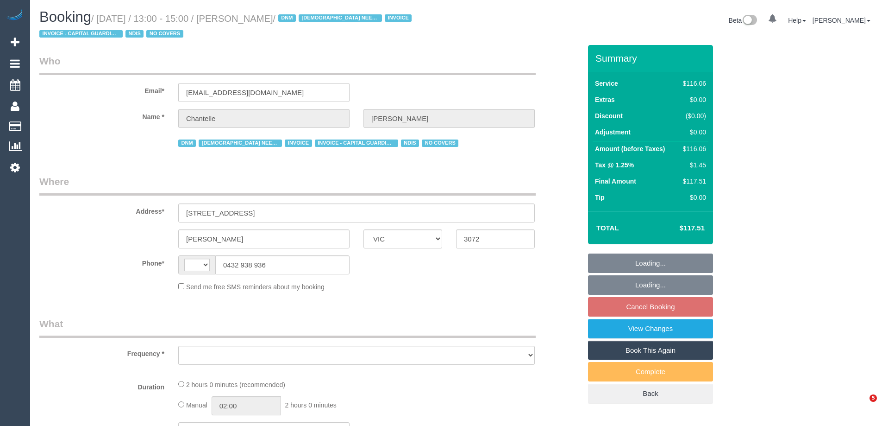
select select "VIC"
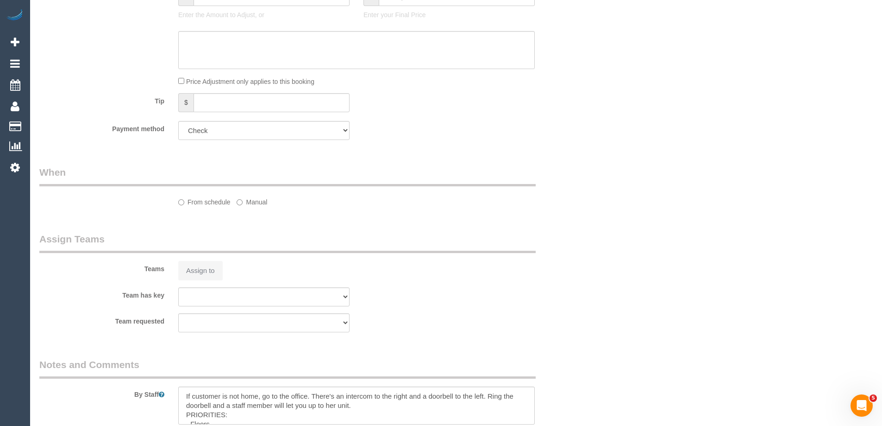
select select "string:AU"
select select "number:29"
select select "number:14"
select select "number:19"
select select "number:25"
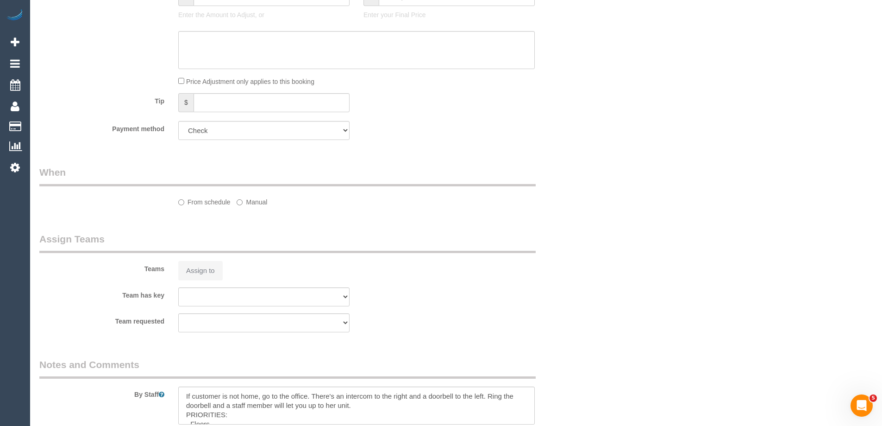
select select "number:35"
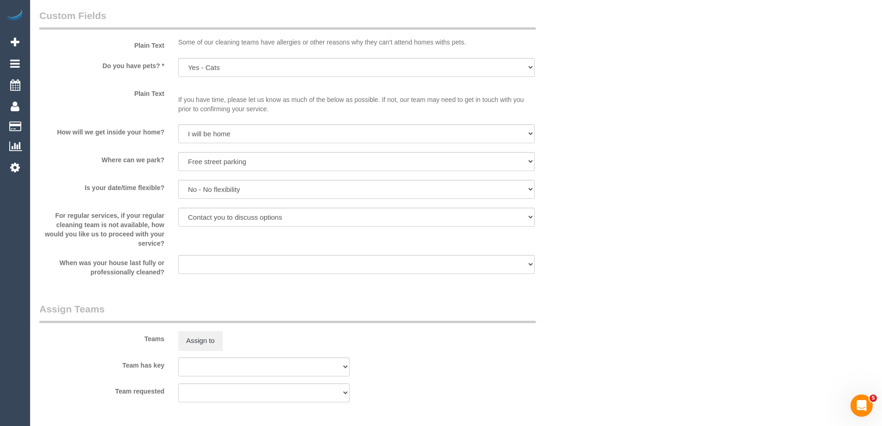
select select "object:1398"
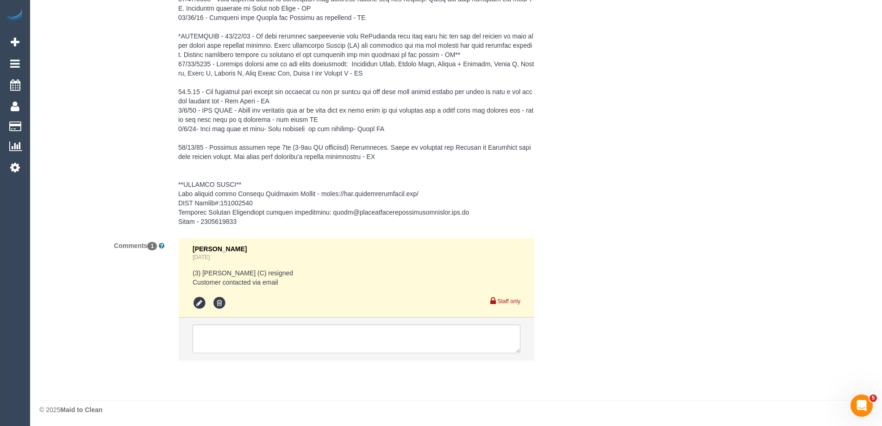
scroll to position [1562, 0]
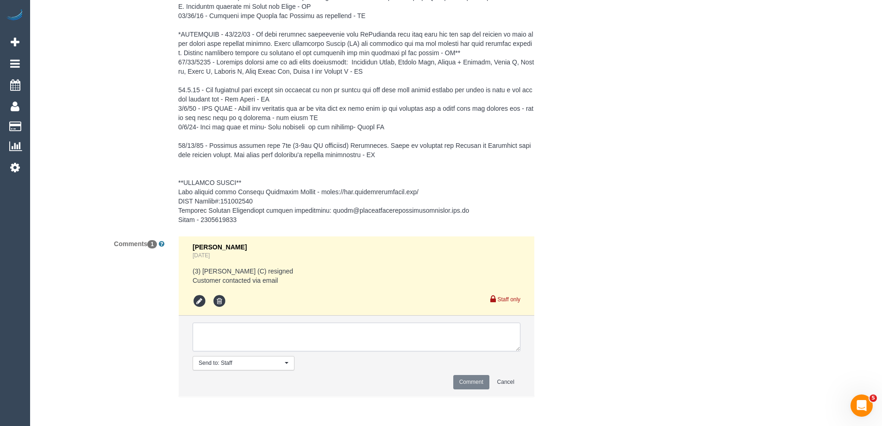
click at [287, 327] on textarea at bounding box center [357, 336] width 328 height 29
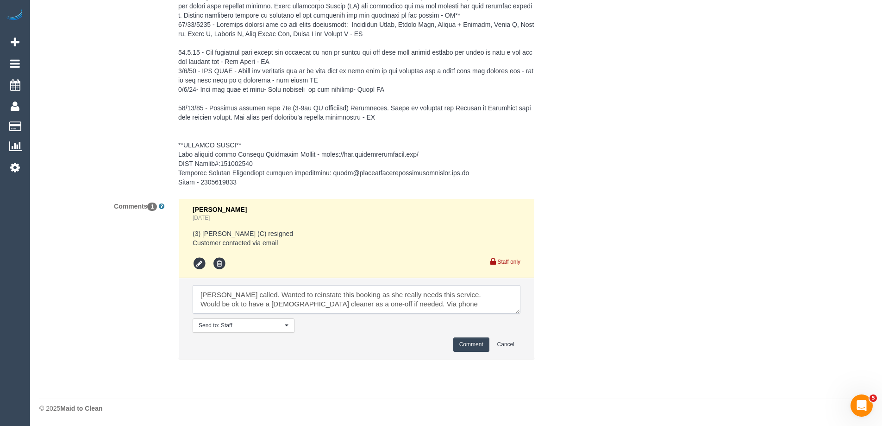
scroll to position [1600, 0]
type textarea "[PERSON_NAME] called. Wanted to reinstate this booking as she really needs this…"
click at [469, 345] on button "Comment" at bounding box center [471, 344] width 36 height 14
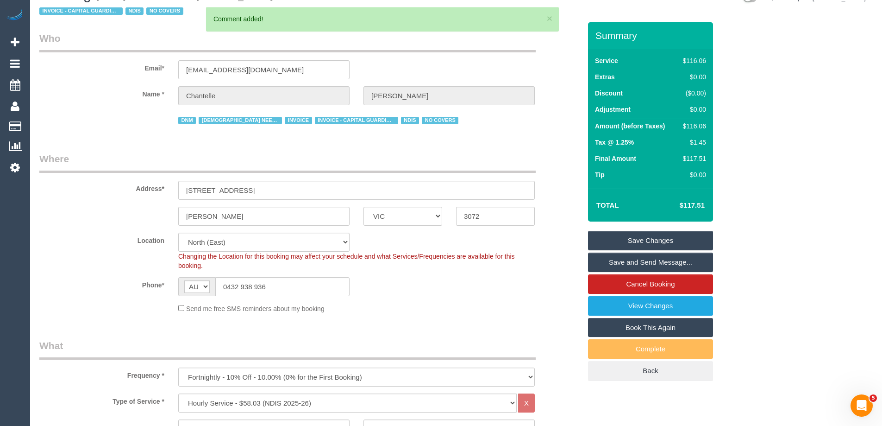
scroll to position [0, 0]
